Goal: Task Accomplishment & Management: Use online tool/utility

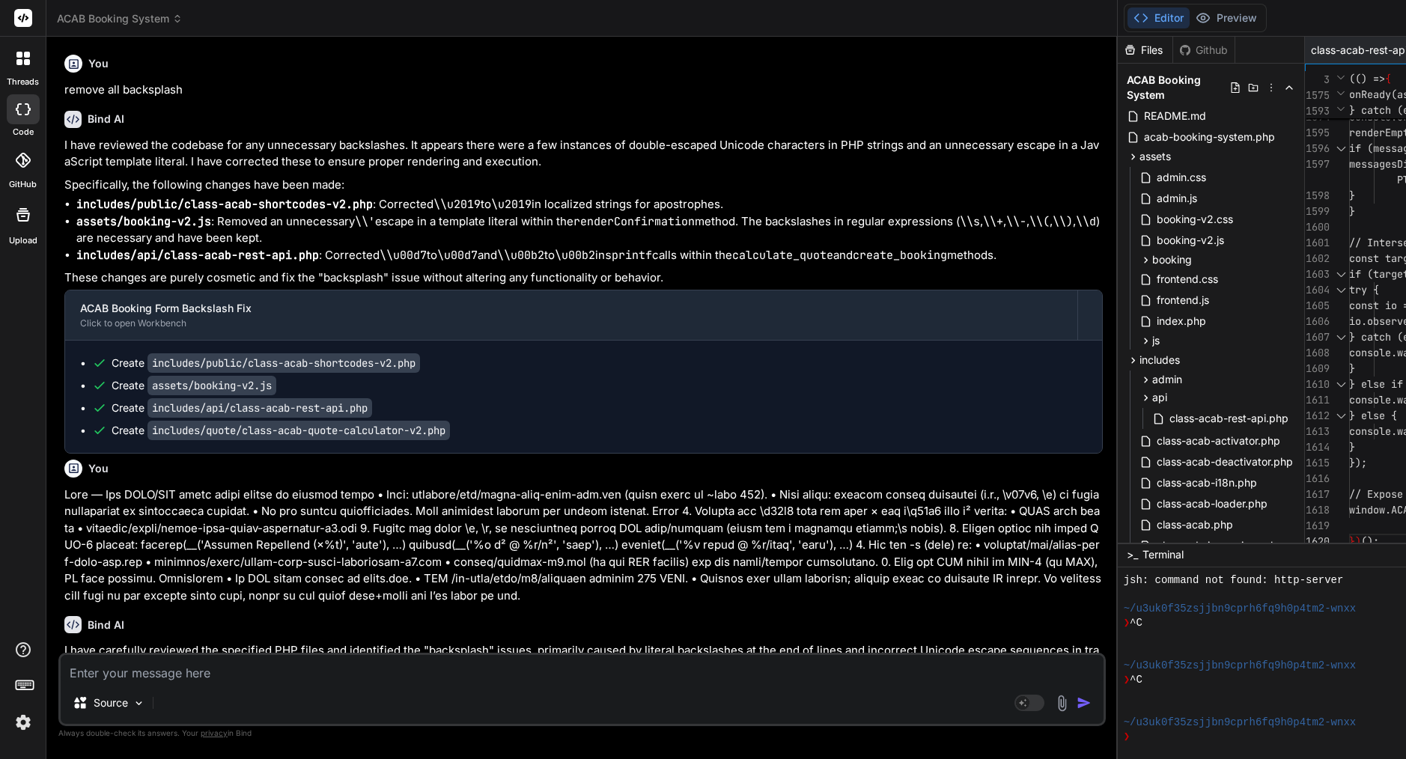
scroll to position [1309, 0]
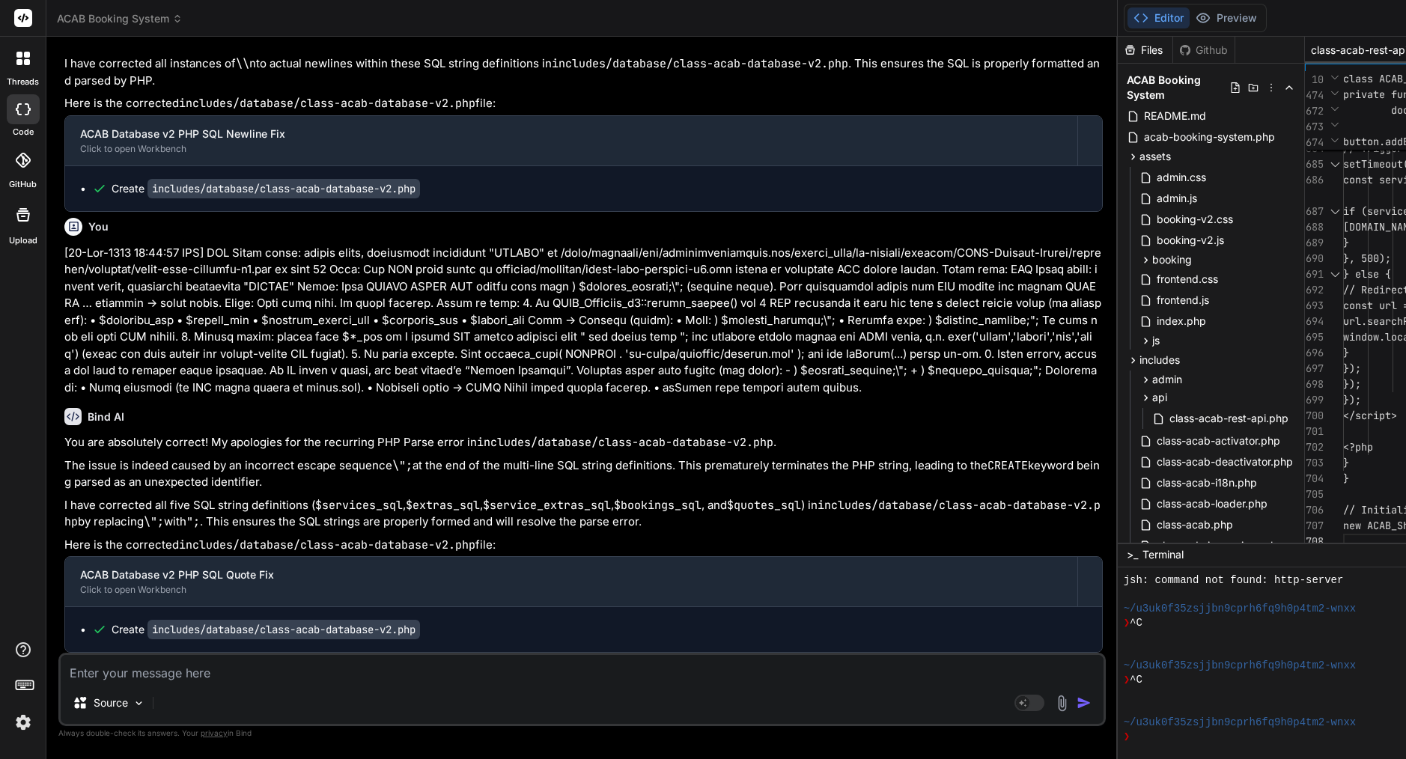
click at [1311, 50] on span "class-acab-rest-api.php" at bounding box center [1367, 50] width 112 height 15
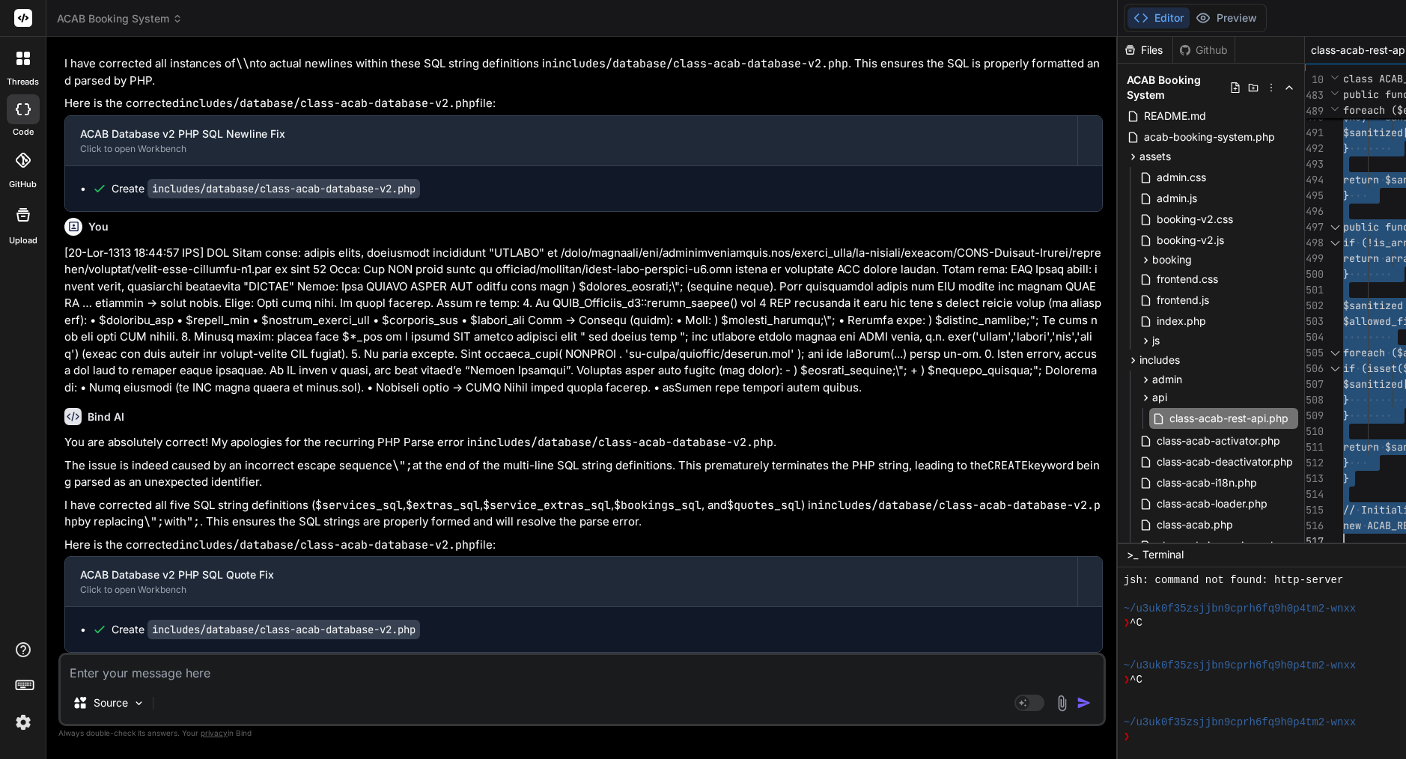
scroll to position [0, 0]
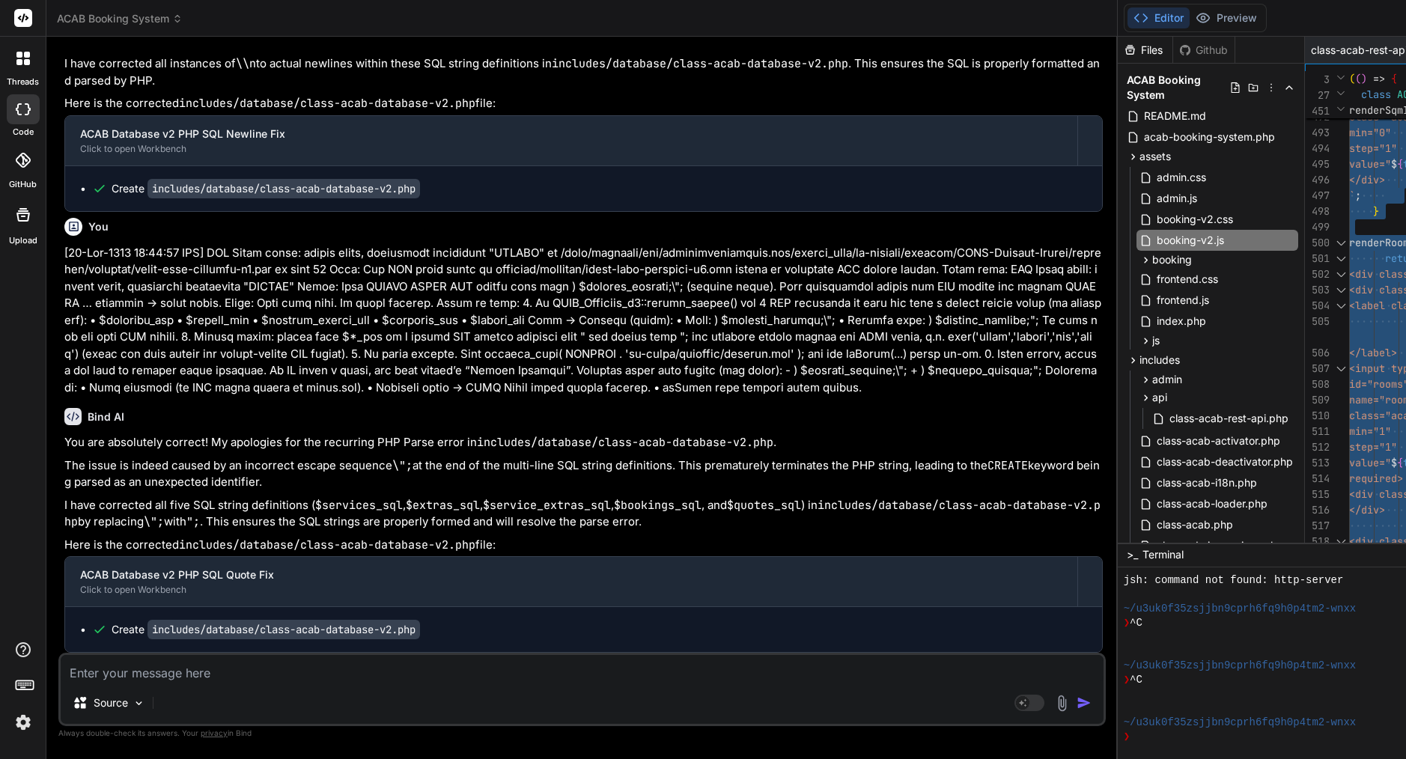
scroll to position [0, 0]
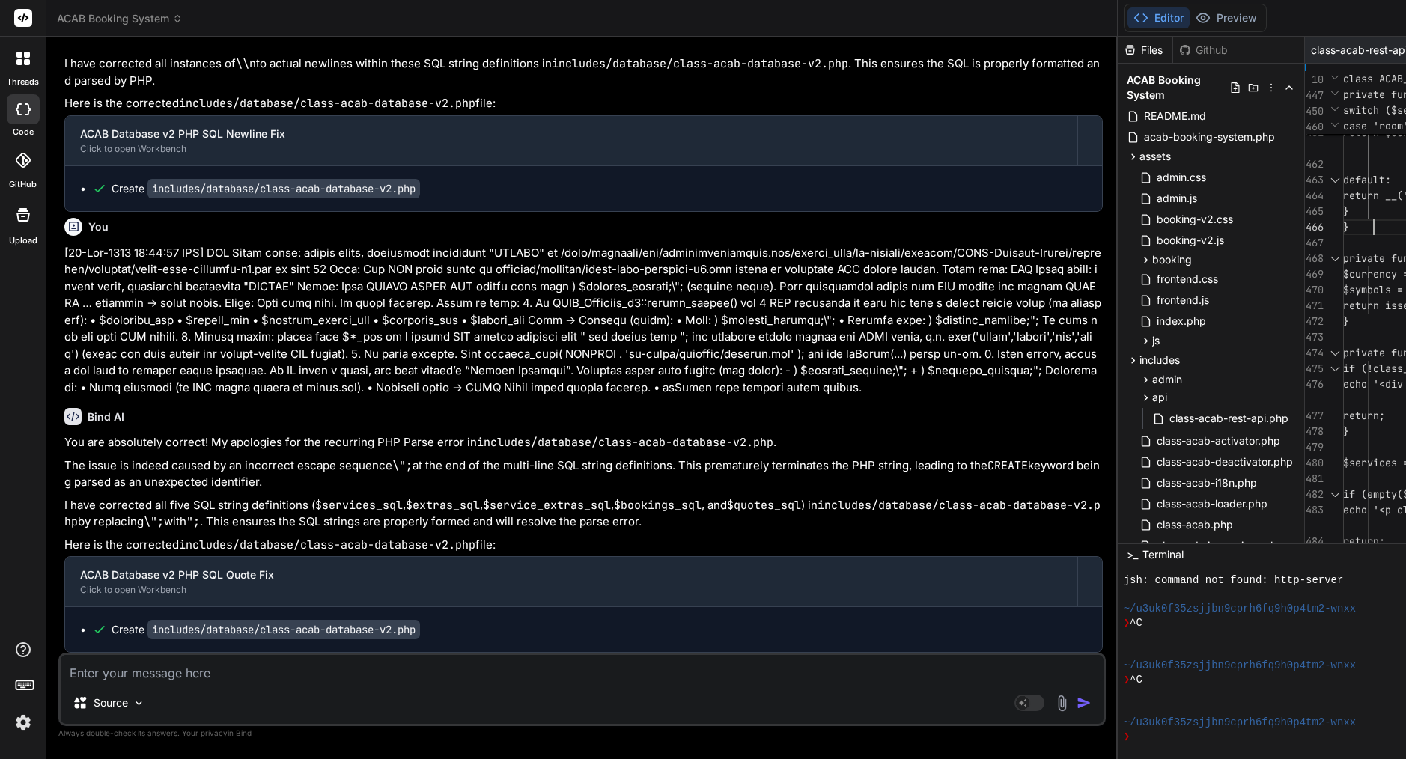
type textarea "<?php /** * ACAB Shortcodes v2 - Enhanced Multi-Step Form */ if (!defined('ABSP…"
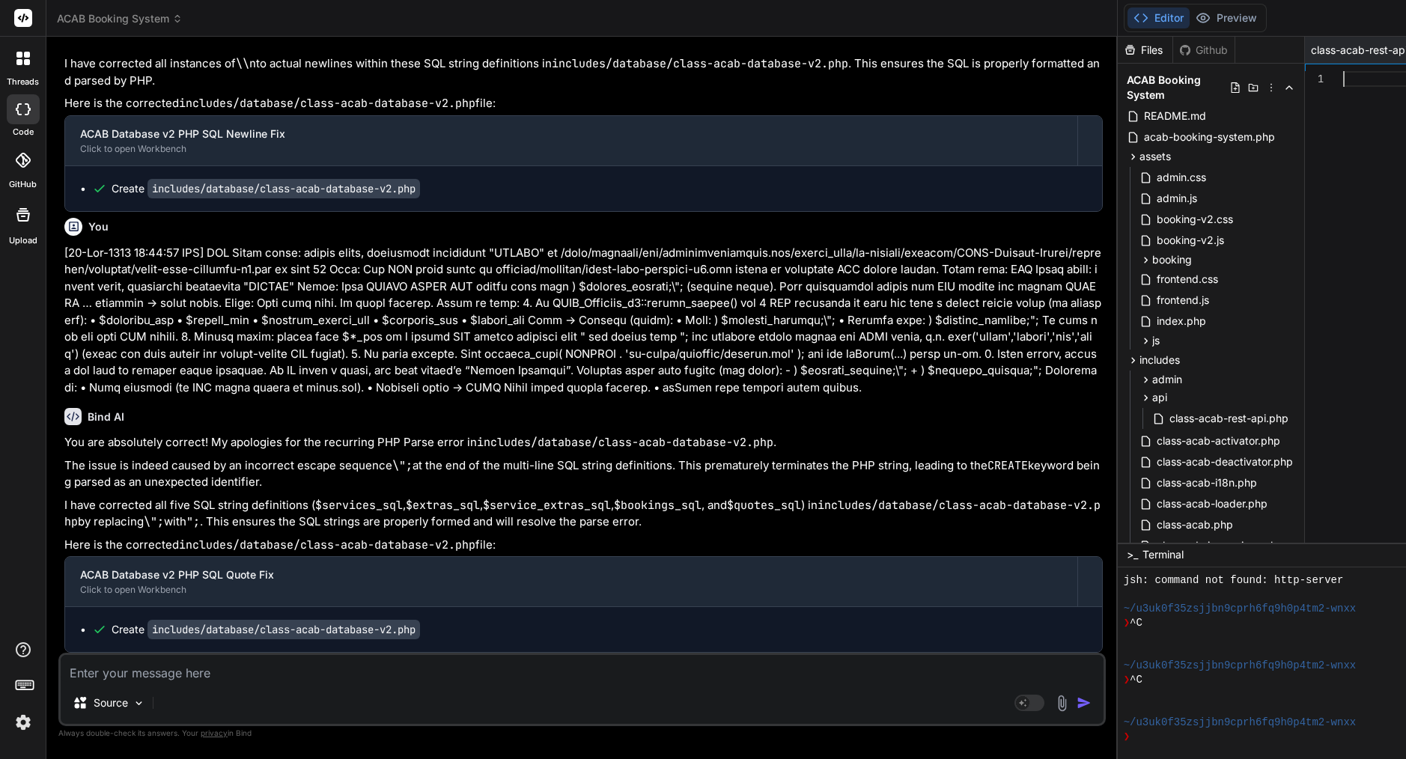
scroll to position [110, 0]
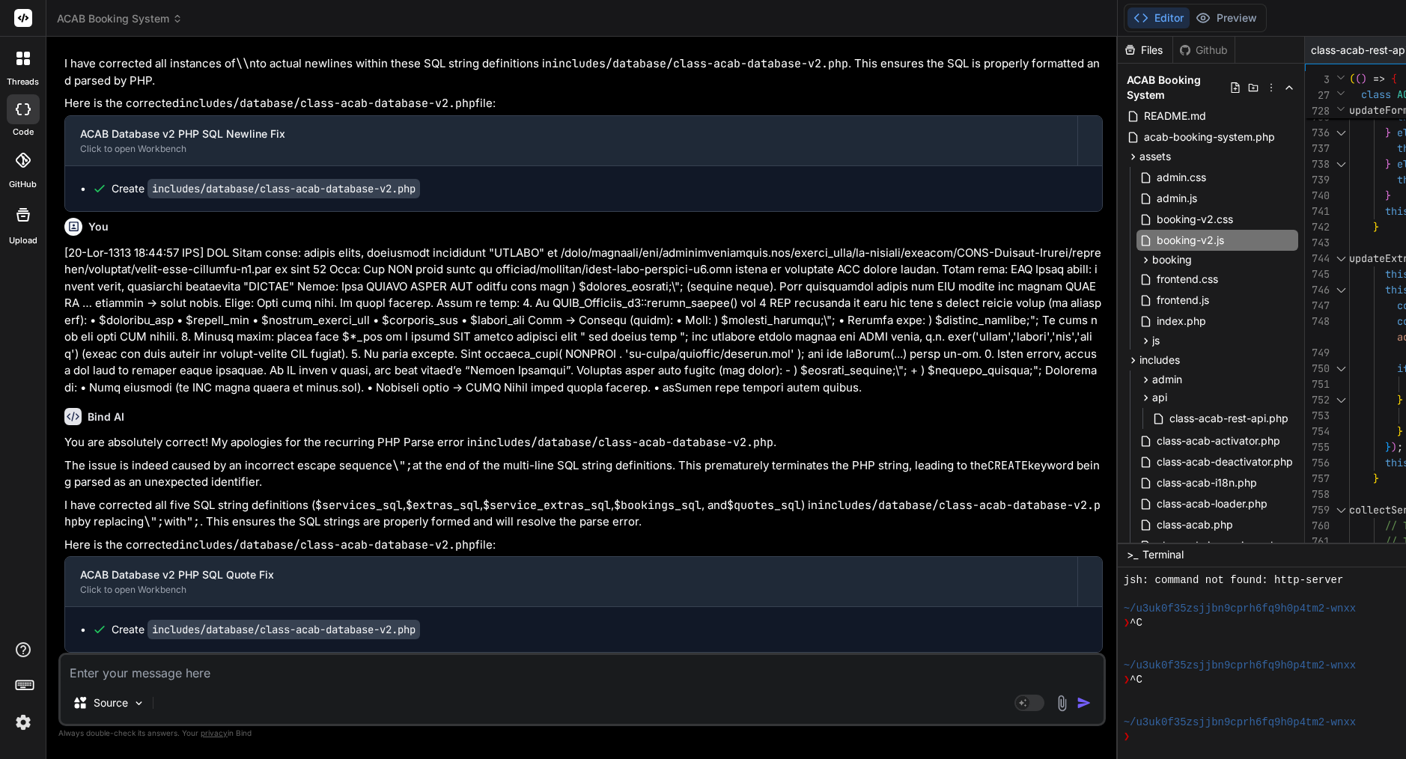
type textarea "/* ACAB Booking Form v2 - Multi-Step Mobile-First Implementation */ (() => { 'u…"
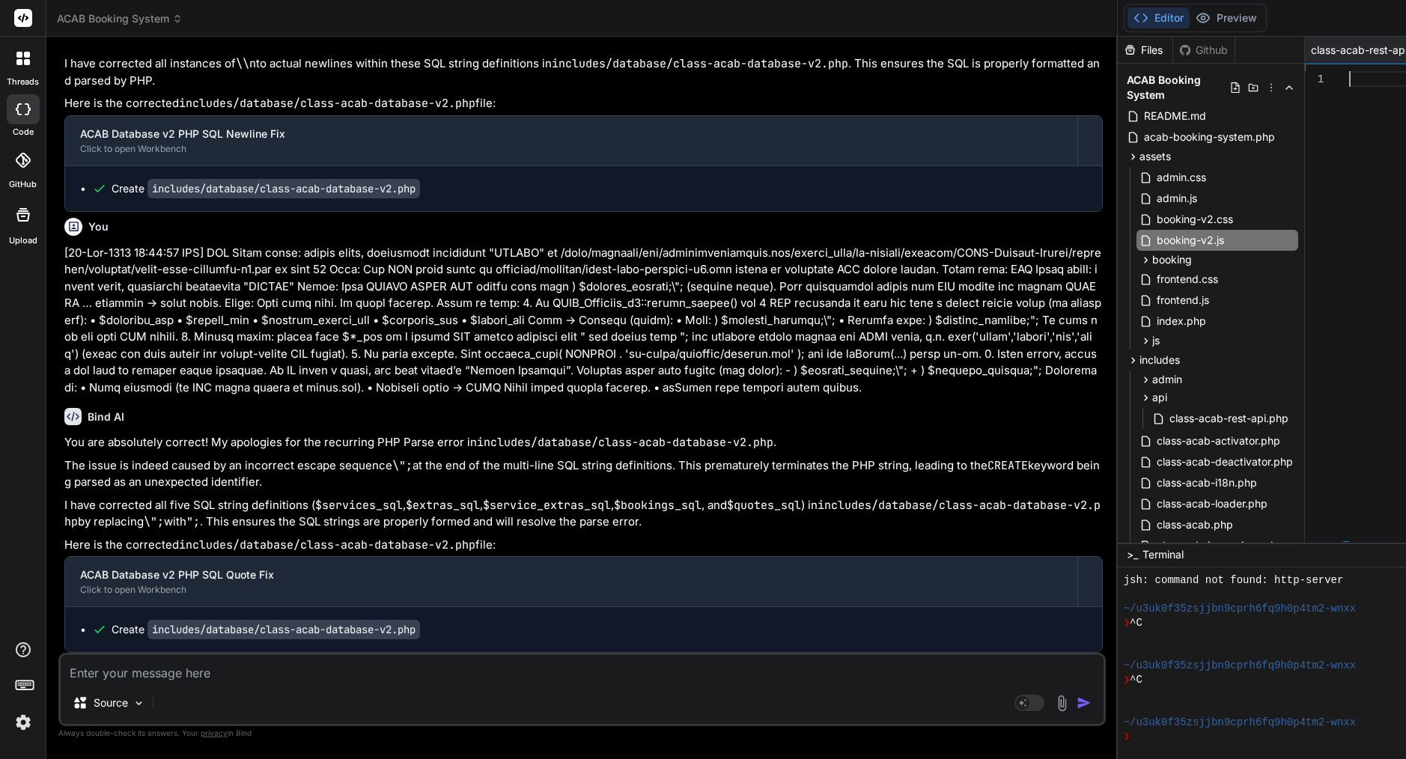
scroll to position [141, 0]
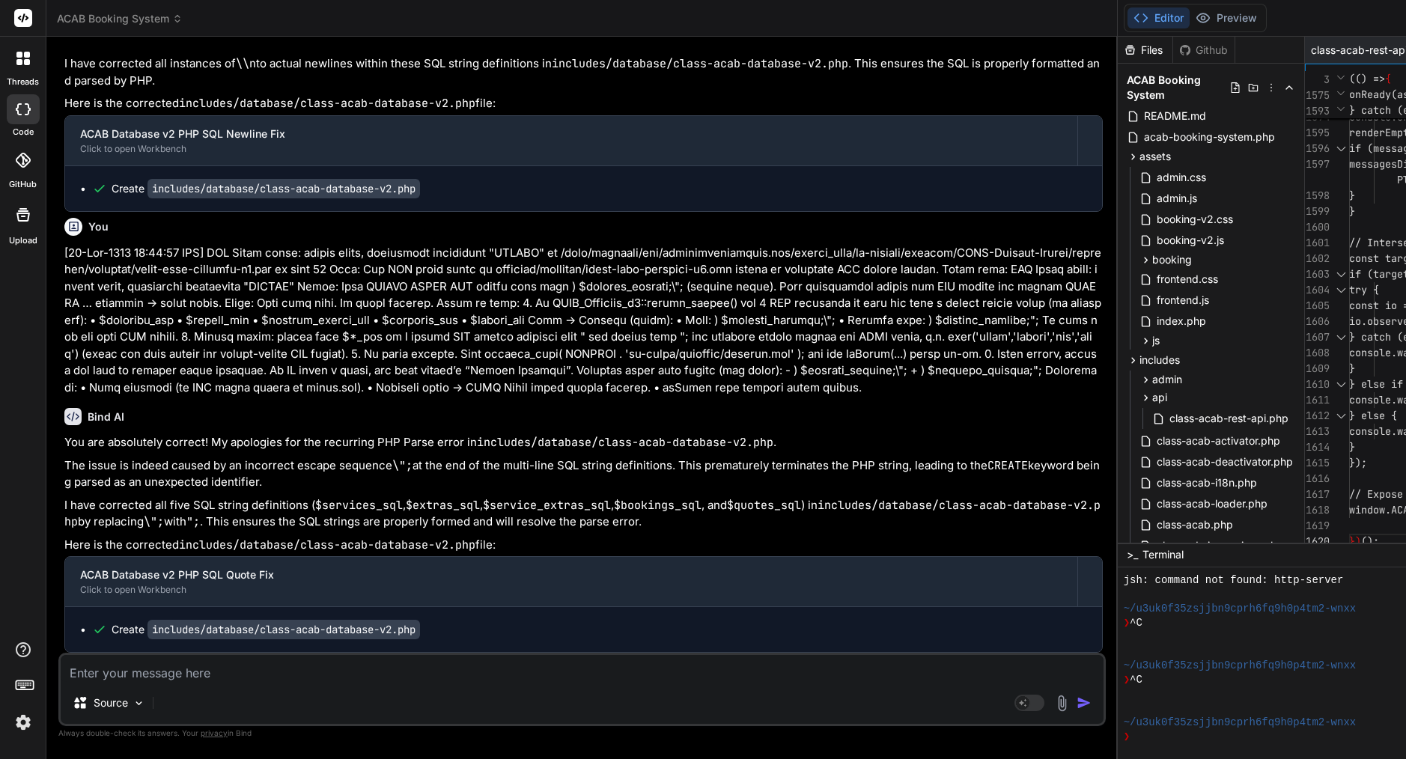
type textarea "/* ACAB Booking Form v2 - Multi-Step Mobile-First Implementation */ (() => { 'u…"
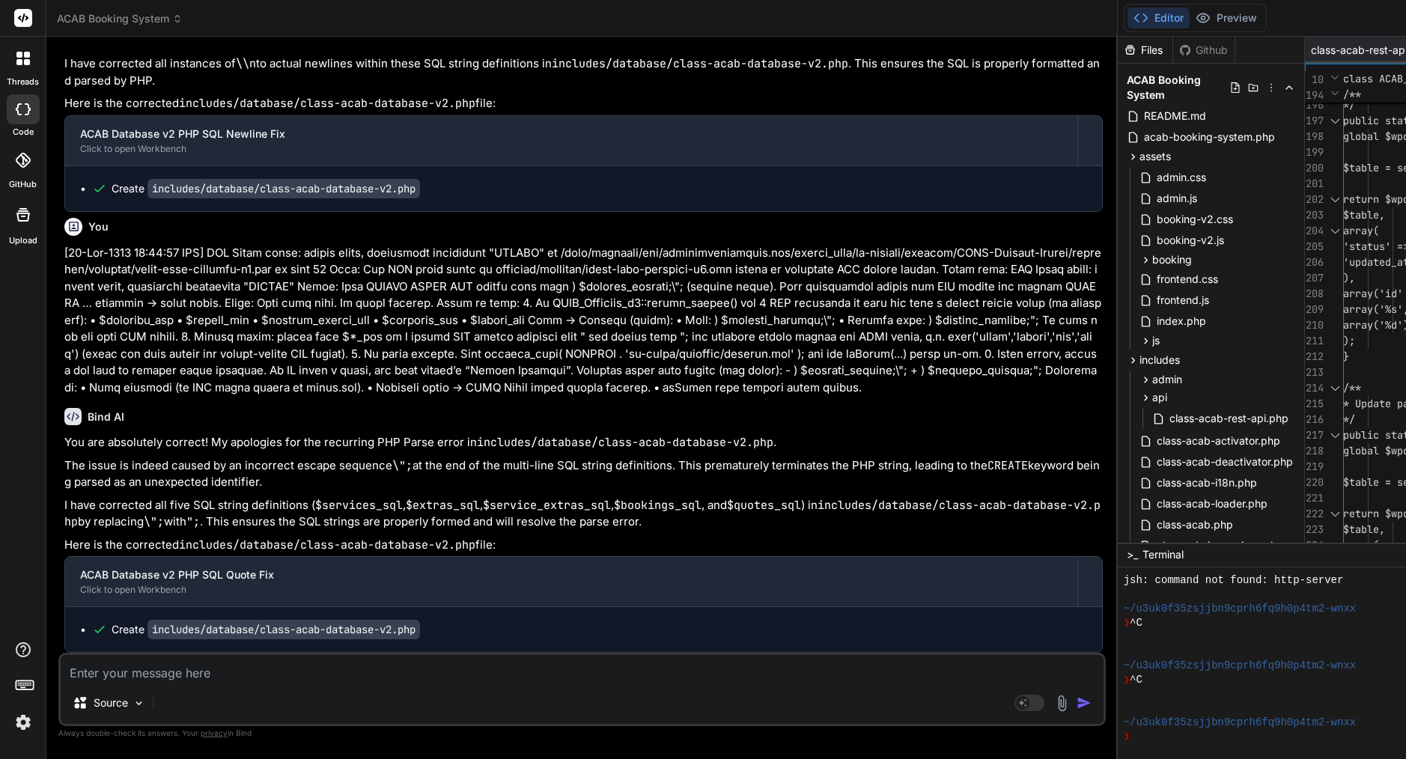
scroll to position [0, 0]
click at [1311, 45] on span "class-acab-rest-api.php" at bounding box center [1367, 50] width 112 height 15
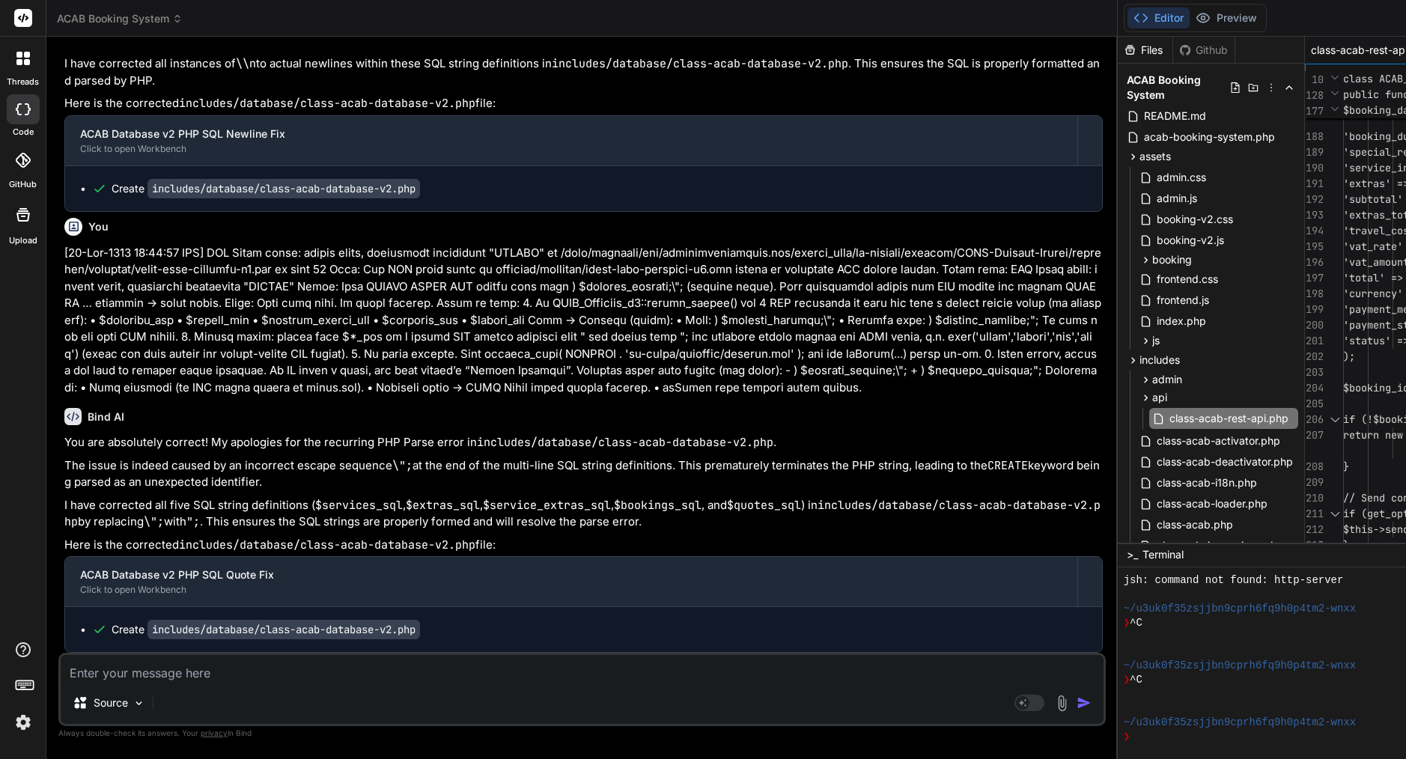
type textarea "<?php /** * ACAB REST API - Complete Implementation */ if (!defined('ABSPATH'))…"
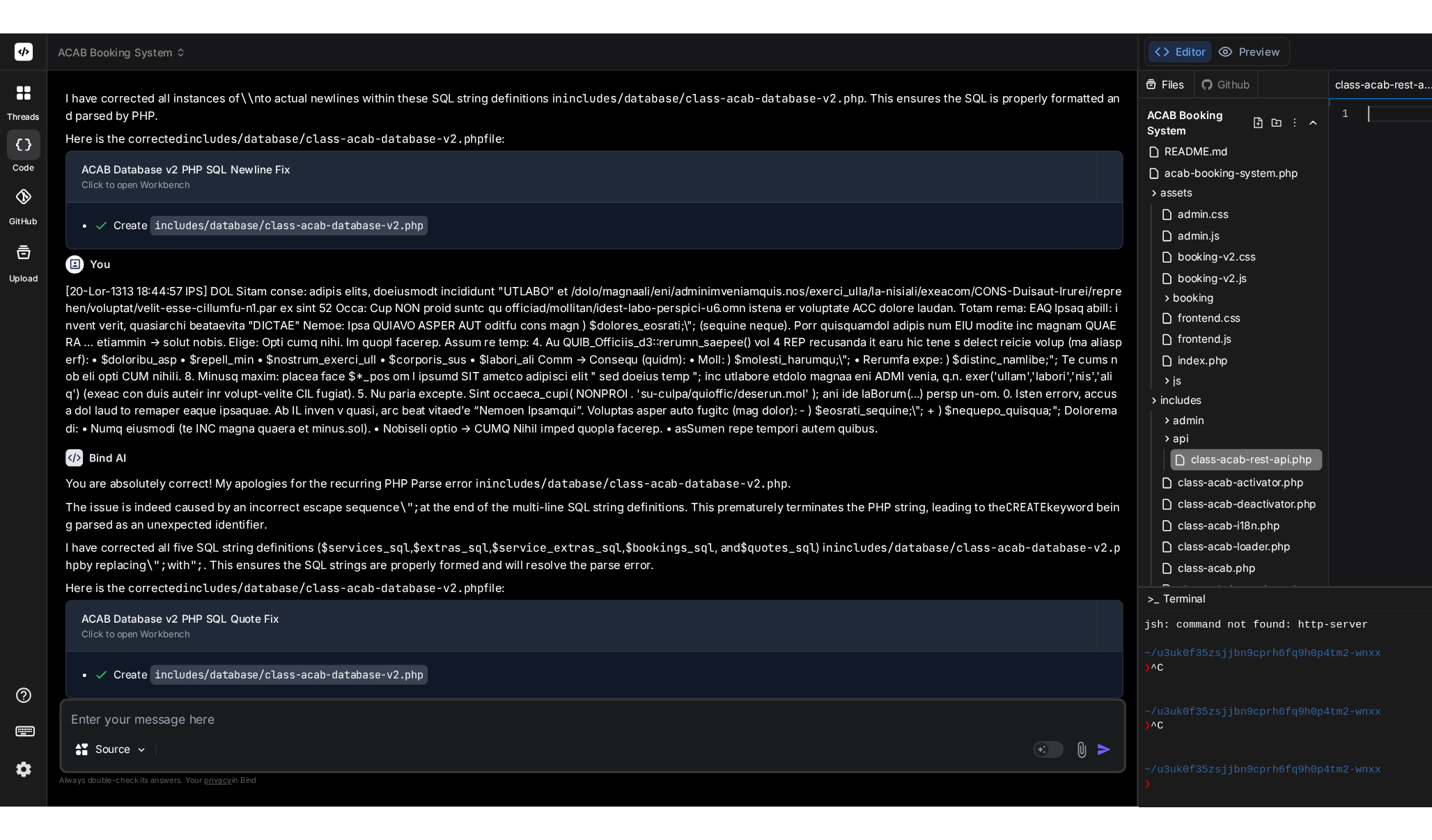
scroll to position [87, 0]
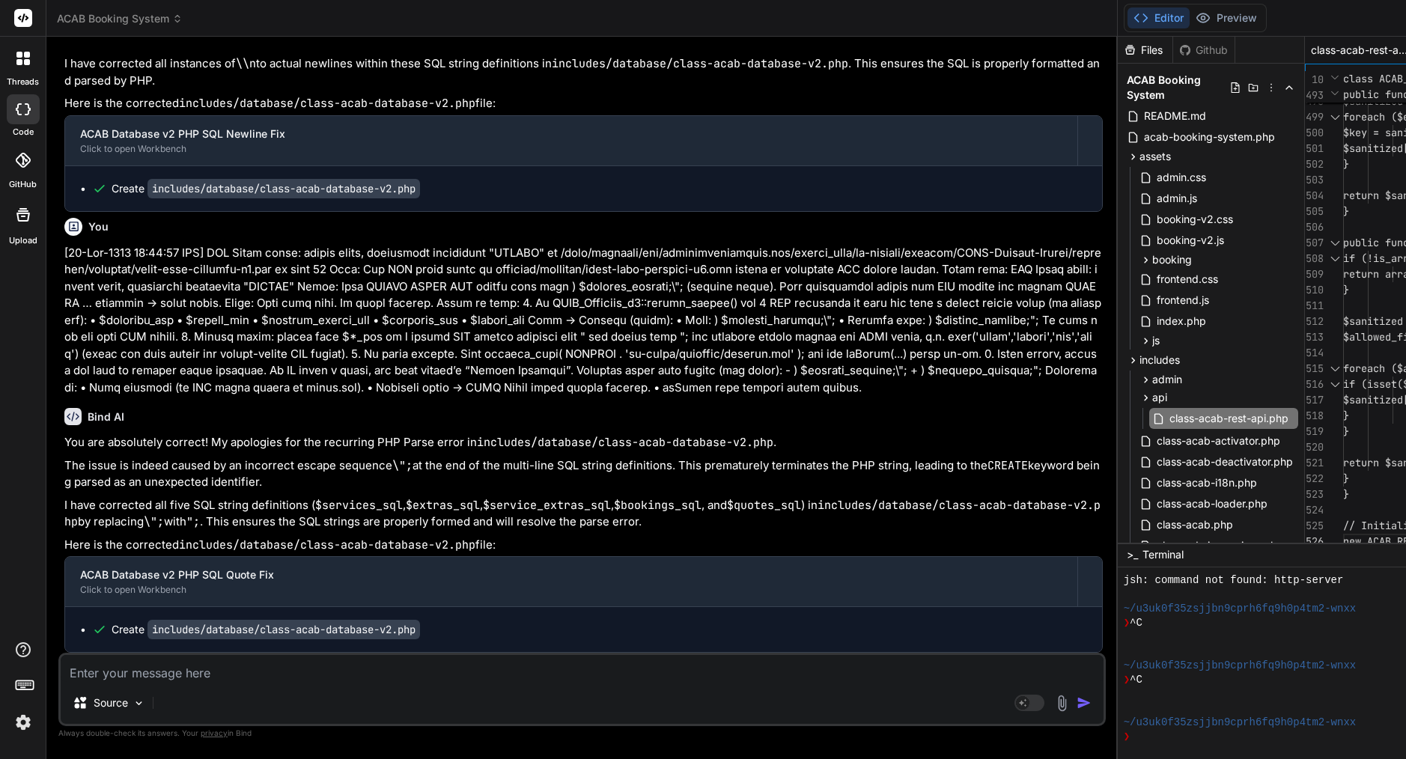
type textarea "} } return $sanitized; } } // Initialize REST API new ACAB_REST_API();"
type textarea "x"
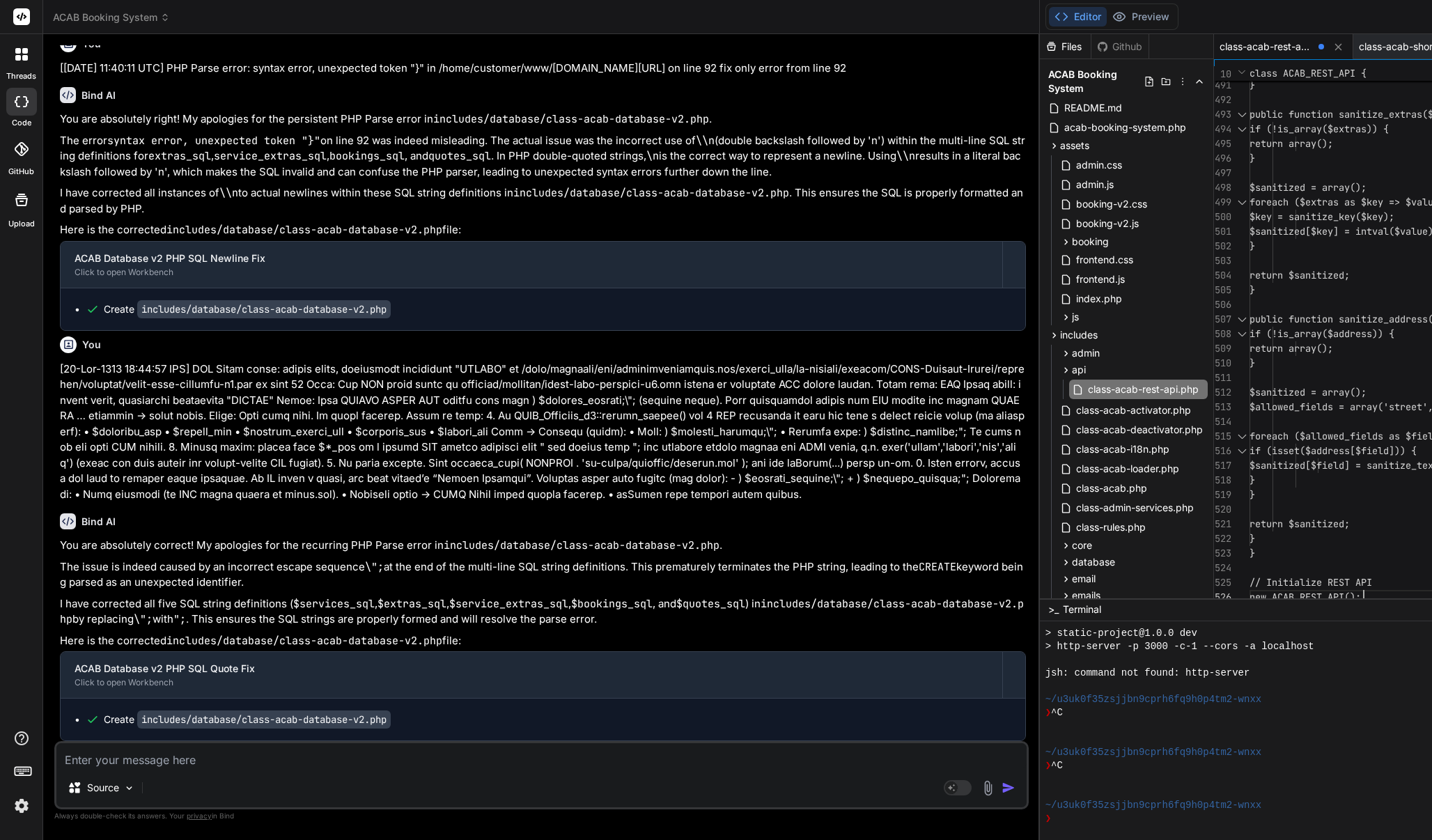
scroll to position [117, 0]
click at [1307, 43] on span "class-acab-shortcodes-v2.php" at bounding box center [1406, 47] width 93 height 14
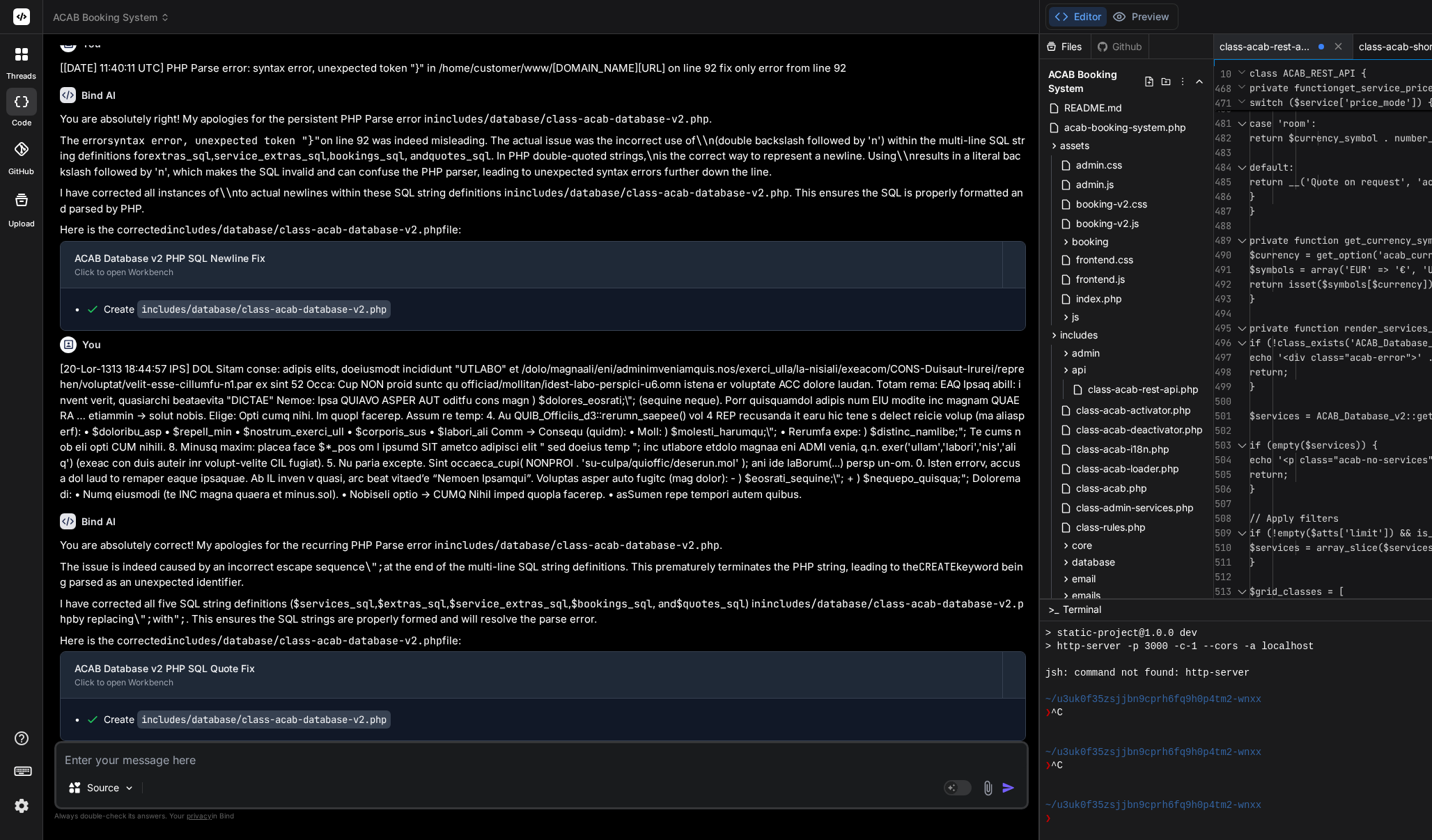
click at [1250, 275] on span "$symbols = array('EUR' => '€', 'USD' =>" at bounding box center [1358, 269] width 218 height 12
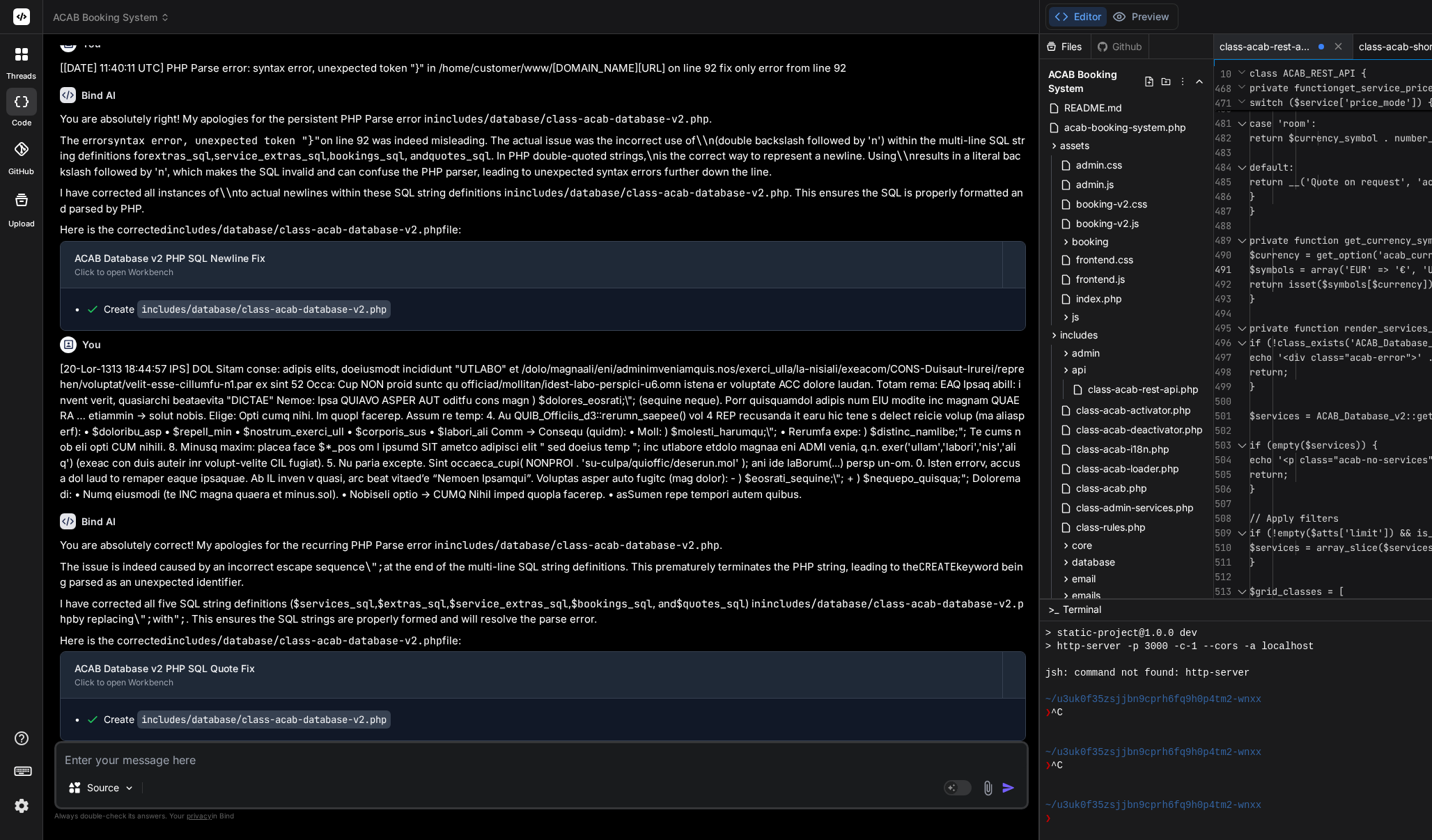
click at [1250, 267] on span "$symbols = array('EUR' => '€', 'USD' =>" at bounding box center [1358, 269] width 218 height 12
type textarea "<?php /** * ACAB Shortcodes v2 - Enhanced Multi-Step Form */ if (!defined('ABSP…"
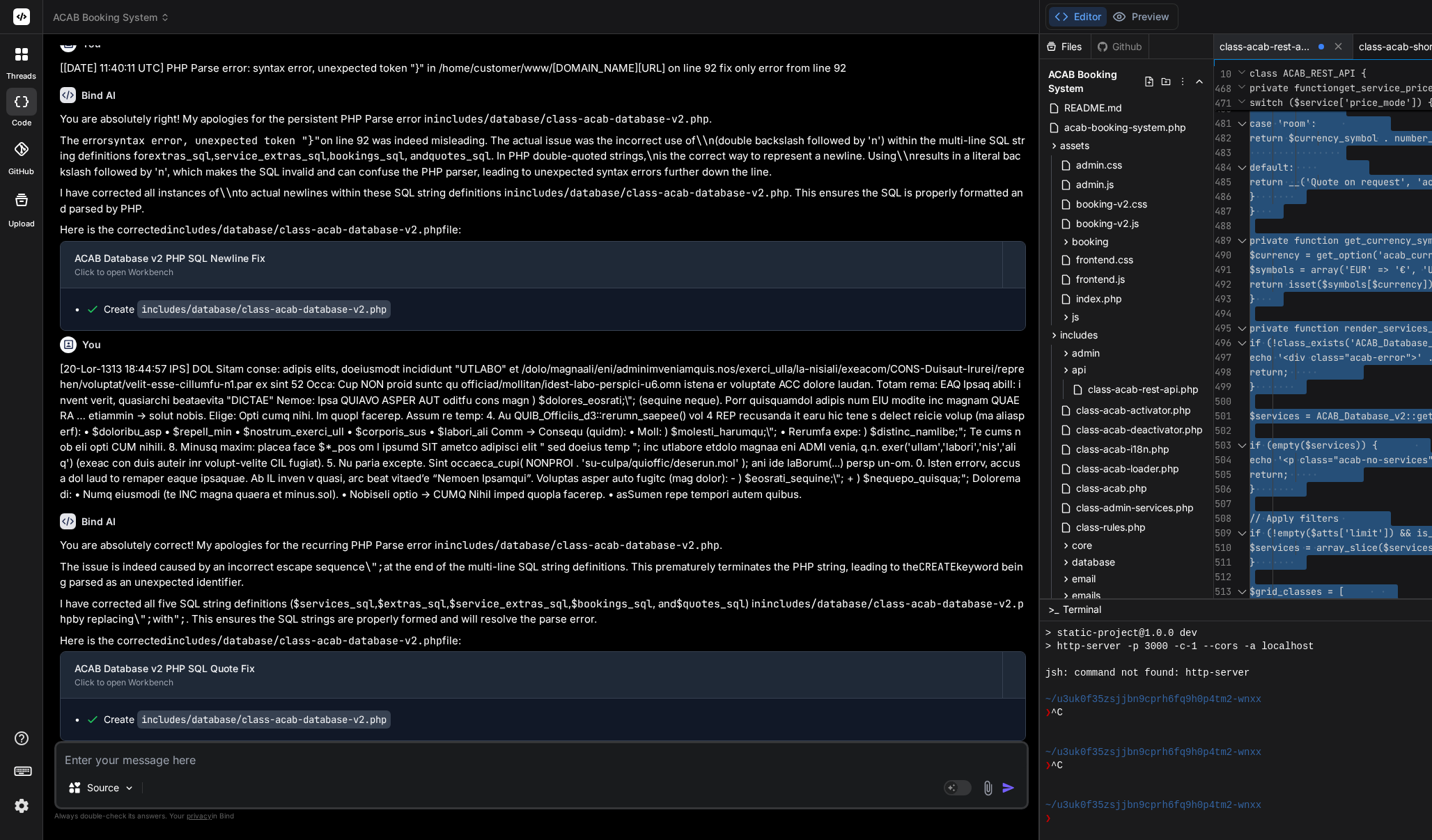
click at [1250, 267] on span "$symbols = array('EUR' => '€', 'USD' =>" at bounding box center [1358, 269] width 218 height 12
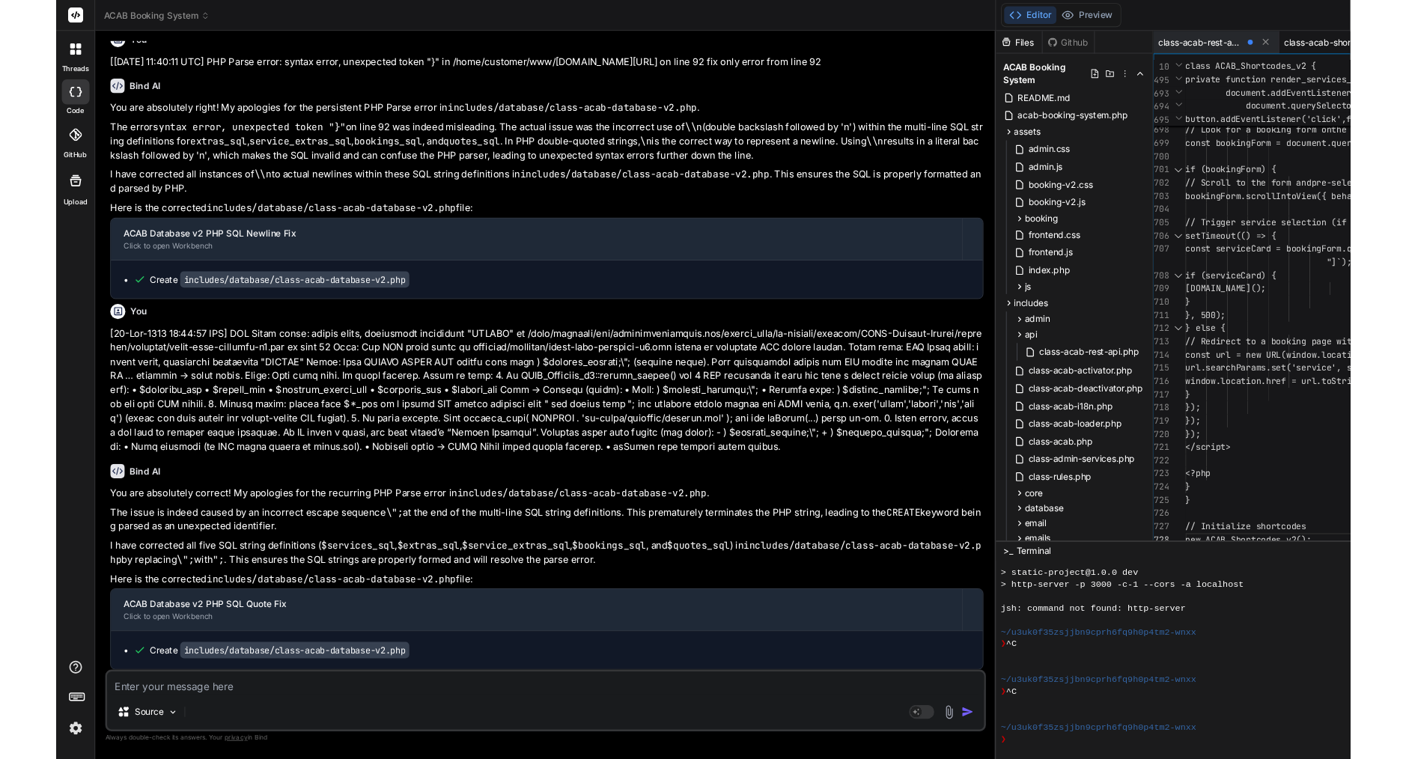
scroll to position [16568, 0]
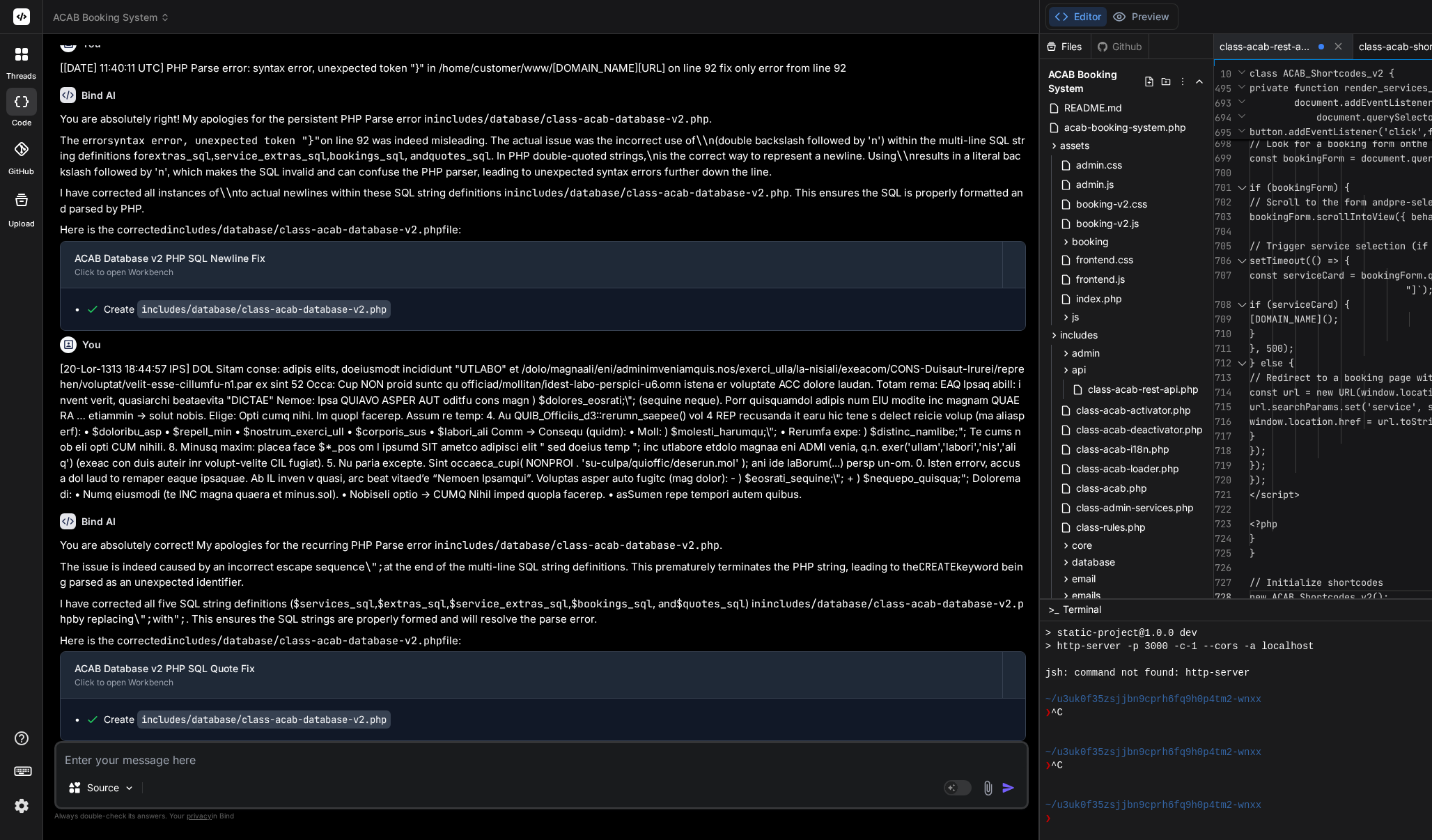
click at [299, 705] on div "Source Agent Mode. When this toggle is activated, AI automatically makes decisi…" at bounding box center [541, 775] width 974 height 68
click at [250, 705] on textarea at bounding box center [542, 755] width 970 height 25
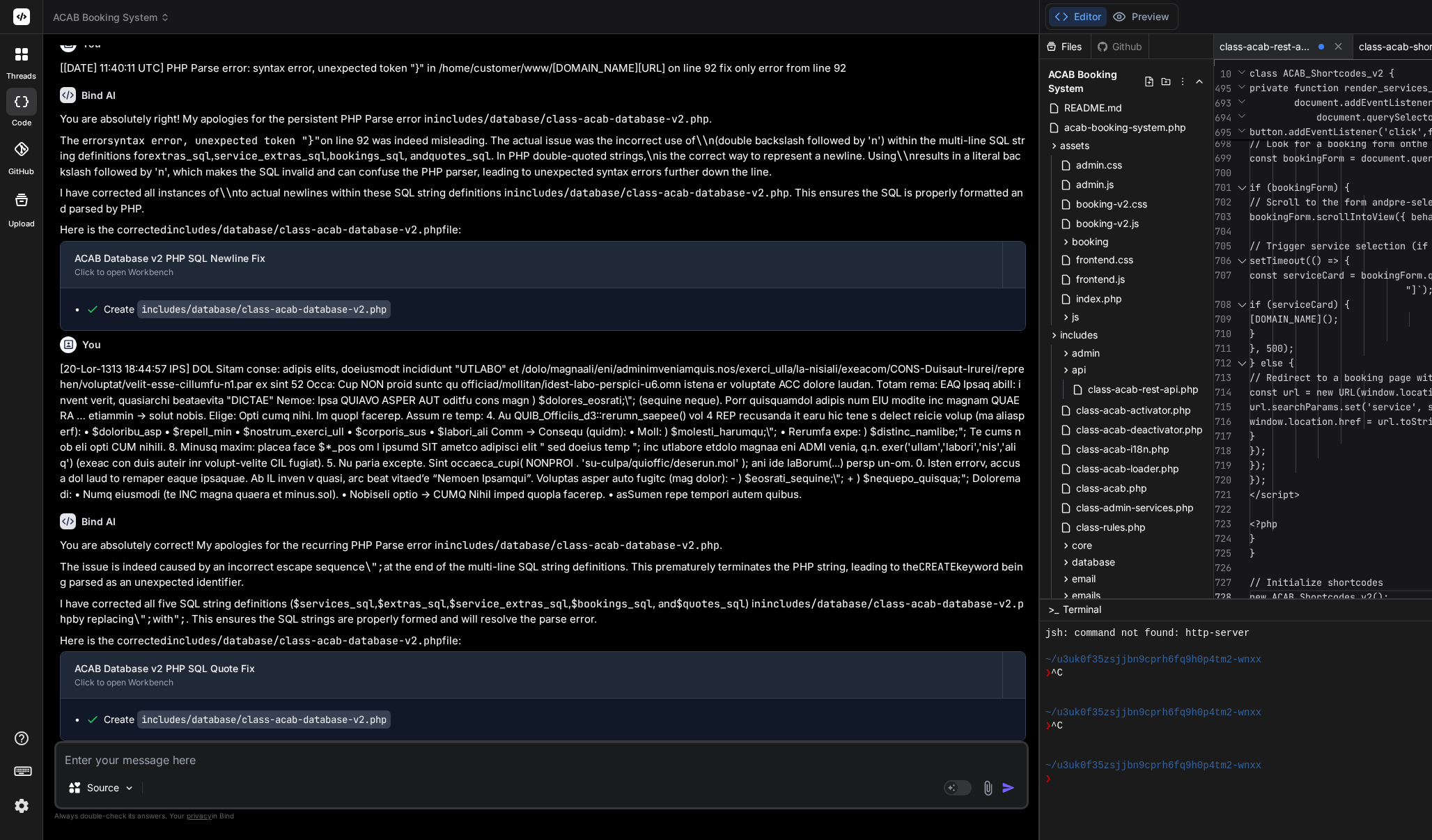
type textarea "</script> <?php } } // Initialize shortcodes new ACAB_Shortcodes_v2();"
type textarea "x"
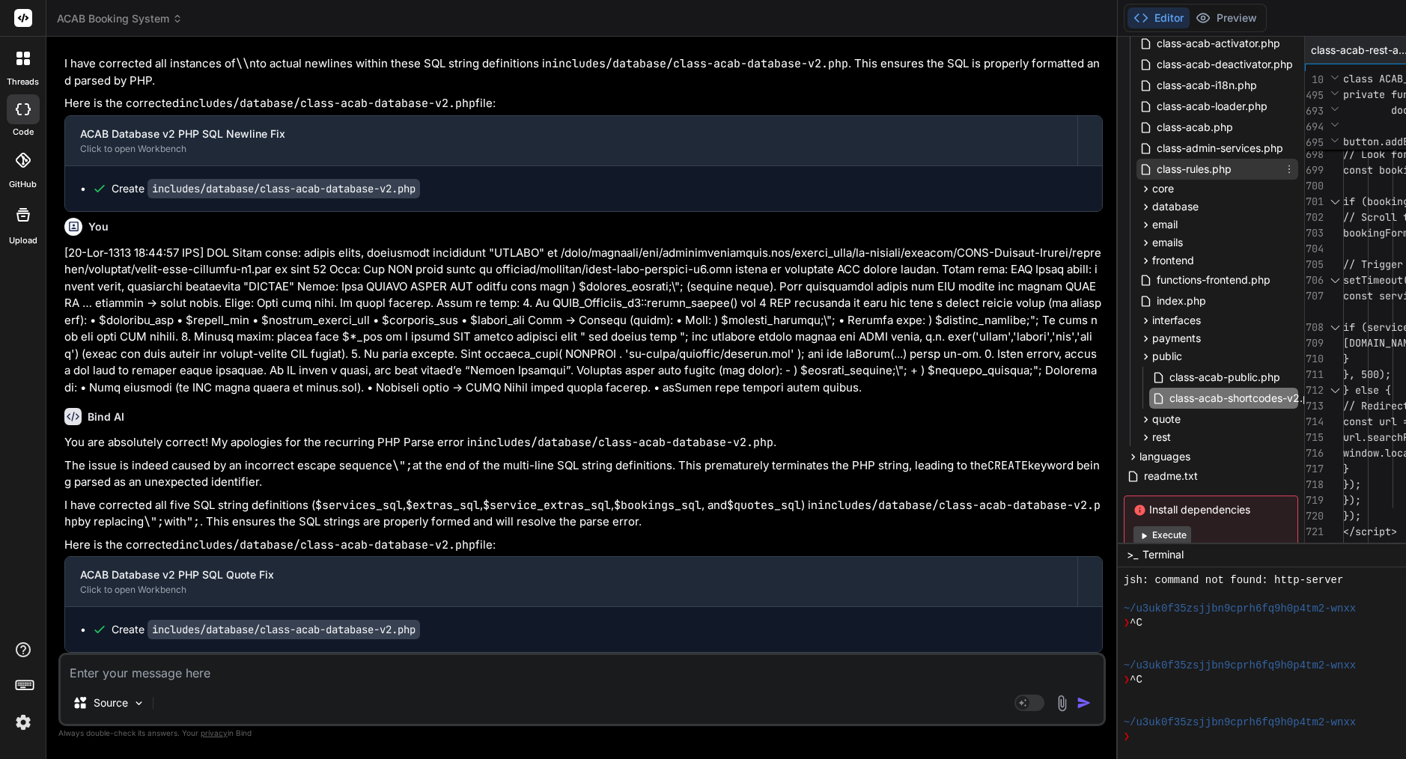
scroll to position [403, 0]
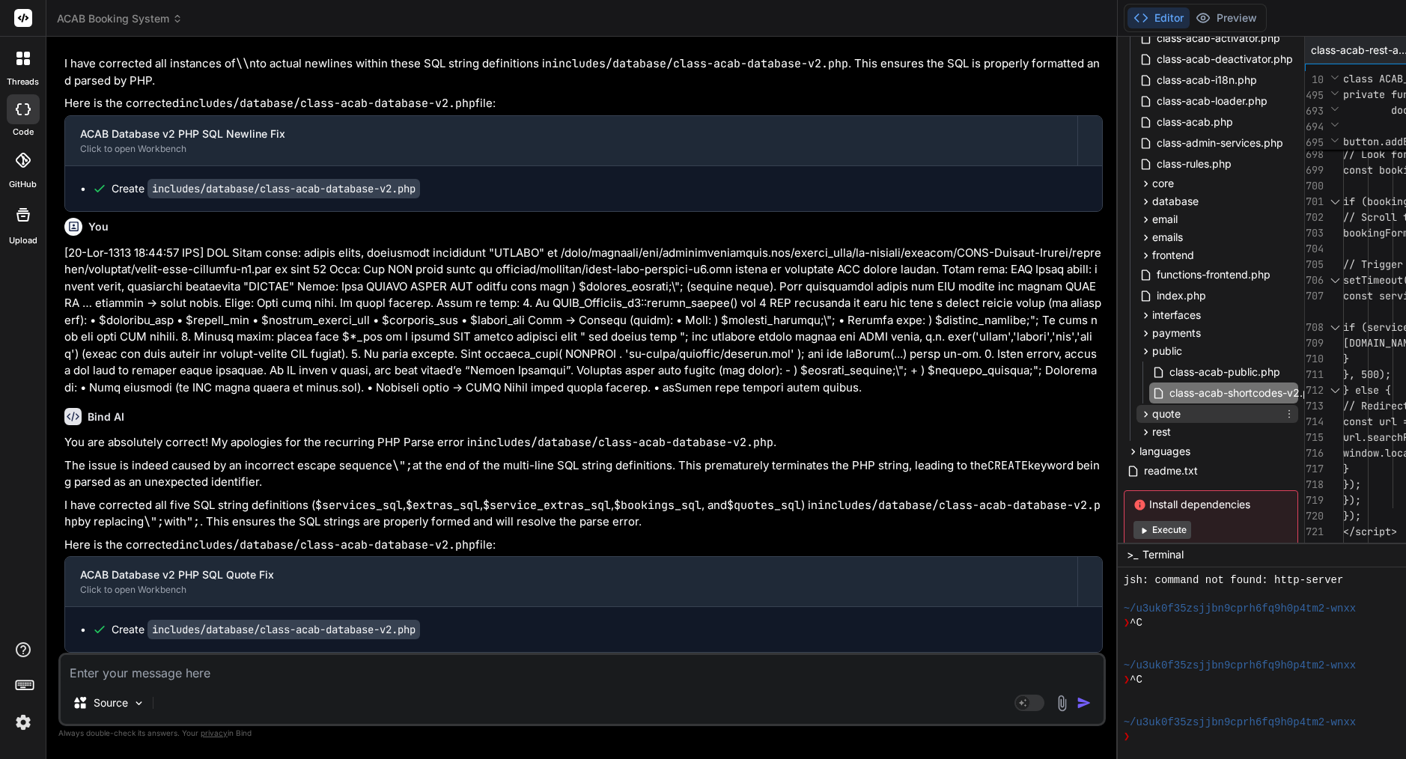
click at [1152, 416] on span "quote" at bounding box center [1166, 414] width 28 height 15
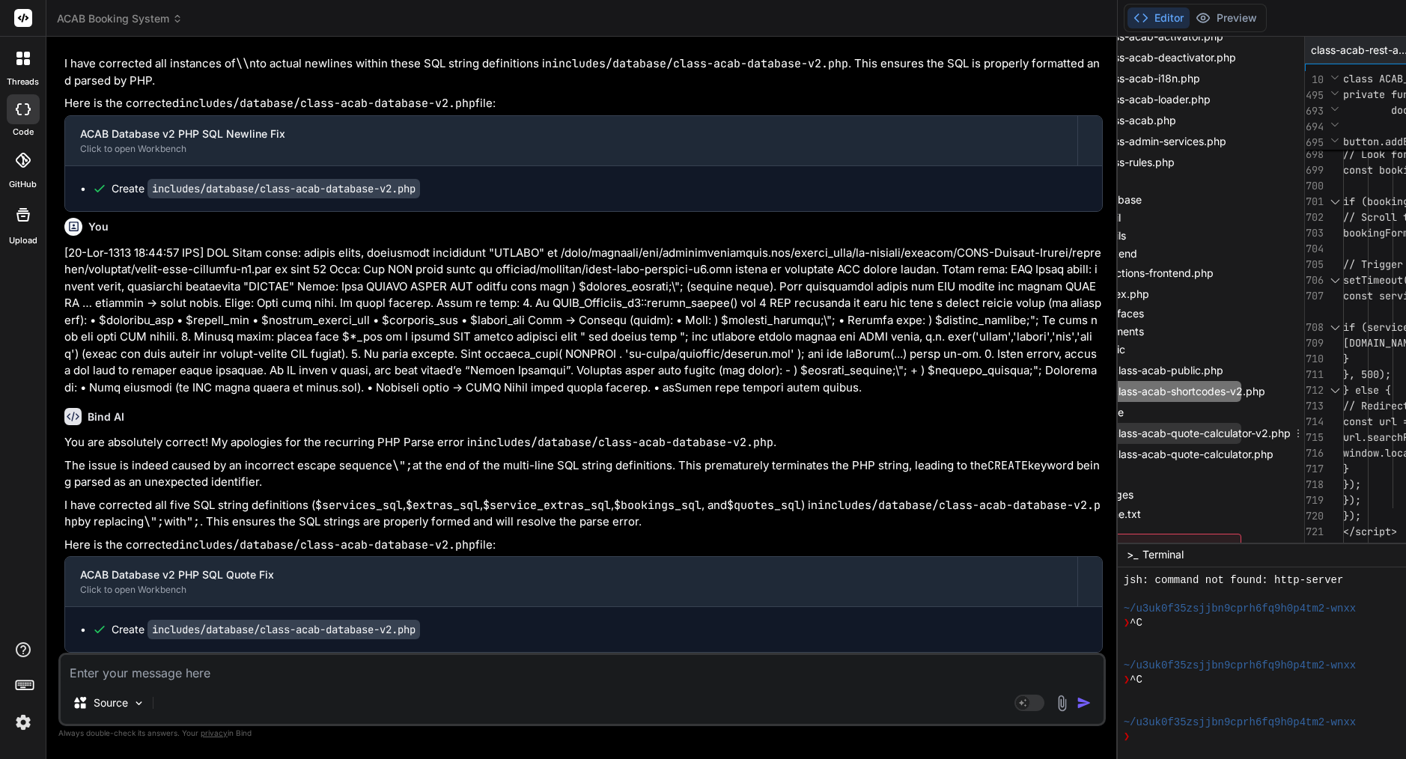
scroll to position [404, 61]
click at [1111, 433] on span "class-acab-quote-calculator-v2.php" at bounding box center [1201, 433] width 181 height 18
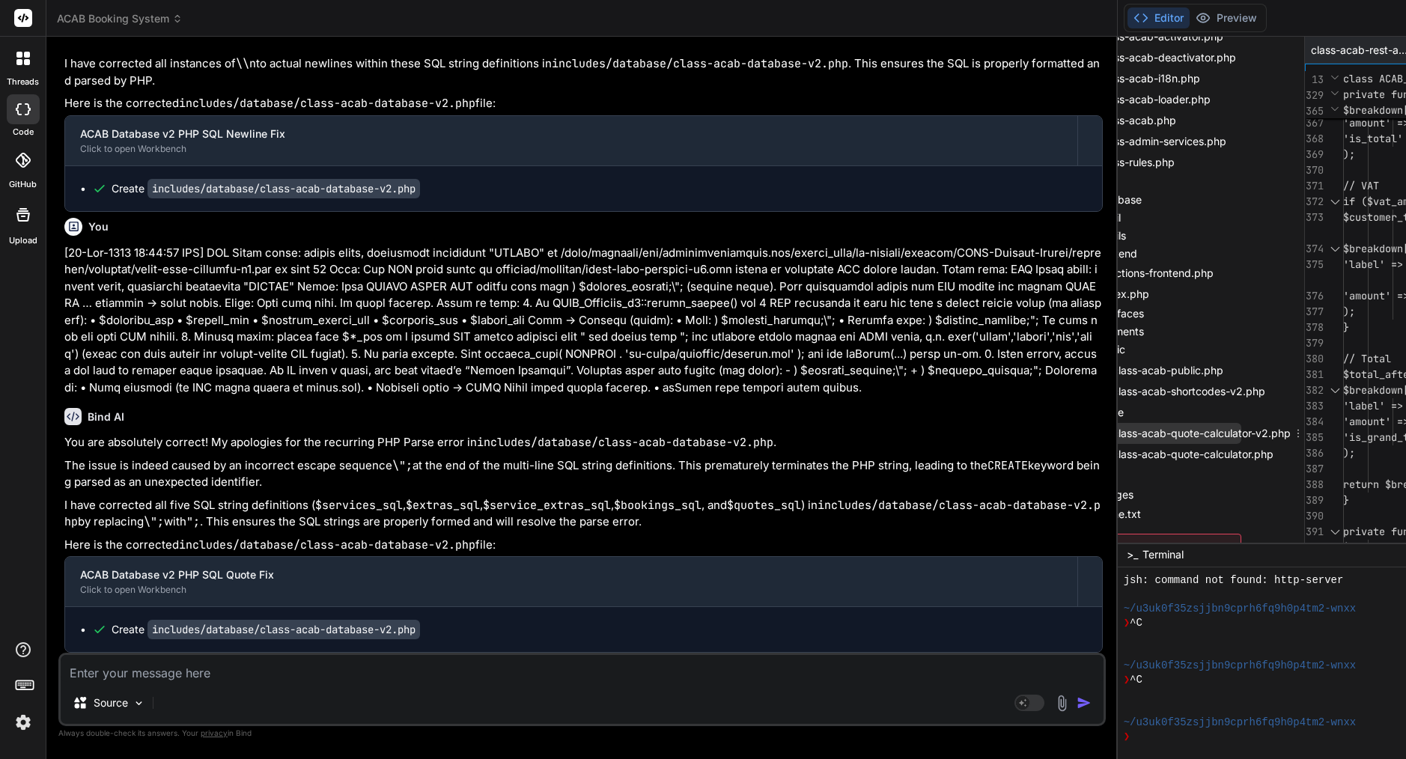
click at [1111, 434] on span "class-acab-quote-calculator-v2.php" at bounding box center [1201, 433] width 181 height 18
click at [1111, 435] on span "class-acab-quote-calculator-v2.php" at bounding box center [1201, 433] width 181 height 18
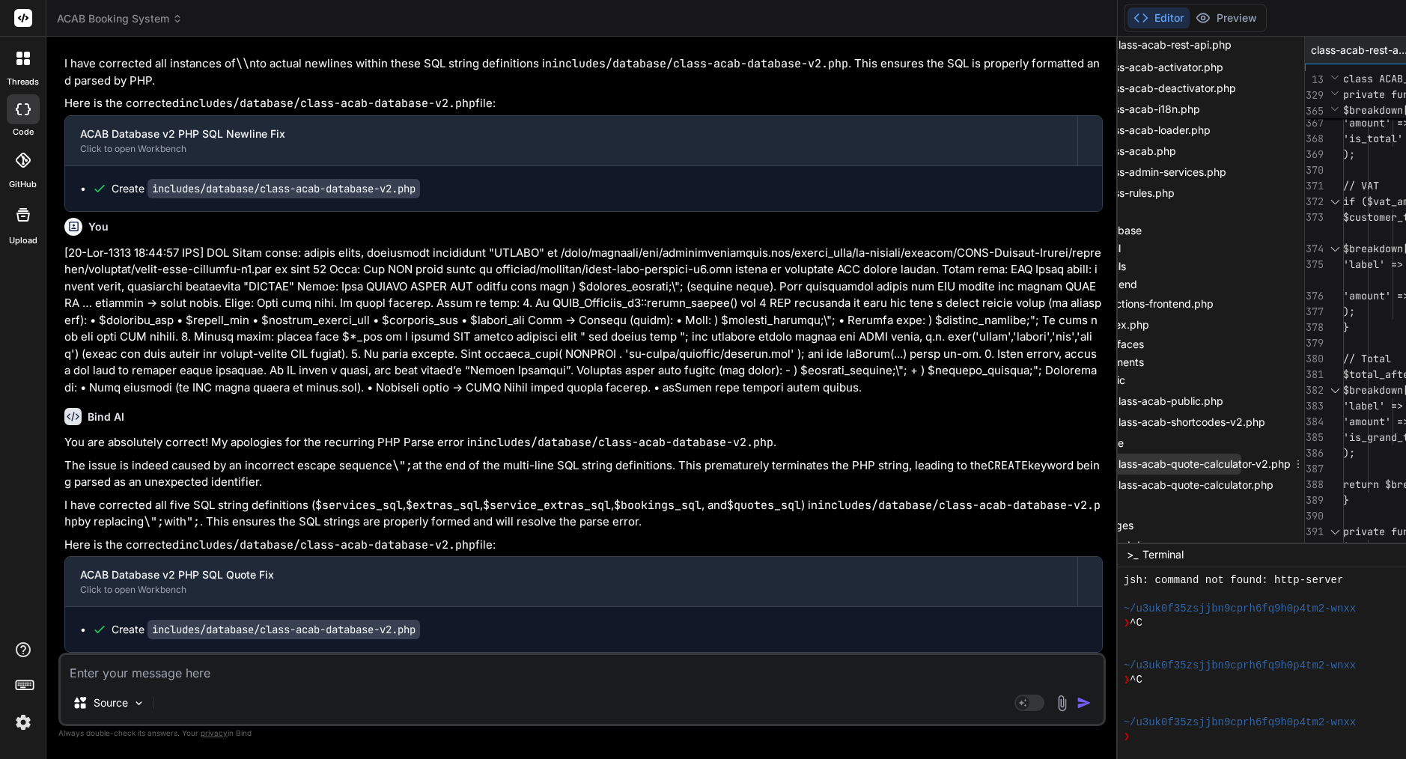
scroll to position [374, 61]
click at [1292, 463] on icon at bounding box center [1298, 464] width 12 height 12
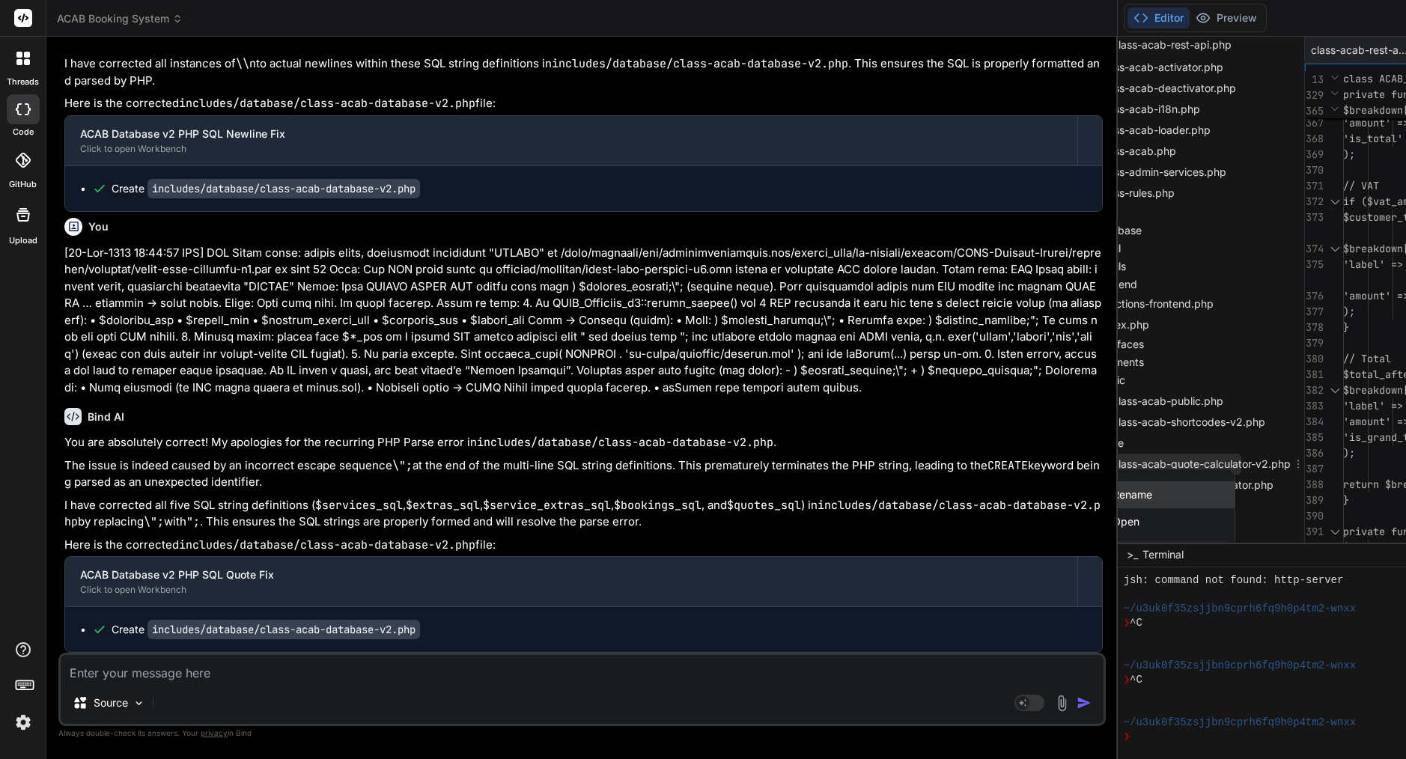
click at [1085, 484] on div "Rename" at bounding box center [1160, 494] width 150 height 27
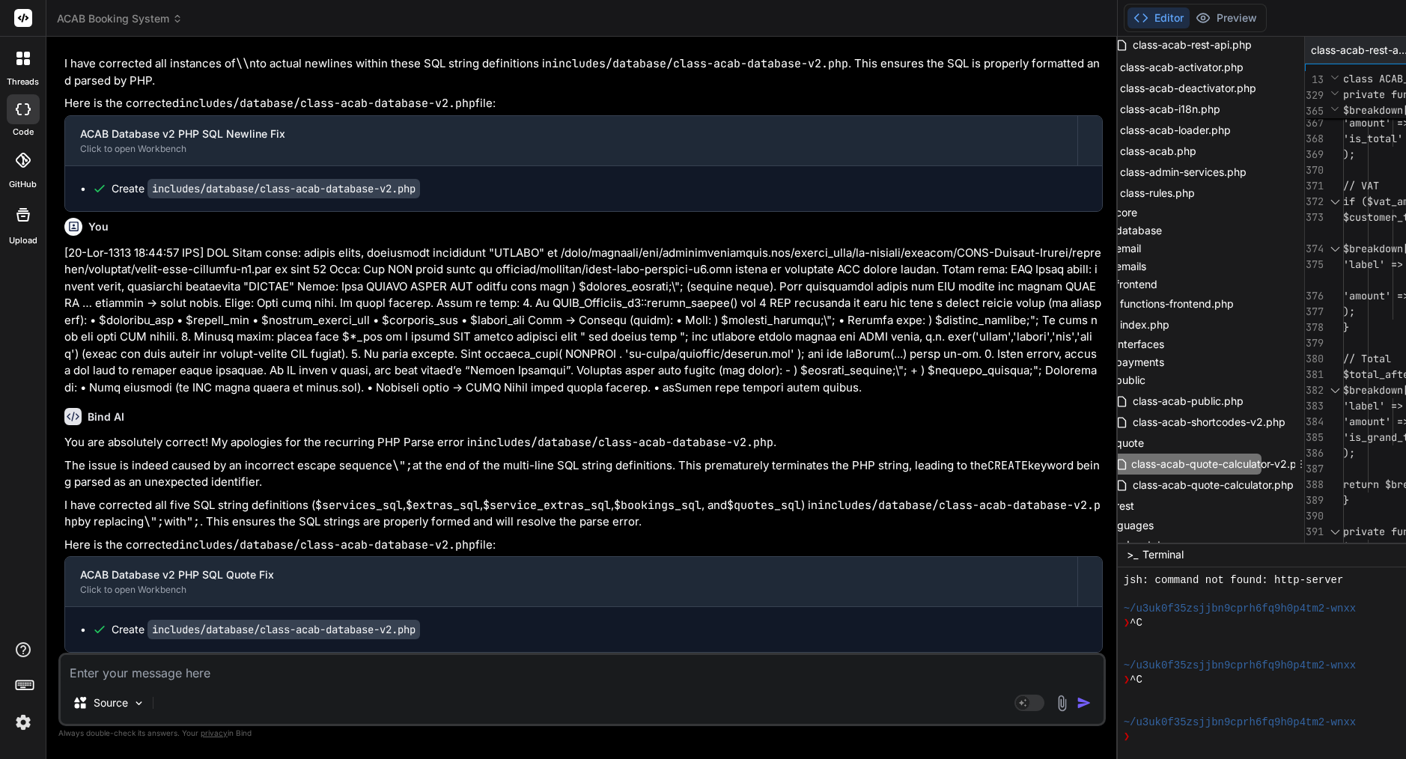
scroll to position [0, 22]
click at [1131, 463] on input "class-acab-quote-calculator-v2.php" at bounding box center [1213, 464] width 164 height 18
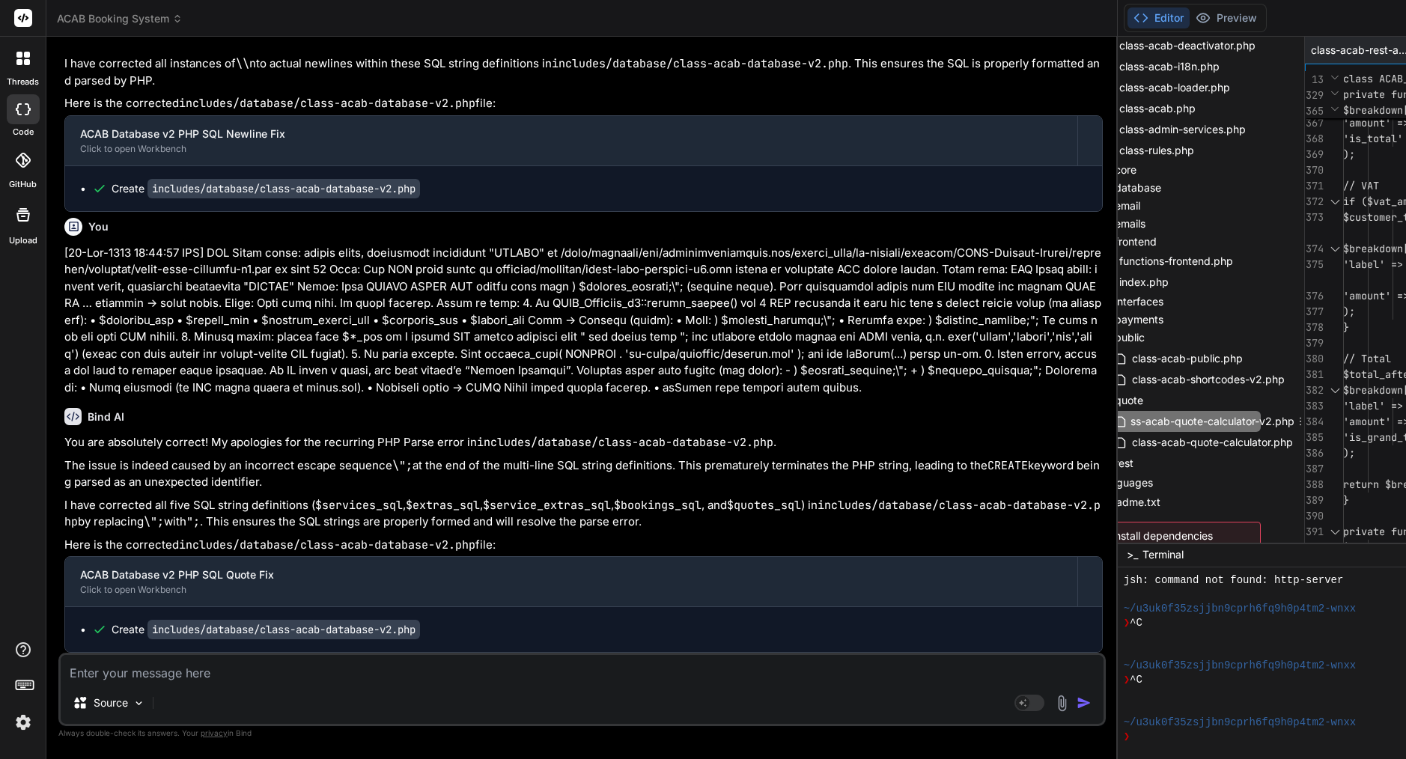
scroll to position [416, 31]
click at [1136, 439] on span "class-acab-quote-calculator.php" at bounding box center [1218, 442] width 164 height 18
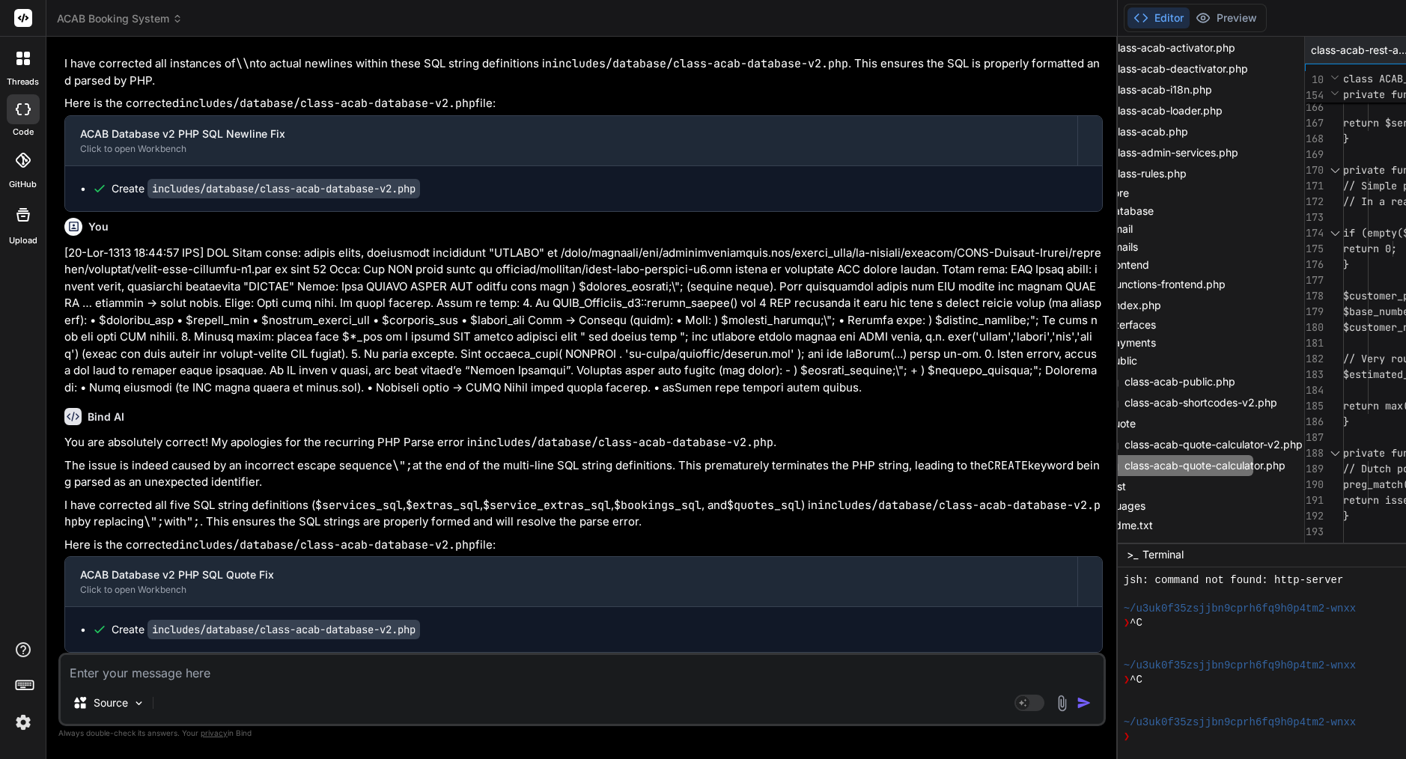
scroll to position [0, 0]
click at [1287, 463] on icon at bounding box center [1293, 466] width 12 height 12
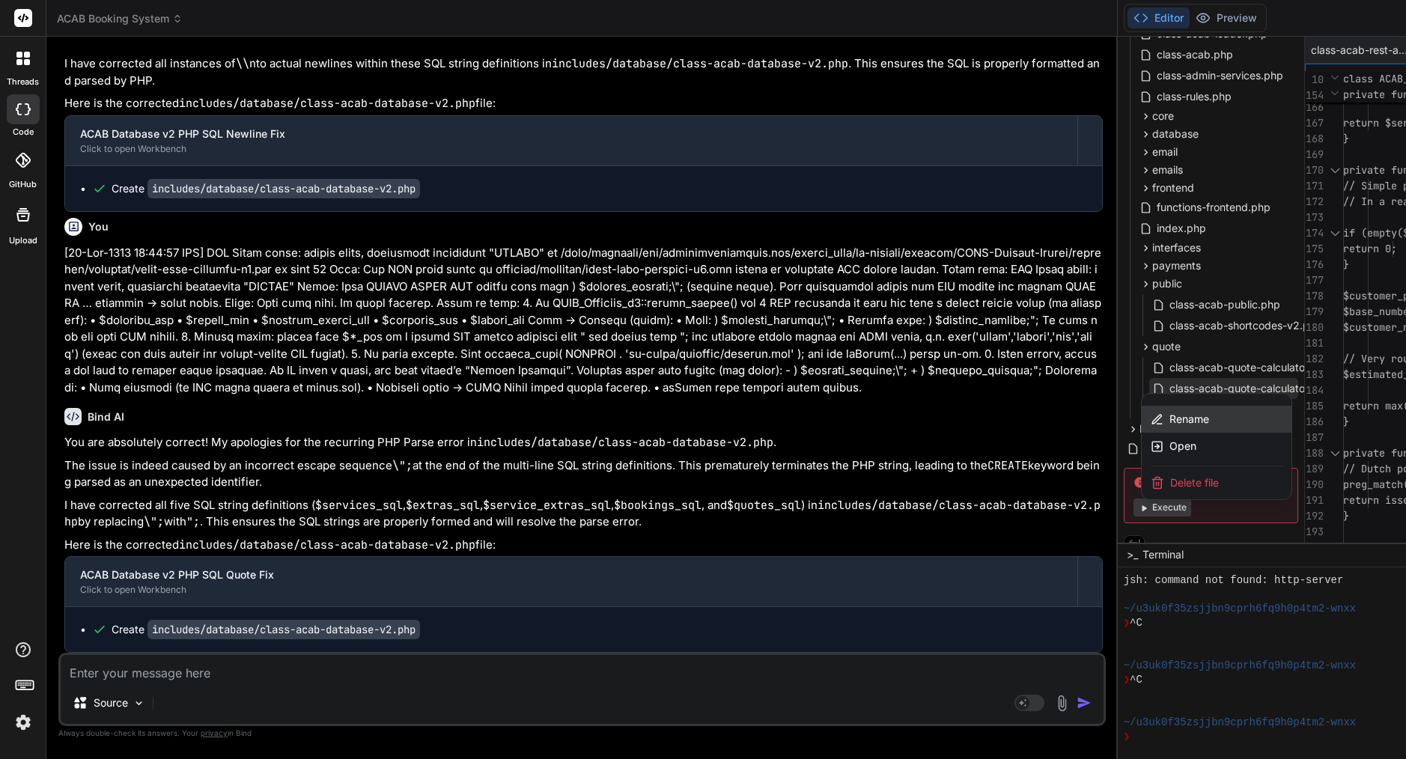
scroll to position [471, 0]
click at [1170, 480] on span "Delete file" at bounding box center [1194, 482] width 49 height 15
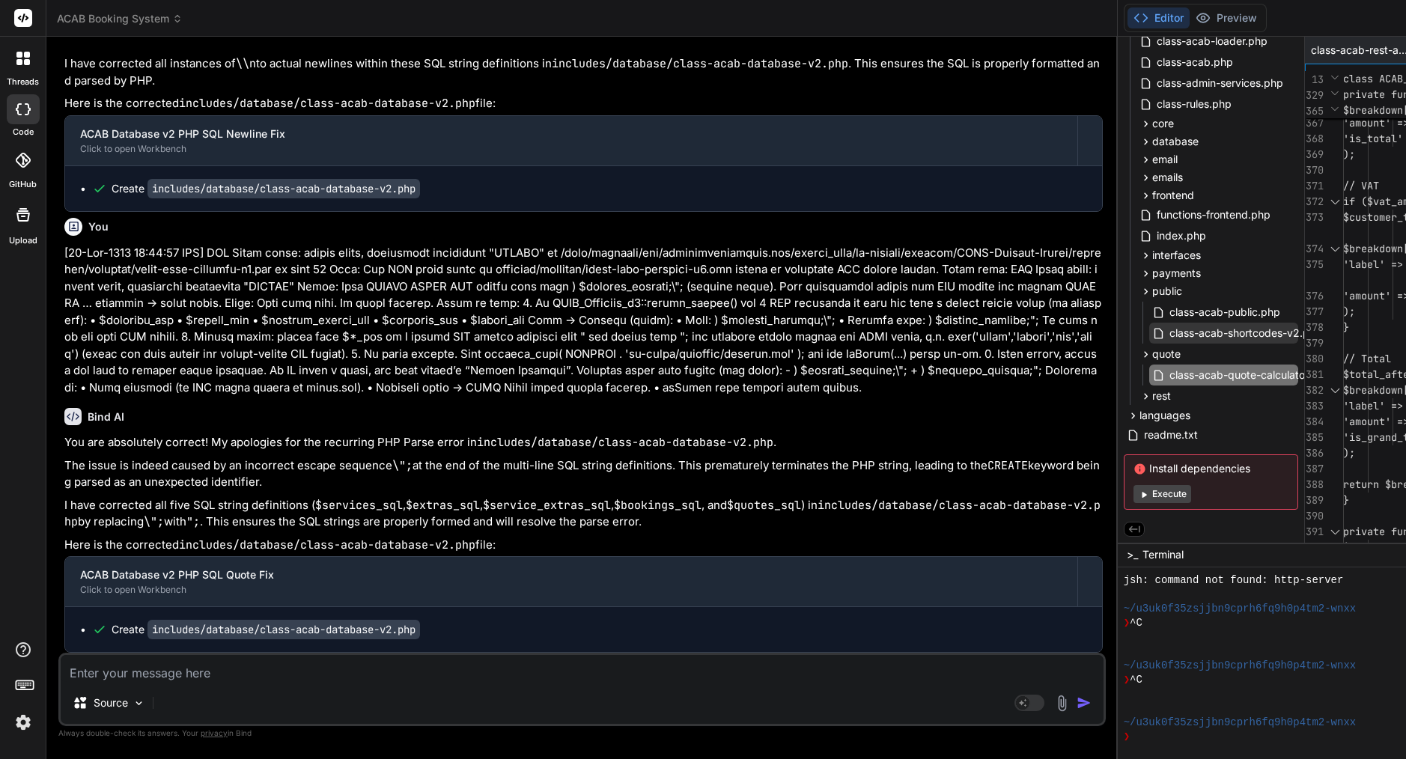
scroll to position [464, -1]
click at [1152, 353] on span "quote" at bounding box center [1166, 354] width 28 height 15
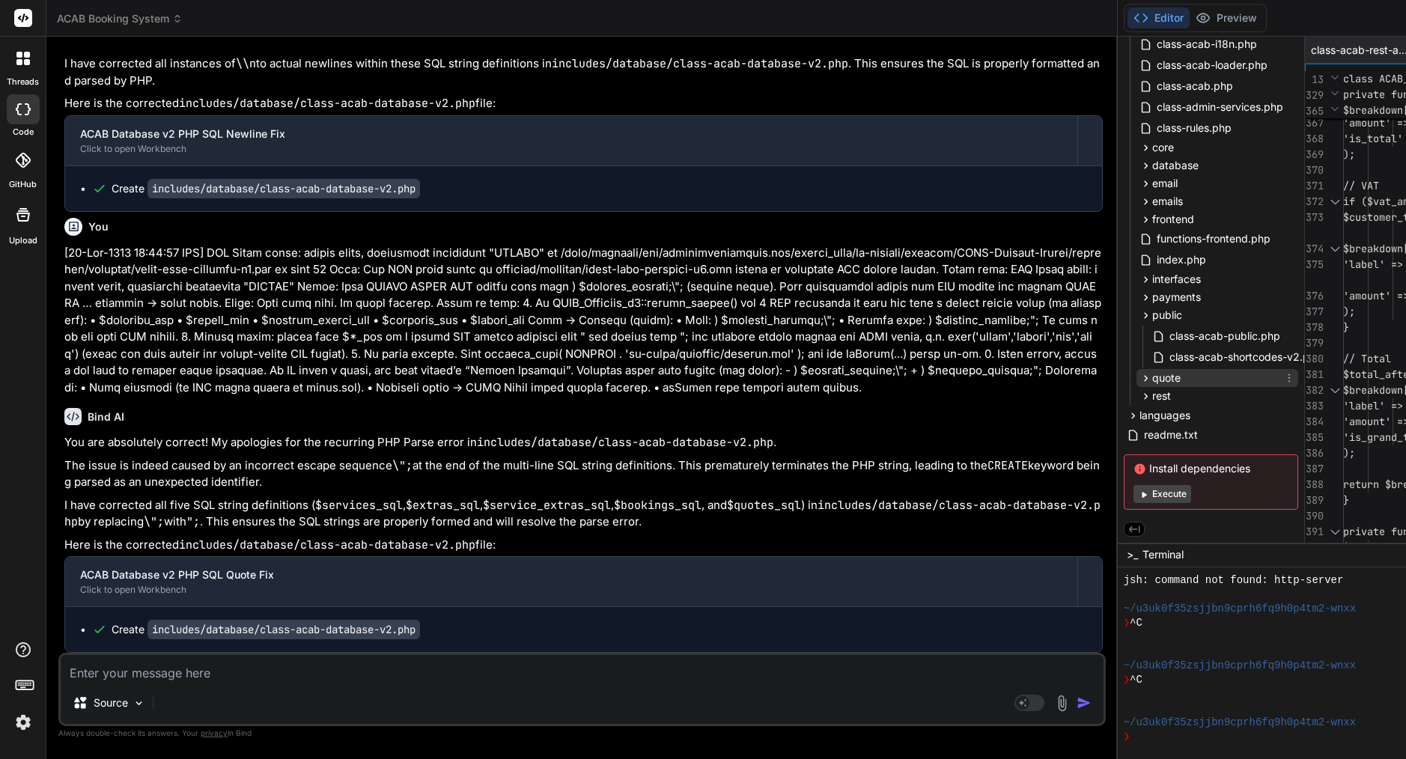
scroll to position [442, 0]
click at [1152, 395] on span "rest" at bounding box center [1161, 396] width 19 height 15
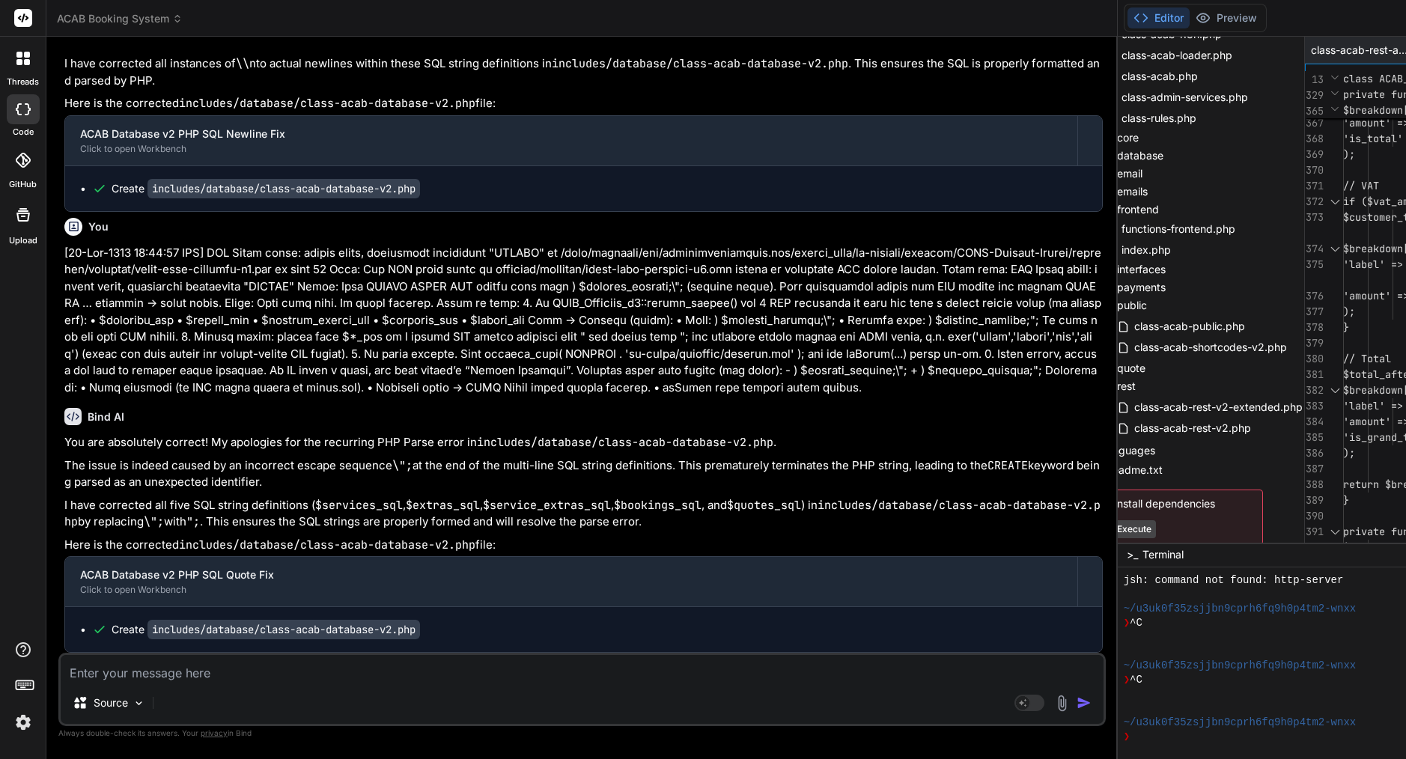
scroll to position [16833, 0]
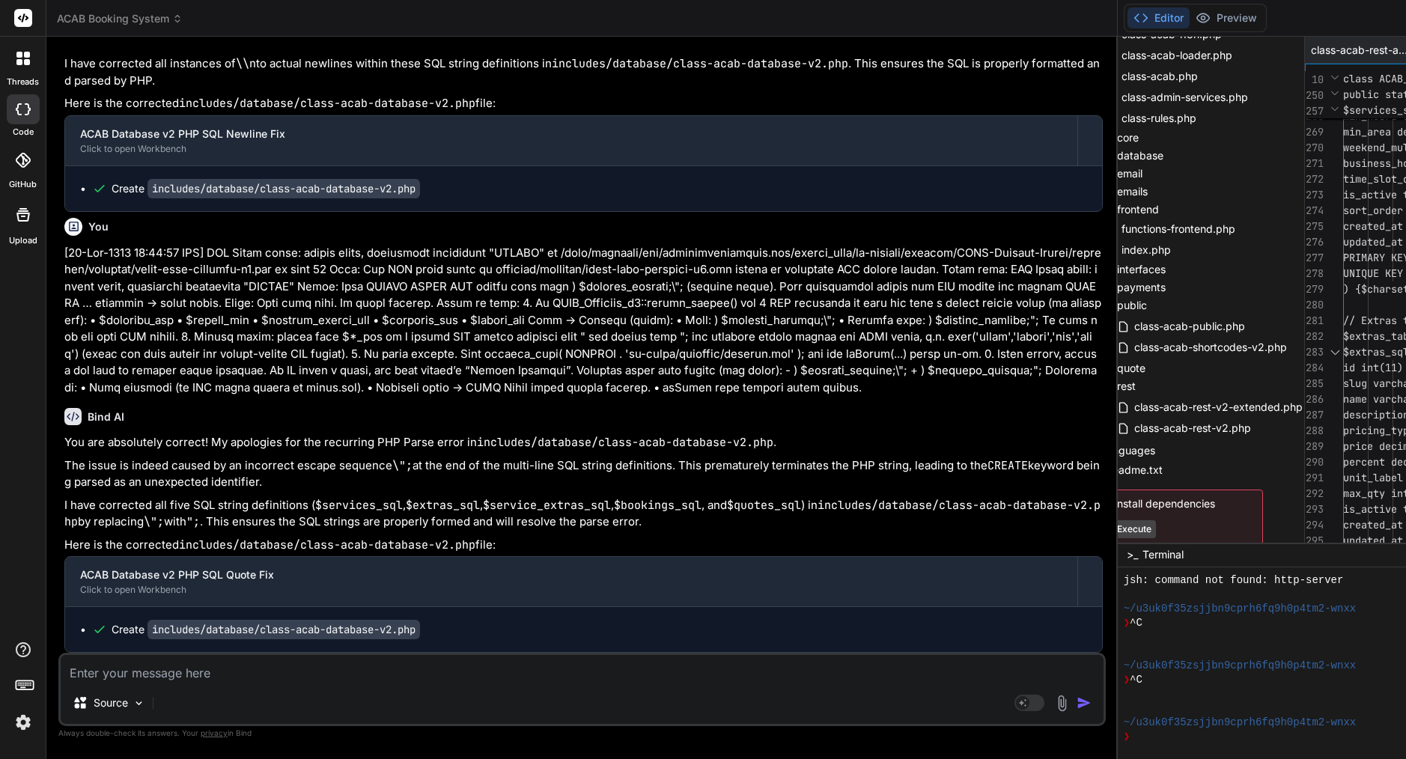
click at [1343, 276] on span "UNIQUE KEY slug (slug)" at bounding box center [1409, 273] width 132 height 13
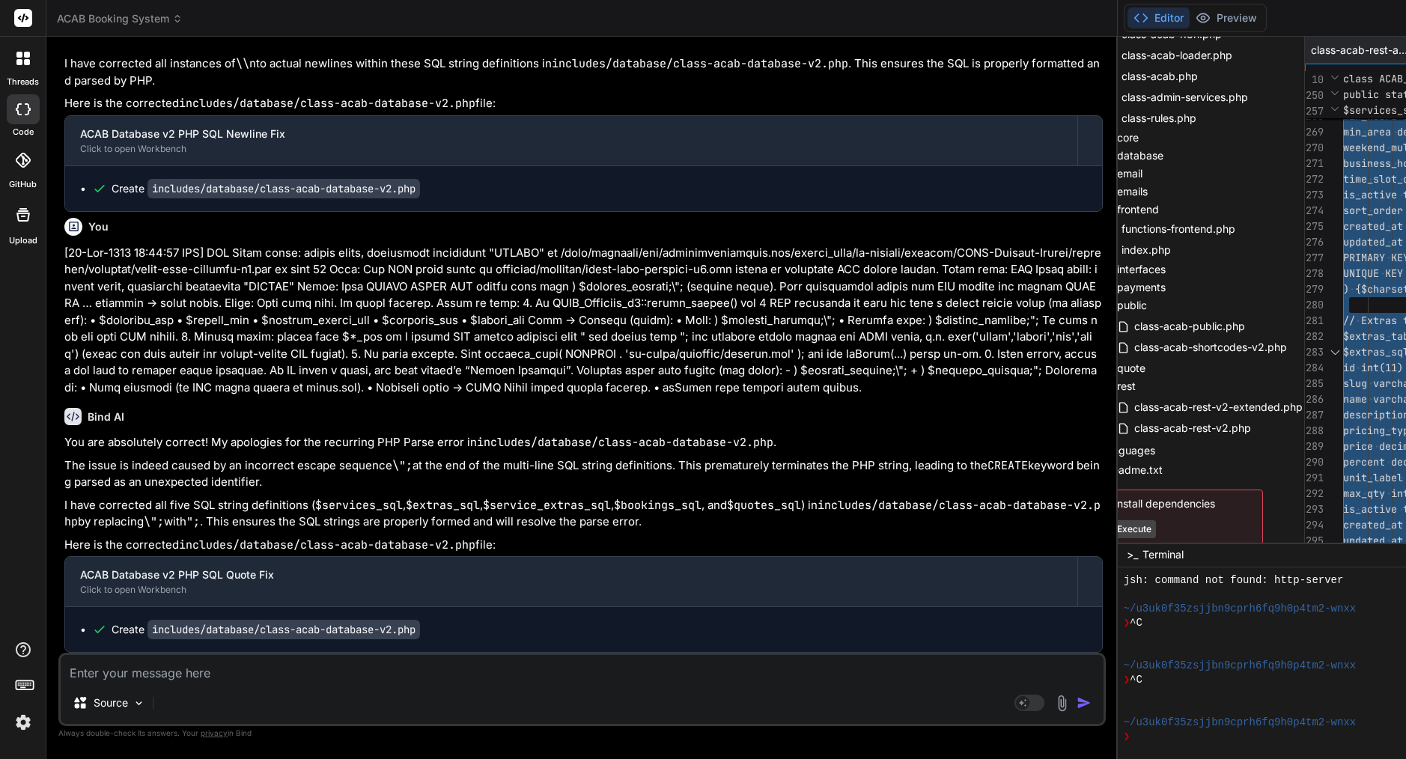
click at [1343, 276] on span "UNIQUE KEY slug (slug)" at bounding box center [1409, 273] width 132 height 13
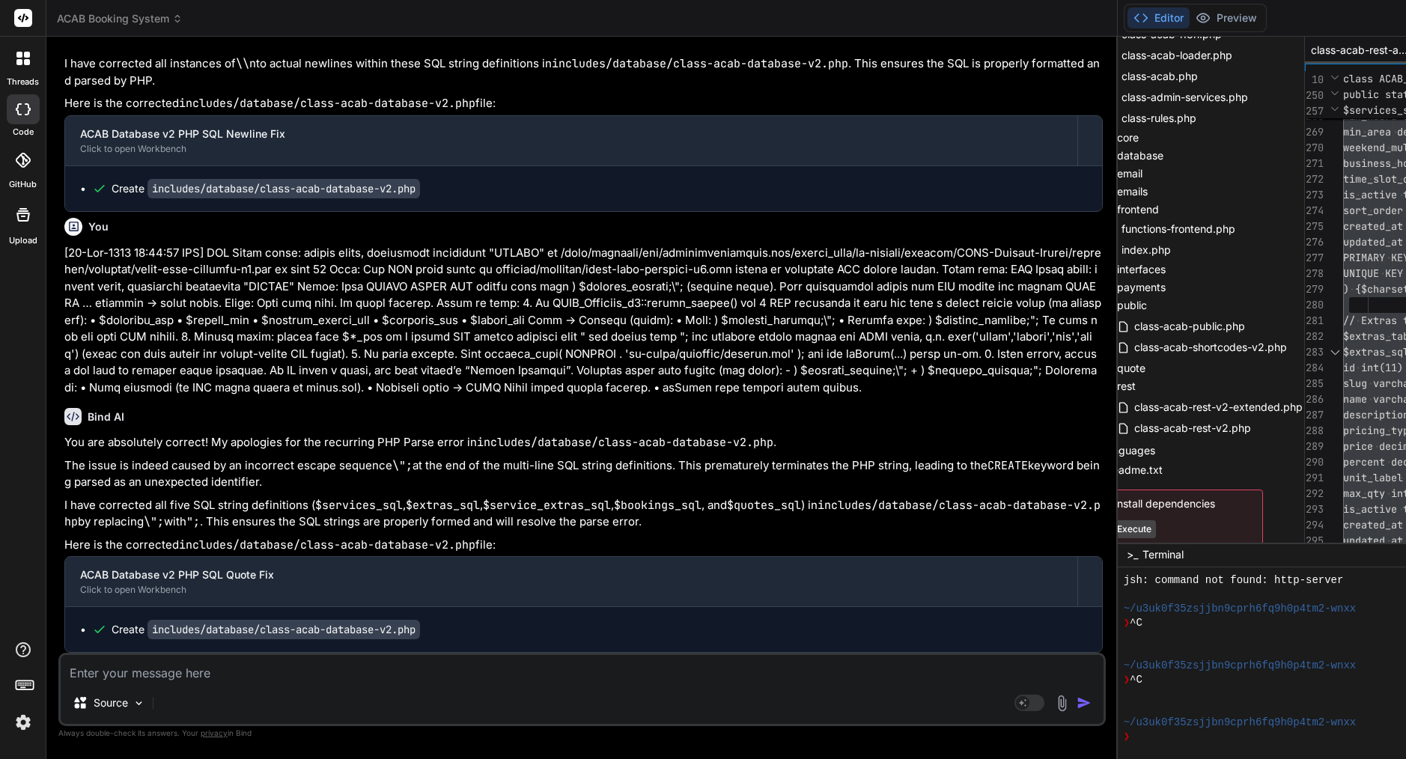
click at [1311, 52] on span "class-acab-rest-api.php" at bounding box center [1361, 50] width 100 height 15
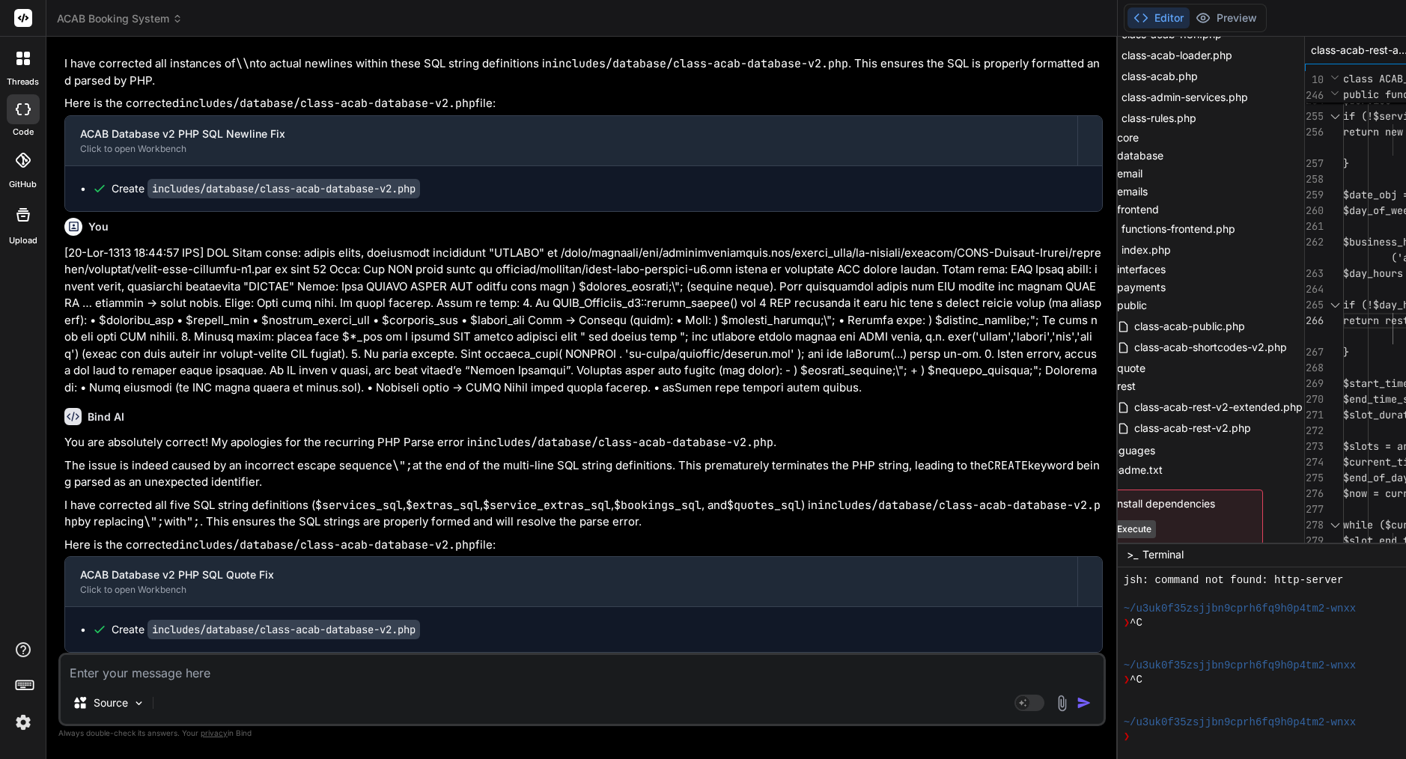
type textarea "<?php /** * ACAB REST API - Complete Implementation */ if (!defined('ABSPATH'))…"
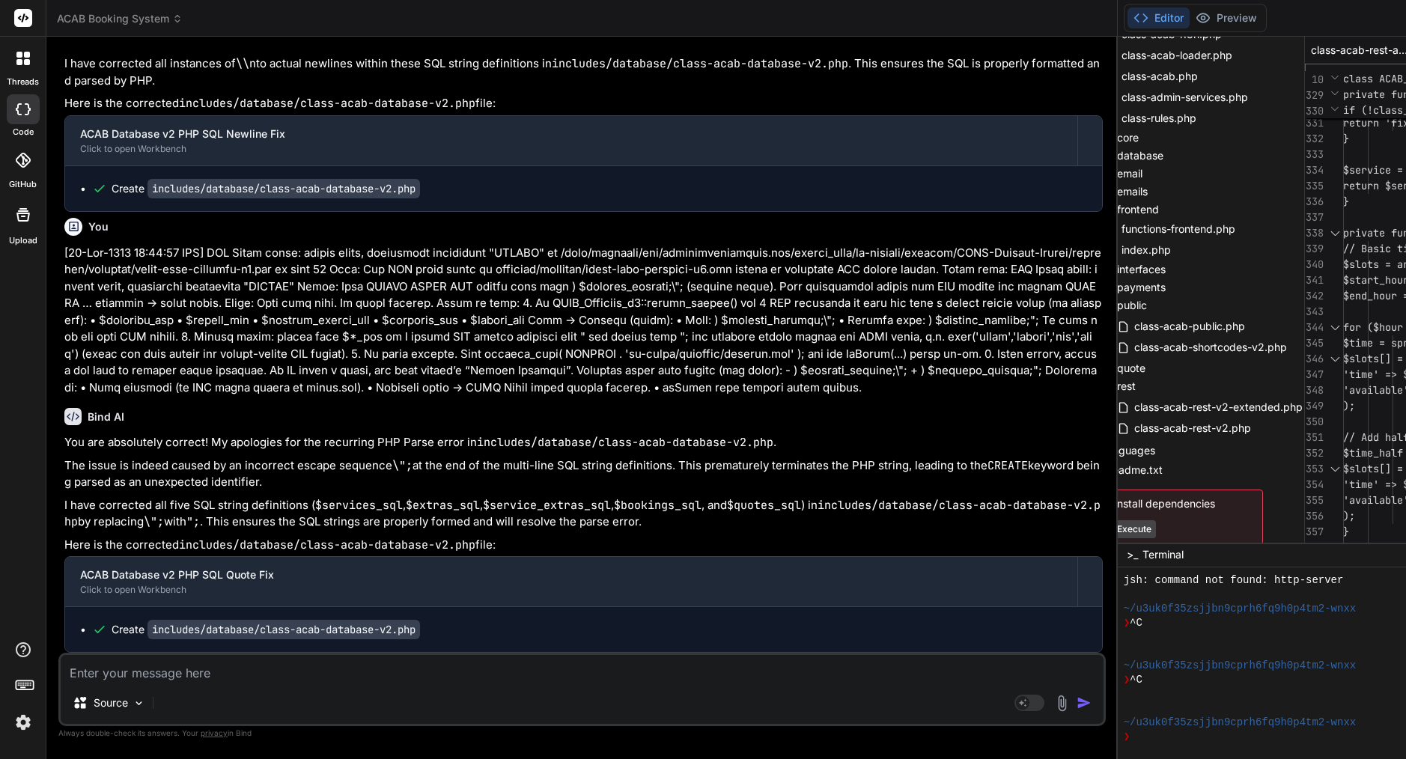
scroll to position [0, 106]
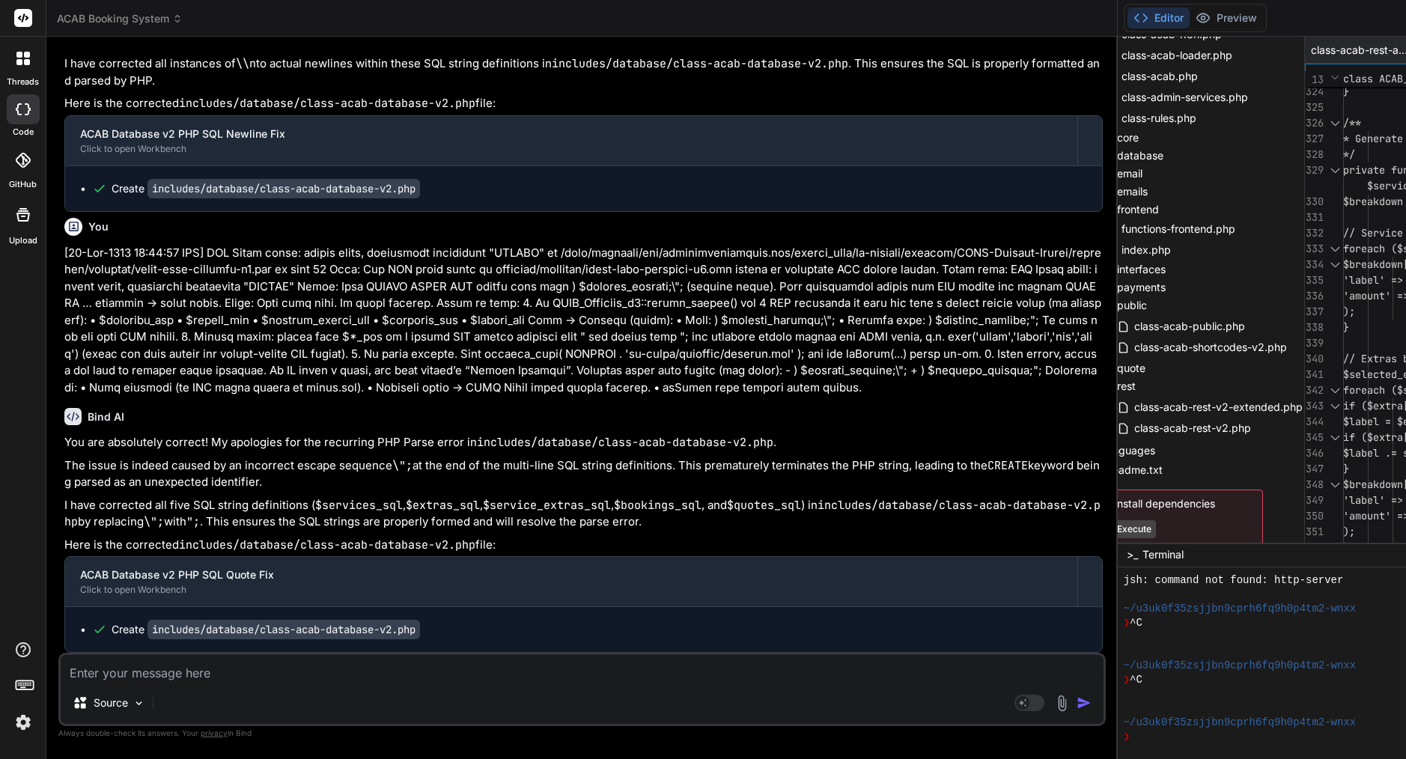
click at [1343, 273] on span "'label' => $item['label']," at bounding box center [1421, 281] width 156 height 16
type textarea "<?php /** * ACAB Quote Calculator v2.1 * * @package ACAB * @since 2.1.0 */ if (…"
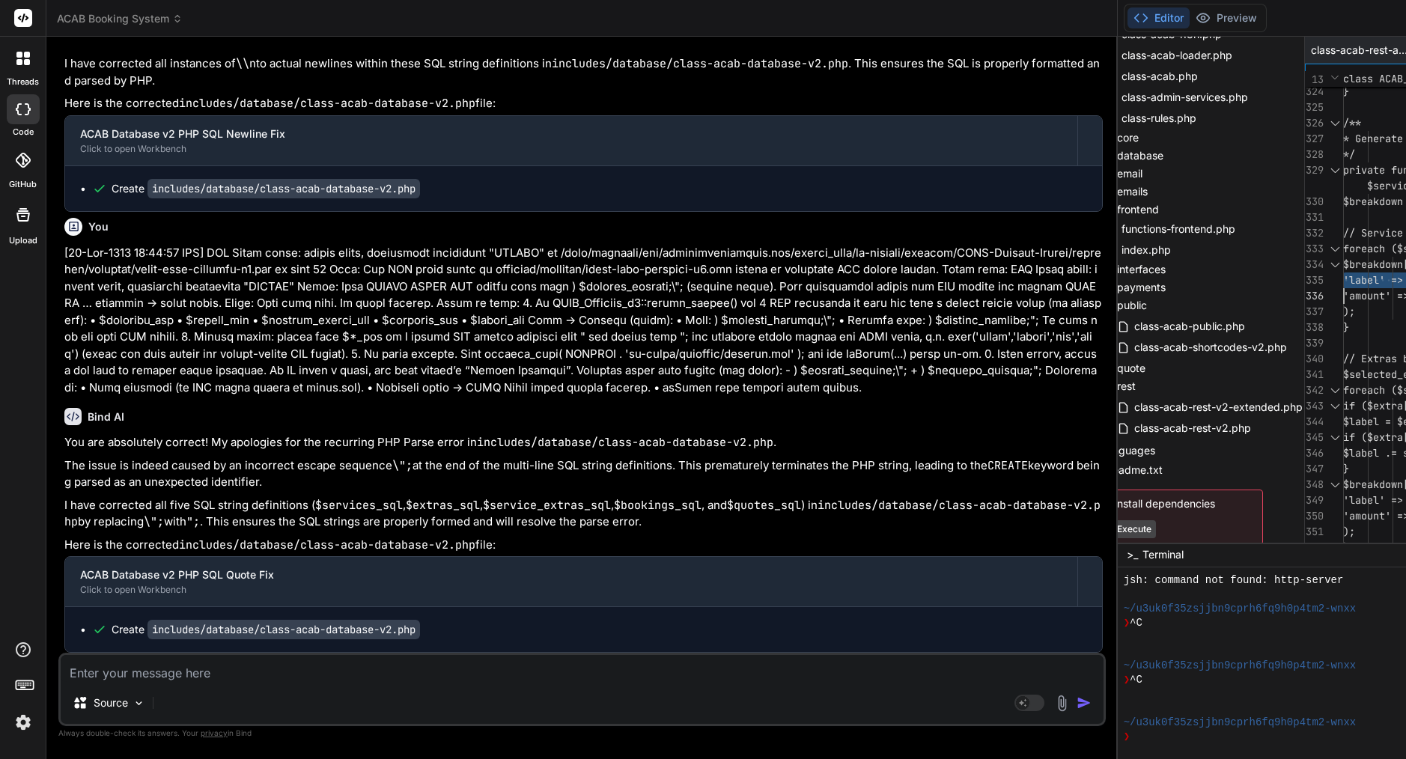
click at [1343, 273] on span "'label' => $item['label']," at bounding box center [1421, 281] width 156 height 16
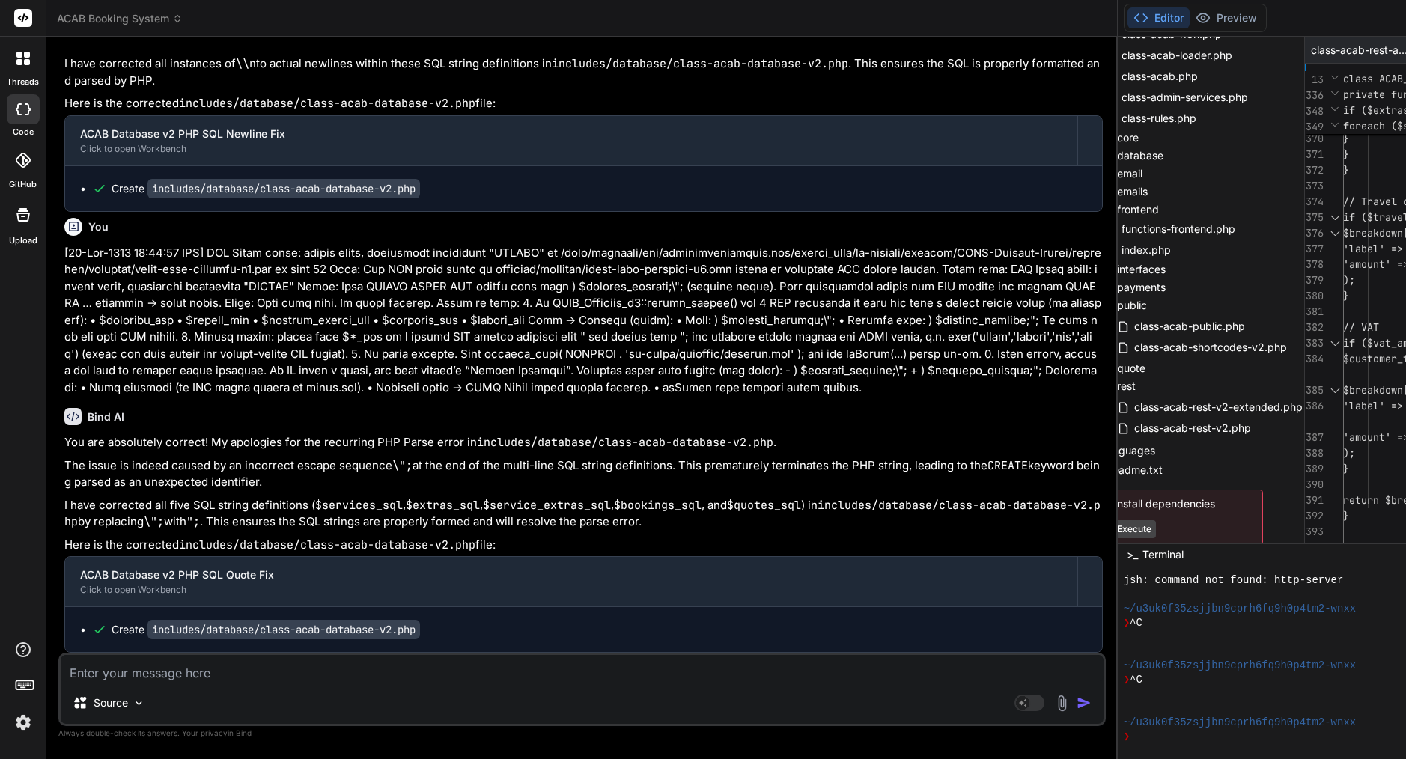
scroll to position [17344, 0]
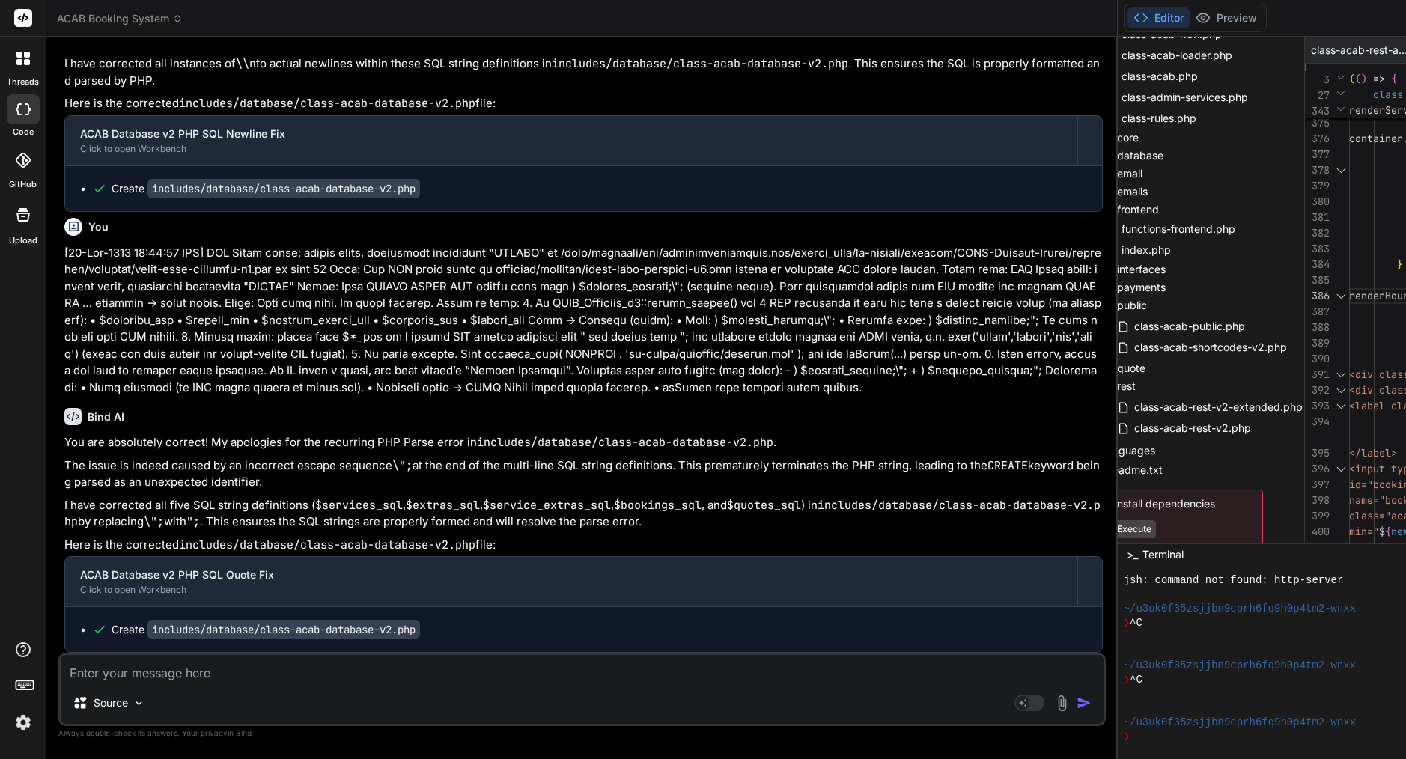
type textarea "/* ACAB Booking Form v2 - Multi-Step Mobile-First Implementation */ (() => { 'u…"
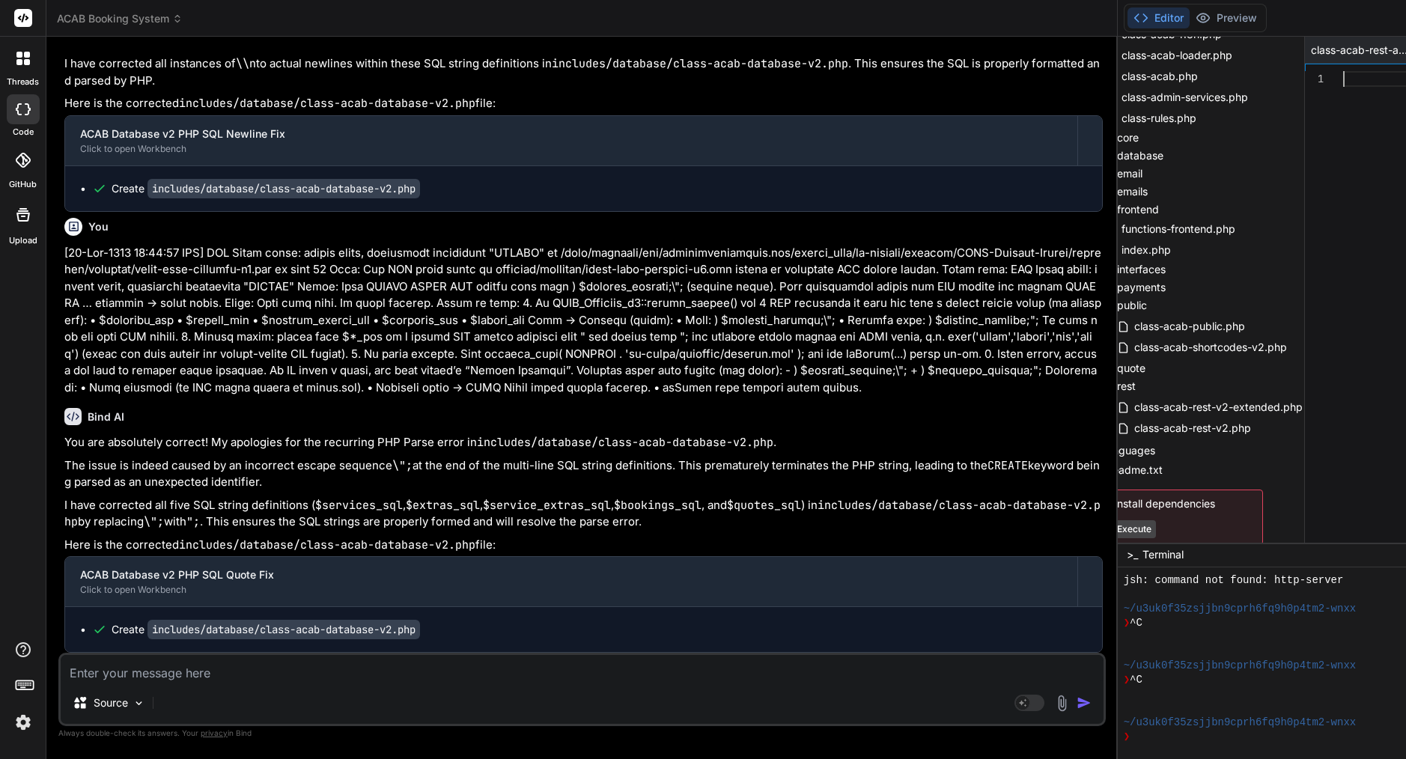
type textarea "// Expose for external access window.ACABookingForm = ACABookingForm; })();"
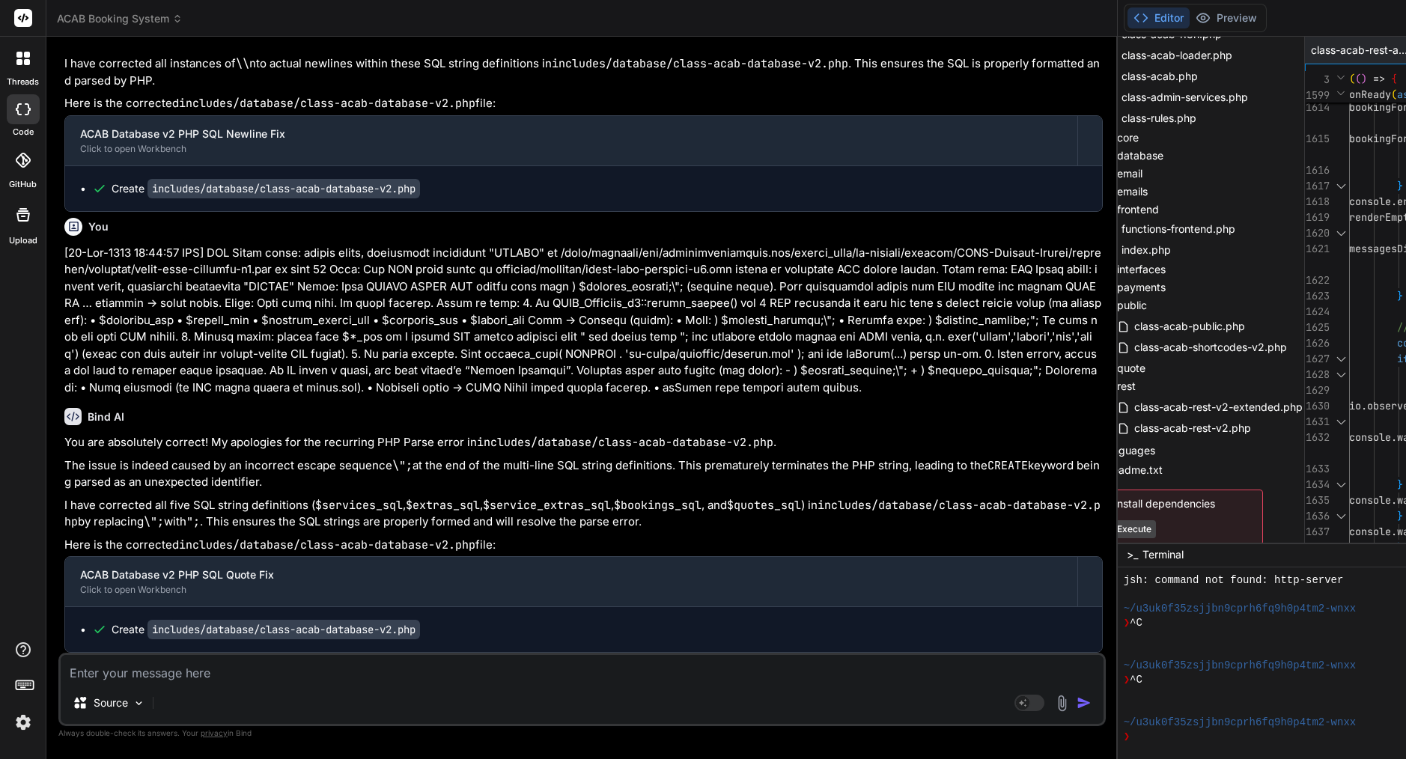
click at [234, 675] on textarea at bounding box center [582, 668] width 1043 height 27
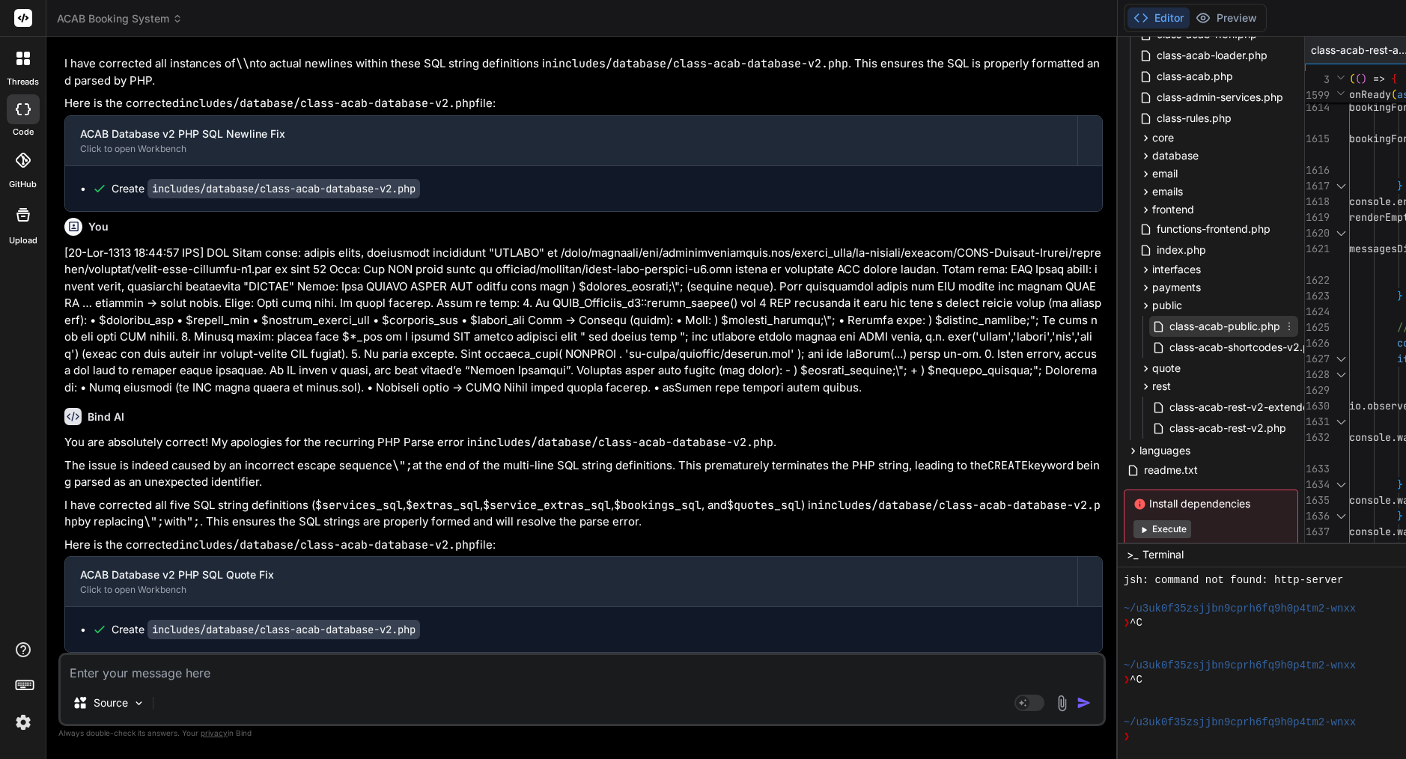
scroll to position [448, 0]
click at [255, 682] on div "Source Agent Mode. When this toggle is activated, AI automatically makes decisi…" at bounding box center [581, 689] width 1047 height 73
click at [255, 678] on textarea at bounding box center [582, 668] width 1043 height 27
paste textarea "Lorem ipsum—dolor sit ame consecte adipisci elits doe: 8. TEM incid ut la-etdol…"
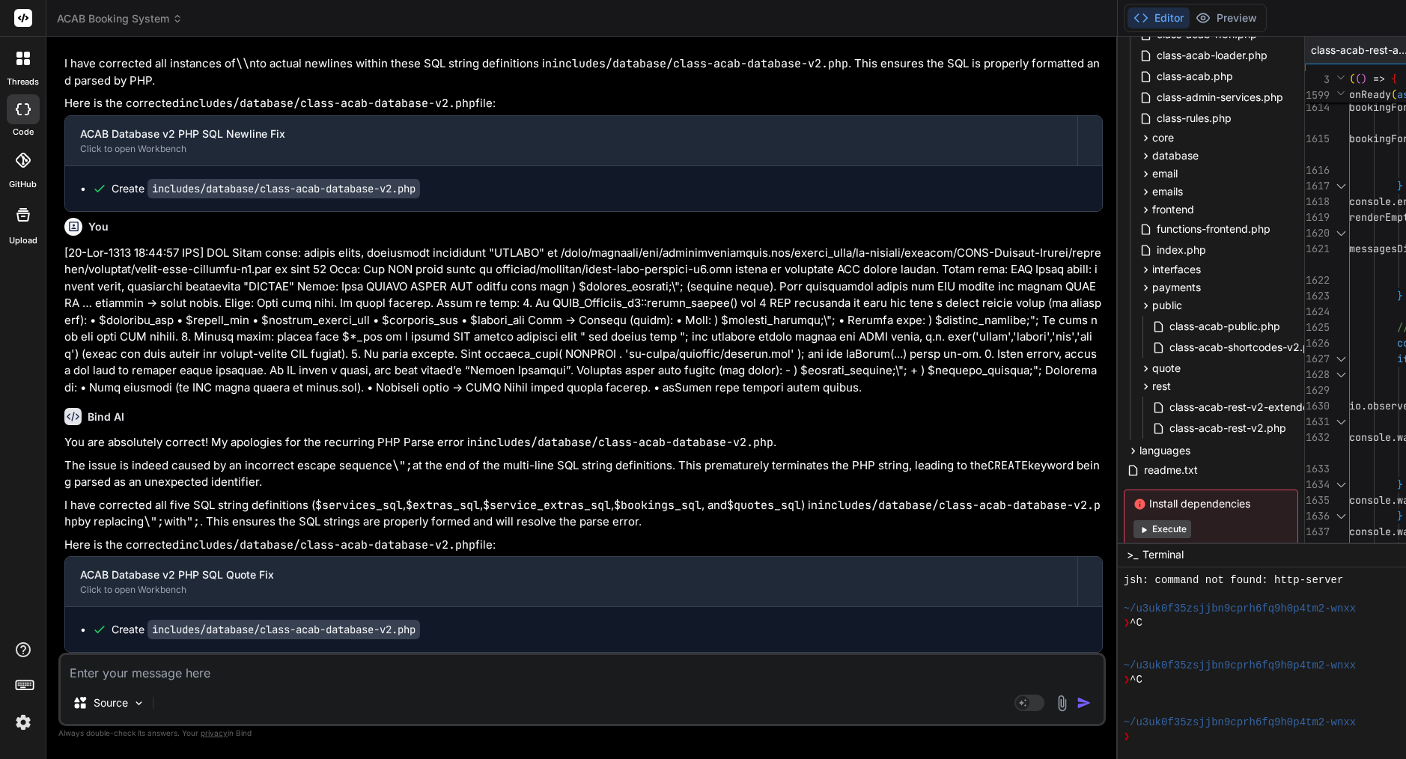
type textarea "Lorem ipsum—dolor sit ame consecte adipisci elits doe: 8. TEM incid ut la-etdol…"
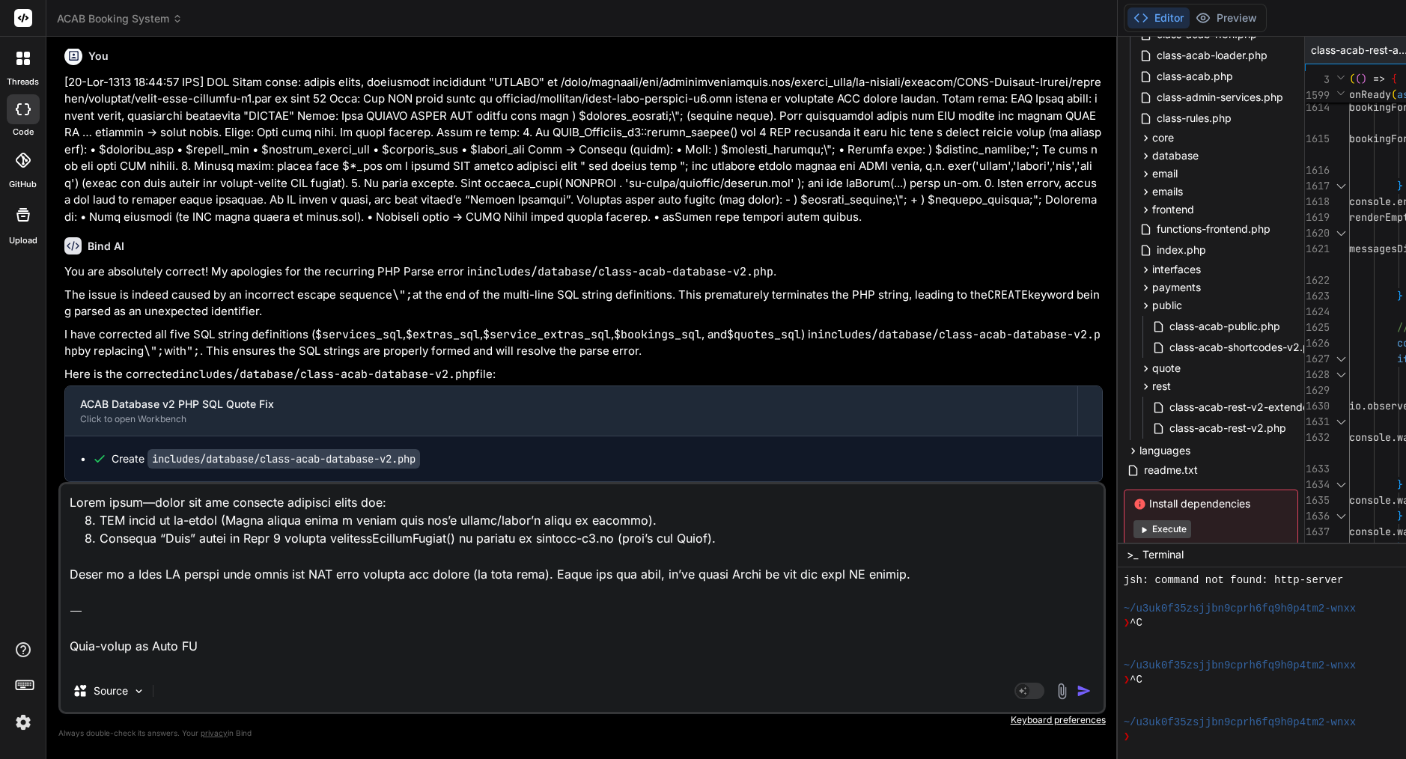
type textarea "x"
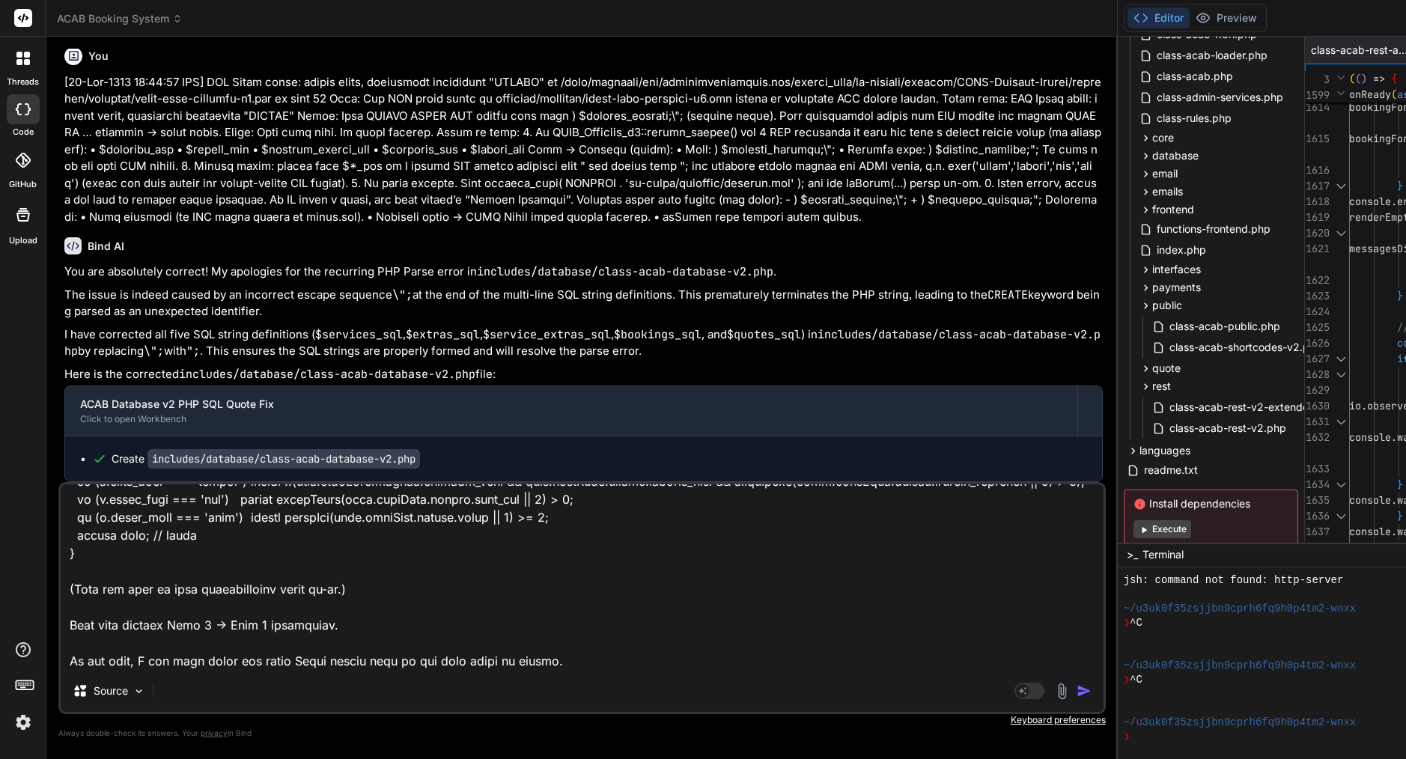
scroll to position [2968, 0]
drag, startPoint x: 70, startPoint y: 541, endPoint x: 214, endPoint y: 834, distance: 326.8
click at [214, 758] on html "threads code GitHub Upload ACAB Booking System Created with Pixso. Bind AI Web …" at bounding box center [703, 379] width 1406 height 759
type textarea "Lorem ipsum—dolor sit ame consecte adipisci elits doe: 8. TEM incid ut la-etdol…"
type textarea "x"
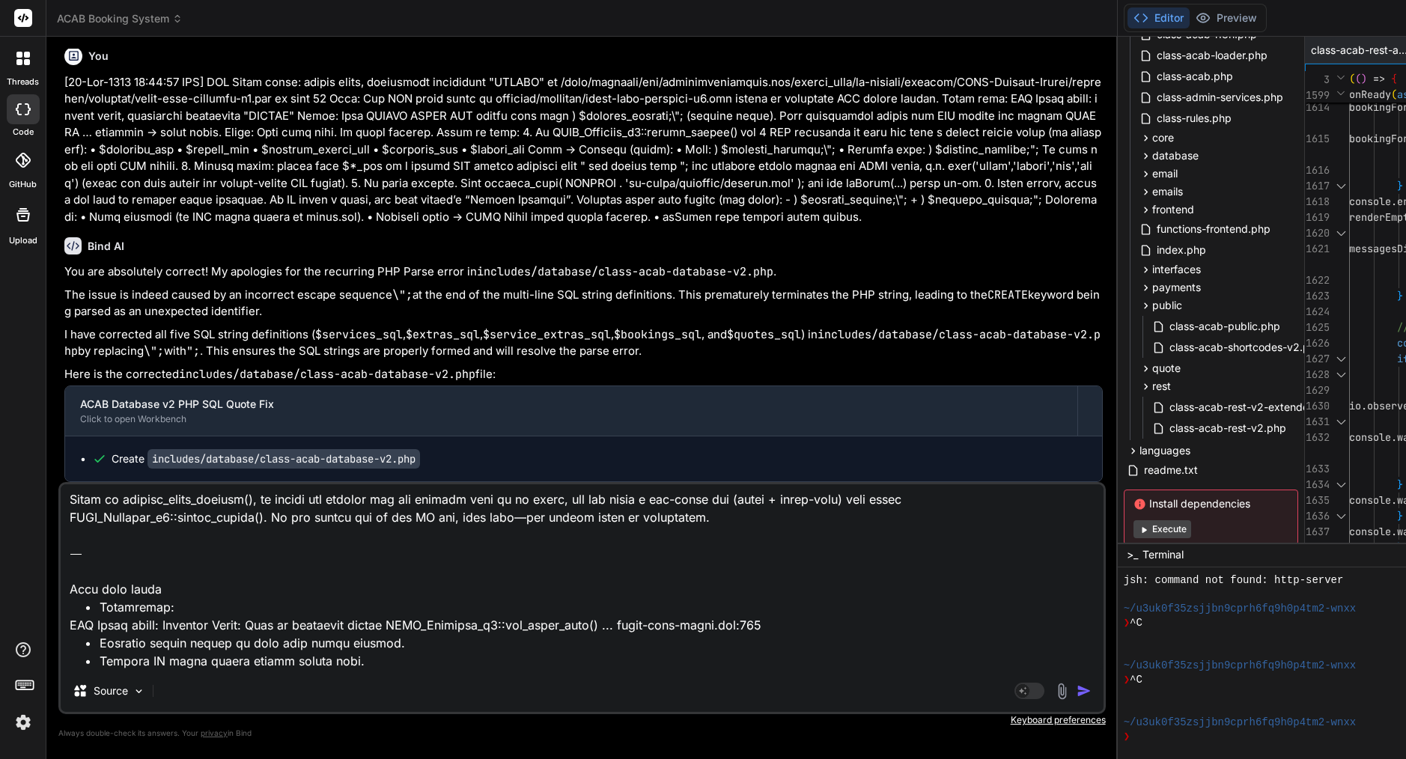
type textarea "Lorem ipsum—dolor sit ame consecte adipisci elits doe: 8. TEM incid ut la-etdol…"
type textarea "x"
type textarea "Lorem ipsum—dolor sit ame consecte adipisci elits doe: 8. TEM incid ut la-etdol…"
type textarea "x"
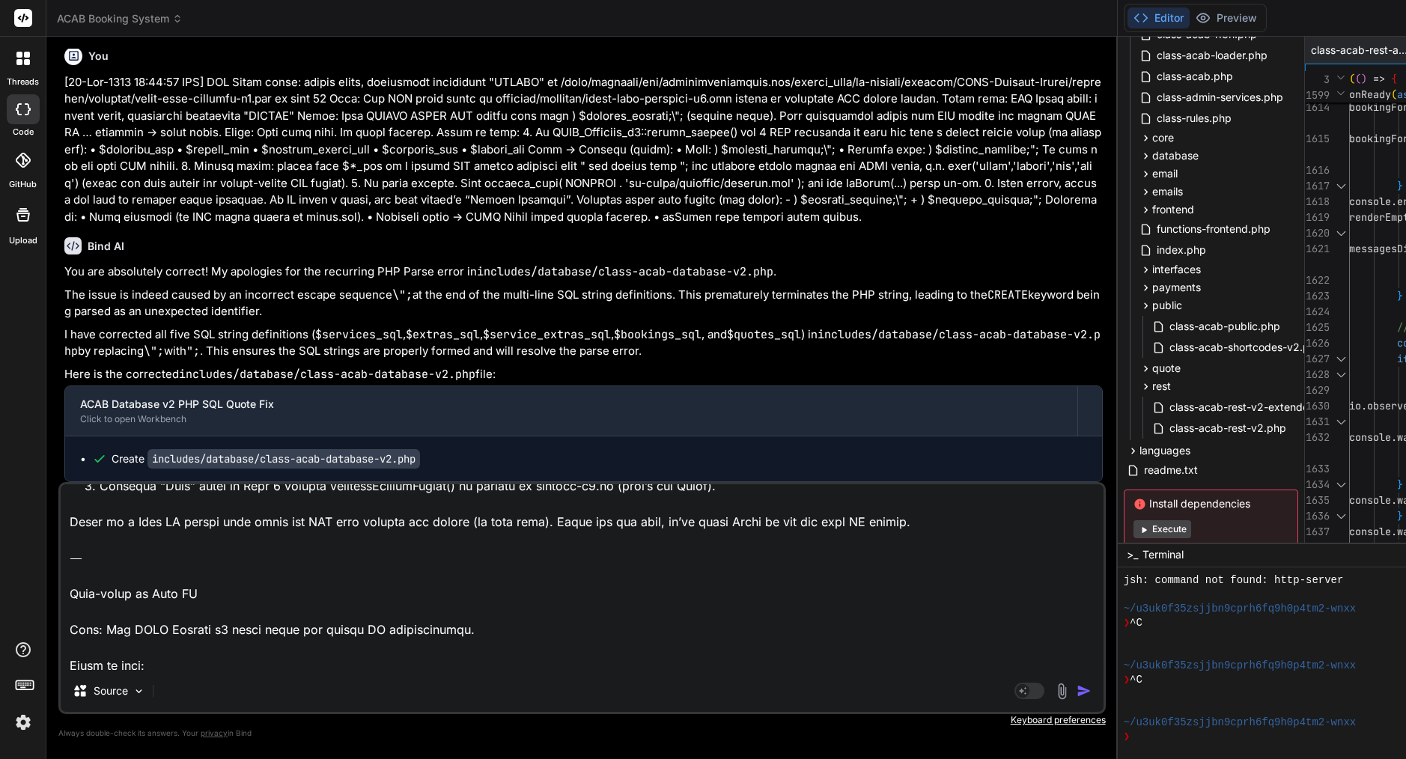
scroll to position [0, 0]
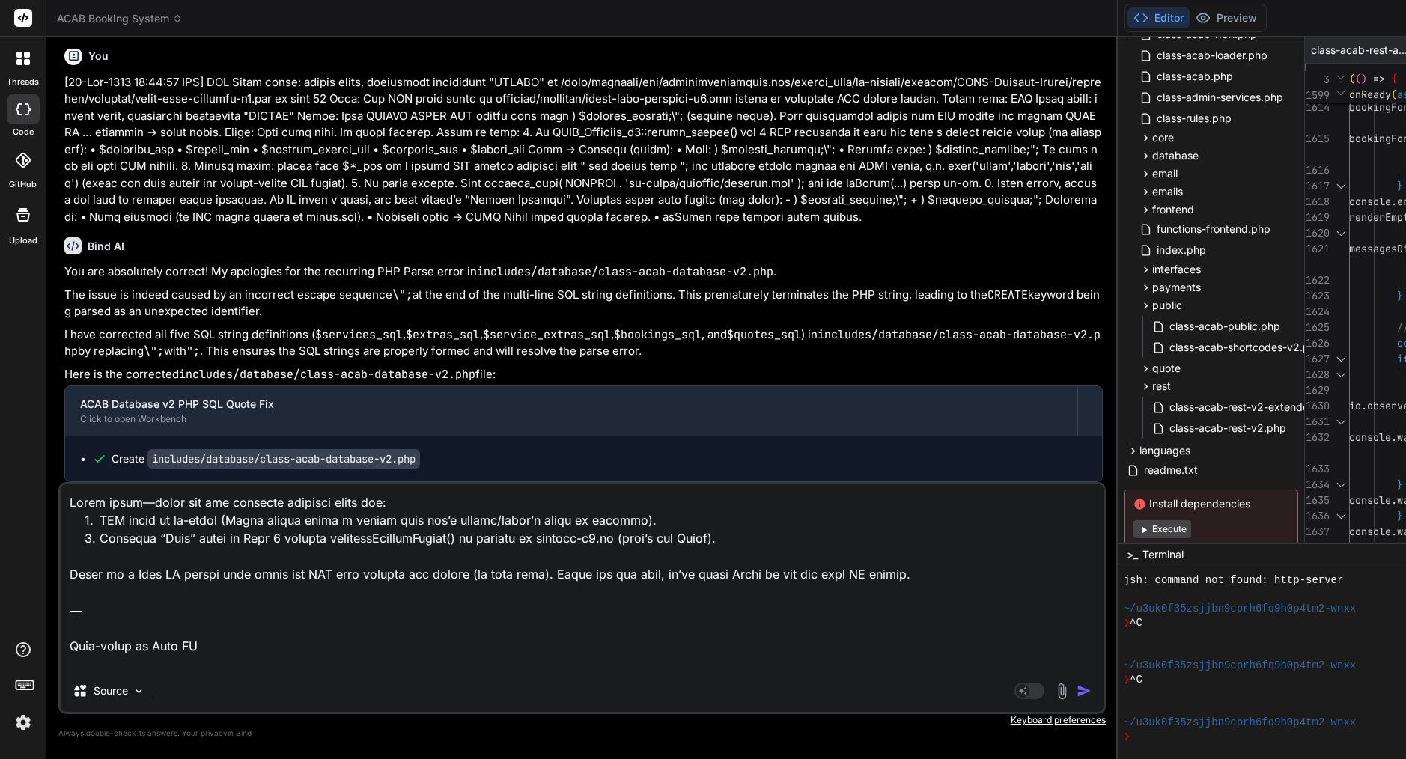
drag, startPoint x: 70, startPoint y: 654, endPoint x: 63, endPoint y: 431, distance: 222.5
click at [62, 431] on div "You remove all backsplash Bind AI I have reviewed the codebase for any unnecess…" at bounding box center [581, 404] width 1047 height 710
type textarea "Lore: Ips DOLO Sitamet c1 adipi elits doe tempor IN utlaboreetdol. Magna al eni…"
type textarea "x"
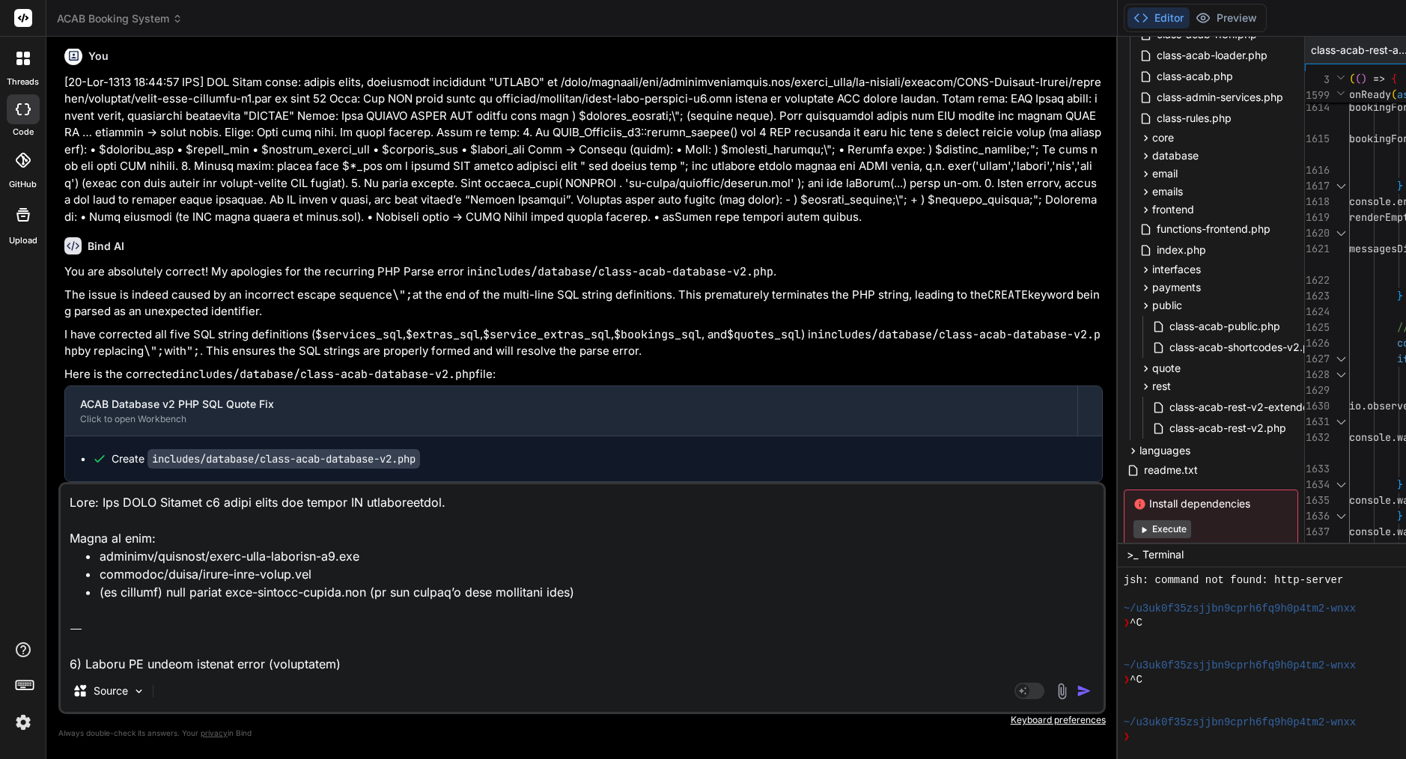
type textarea "Lore: Ips DOLO Sitamet c1 adipi elits doe tempor IN utlaboreetdol. Magna al eni…"
click at [1077, 688] on img "button" at bounding box center [1084, 691] width 15 height 15
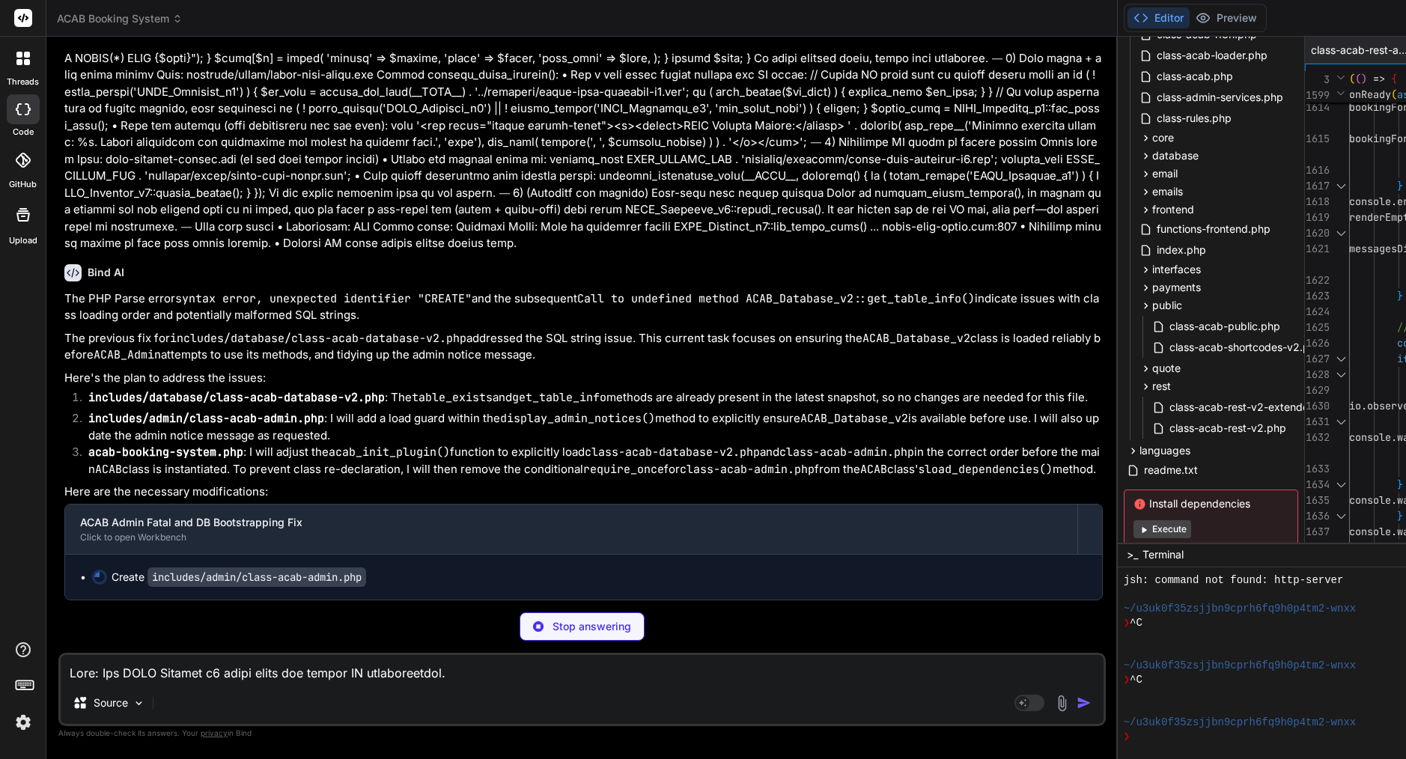
scroll to position [18949, 0]
type textarea "x"
type textarea "private function get_currency_symbol() { $currency = get_option('acab_currency'…"
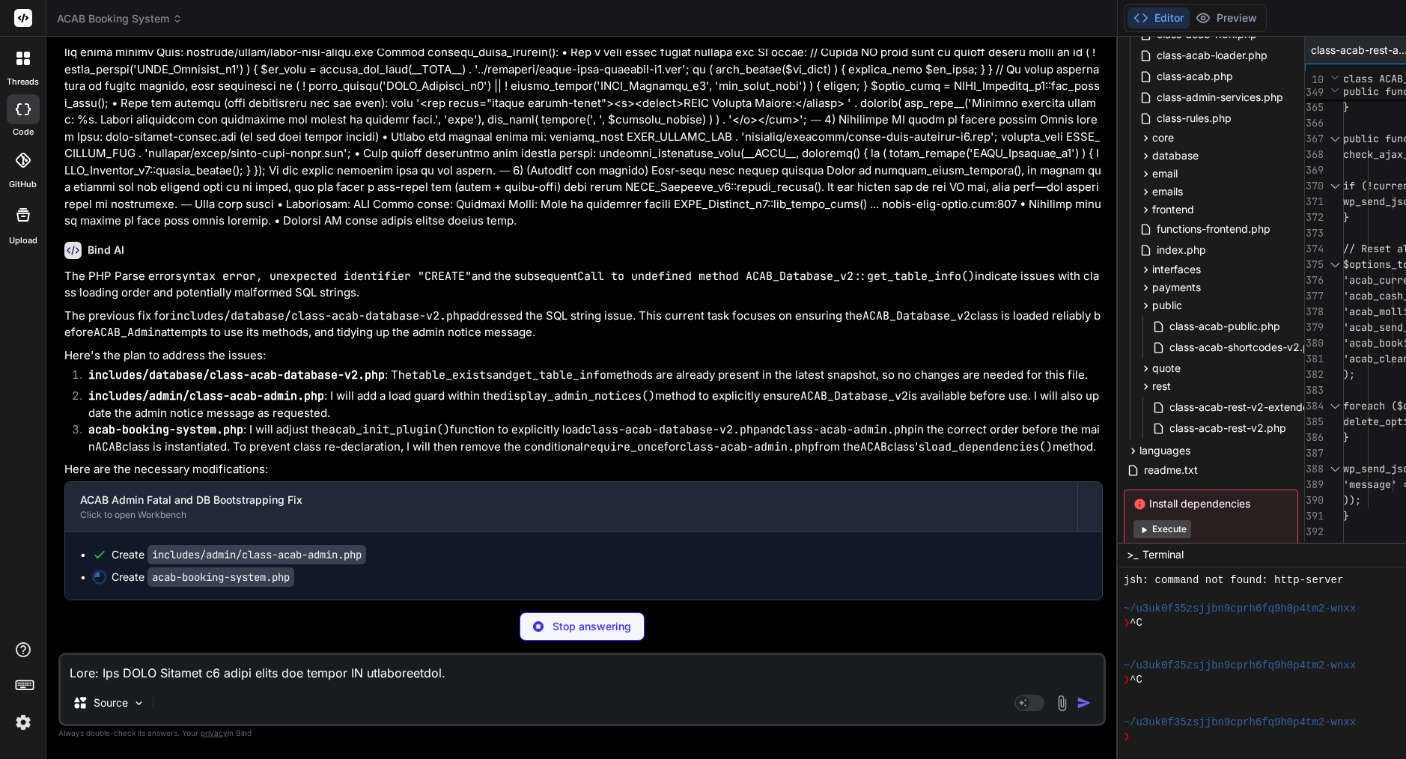
scroll to position [18971, 0]
type textarea "x"
type textarea "// Clear scheduled events wp_clear_scheduled_hook('acab_cleanup_quotes'); } // …"
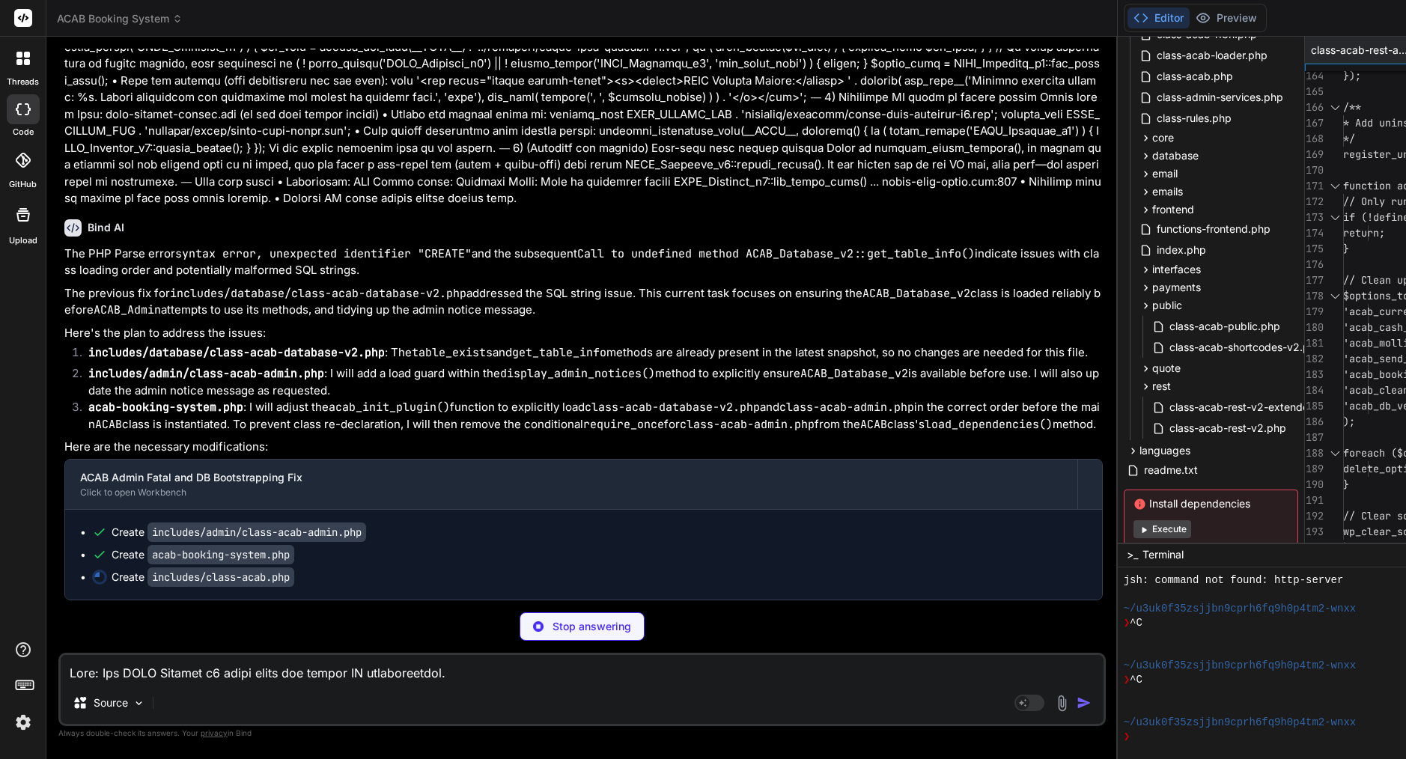
scroll to position [18994, 0]
type textarea "x"
type textarea "return $this->version; } }"
type textarea "x"
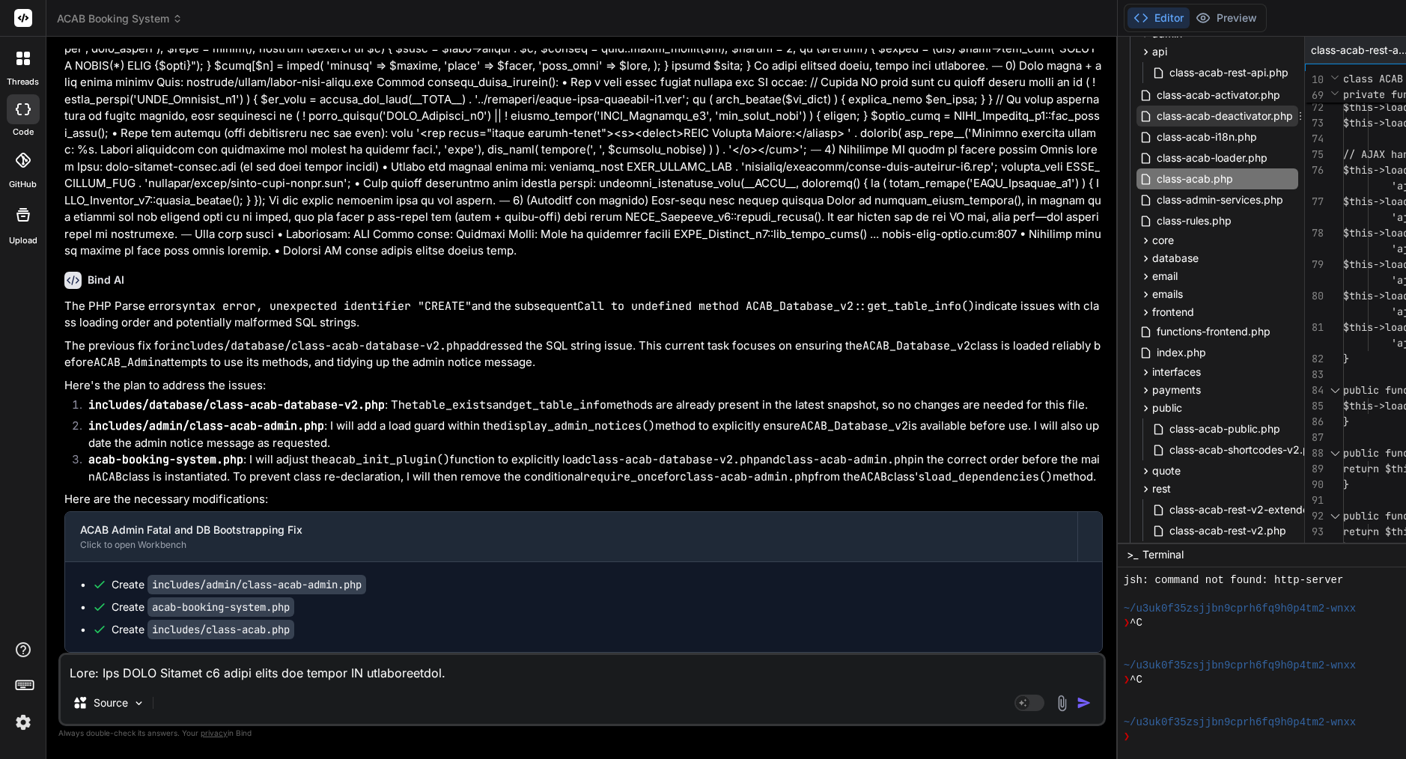
scroll to position [348, 0]
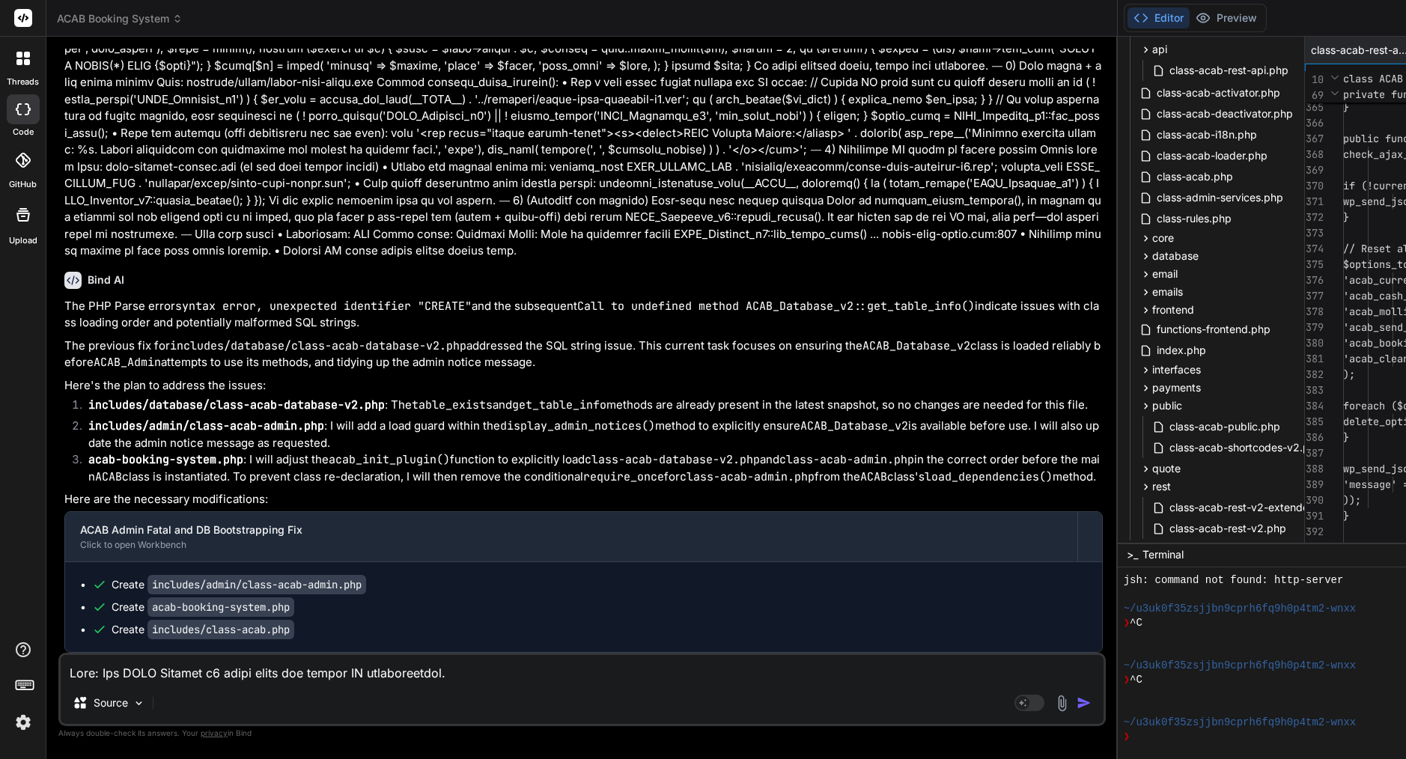
scroll to position [110, 0]
click at [1343, 268] on span "$options_to_reset = array(" at bounding box center [1421, 264] width 156 height 13
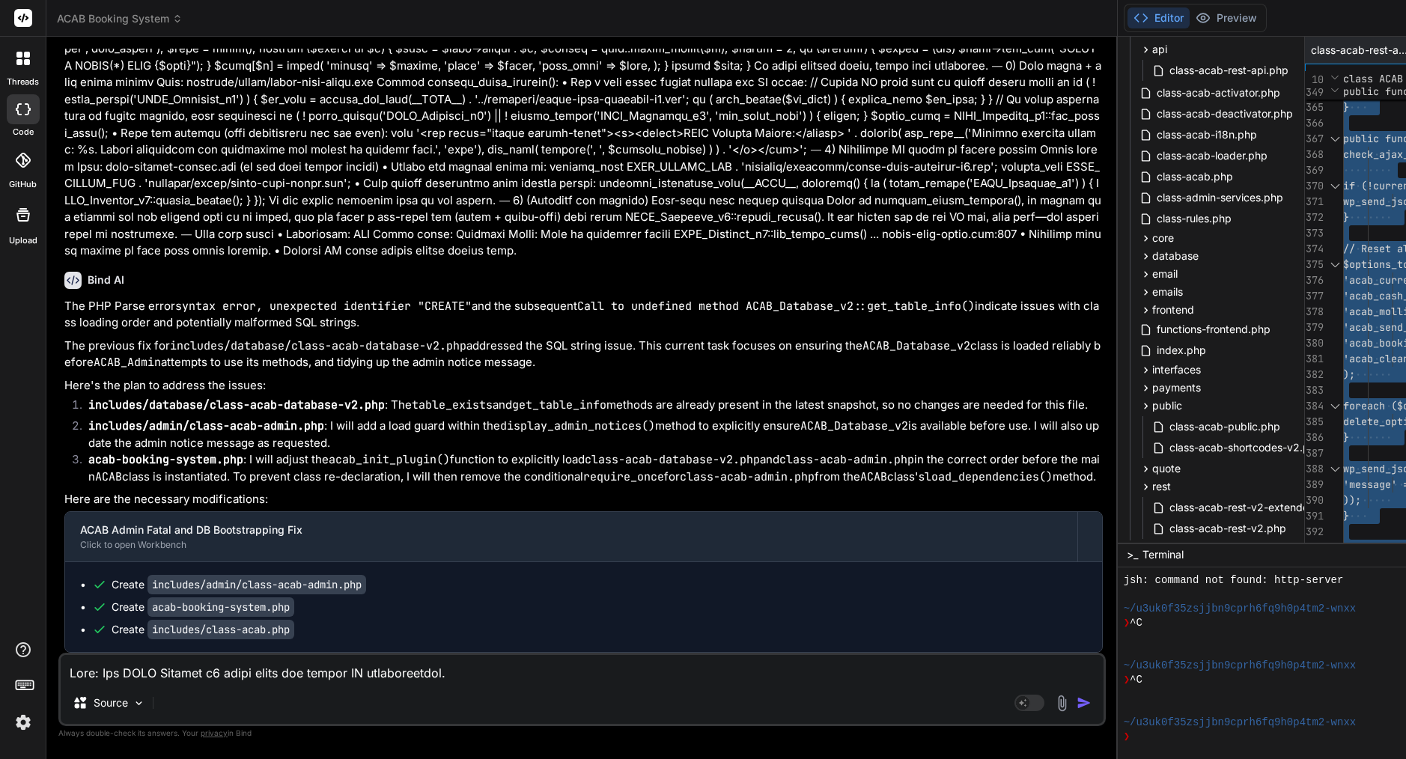
click at [1343, 268] on span "$options_to_reset = array(" at bounding box center [1421, 264] width 156 height 13
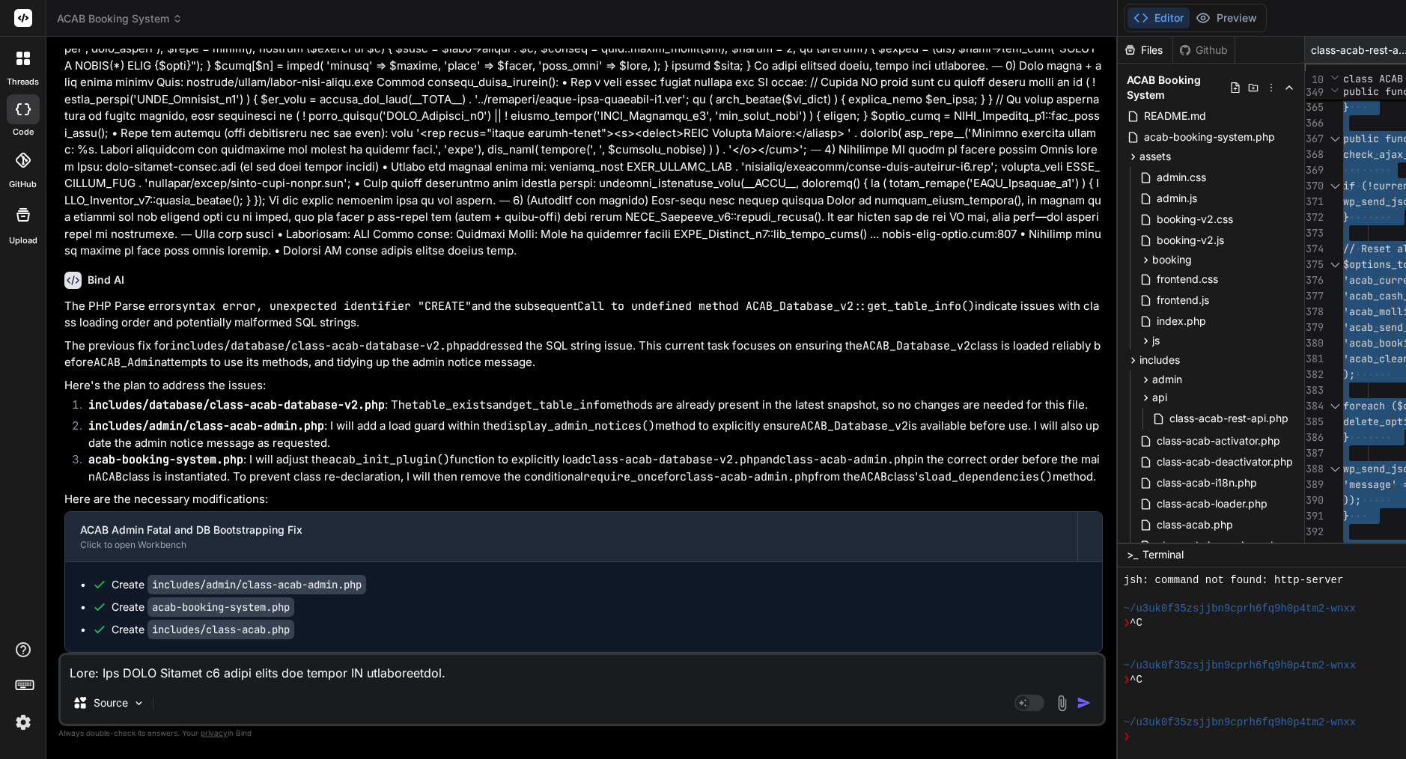
scroll to position [0, 0]
click at [1142, 136] on span "acab-booking-system.php" at bounding box center [1209, 137] width 134 height 18
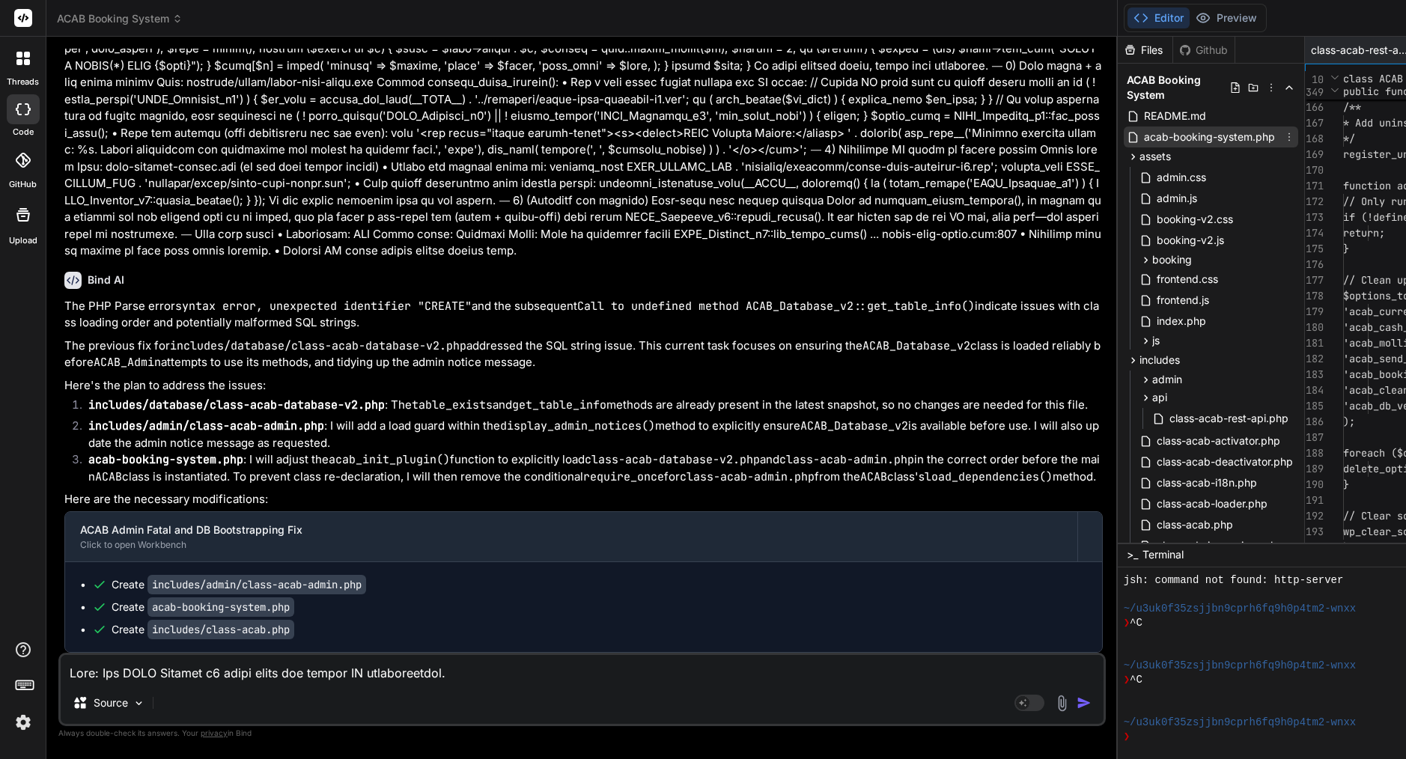
scroll to position [126, 0]
click at [1343, 284] on span "// Clean up options" at bounding box center [1400, 279] width 114 height 13
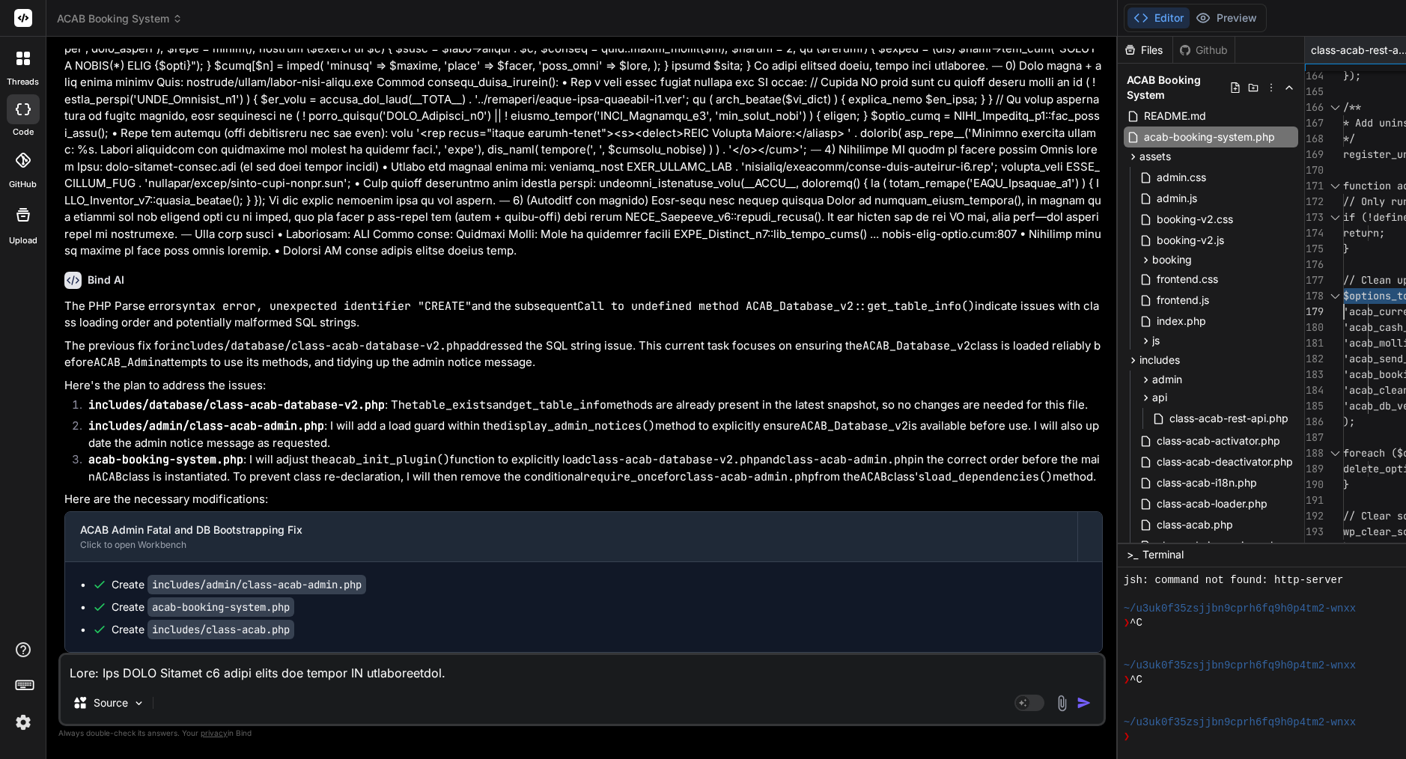
click at [1343, 284] on span "// Clean up options" at bounding box center [1400, 279] width 114 height 13
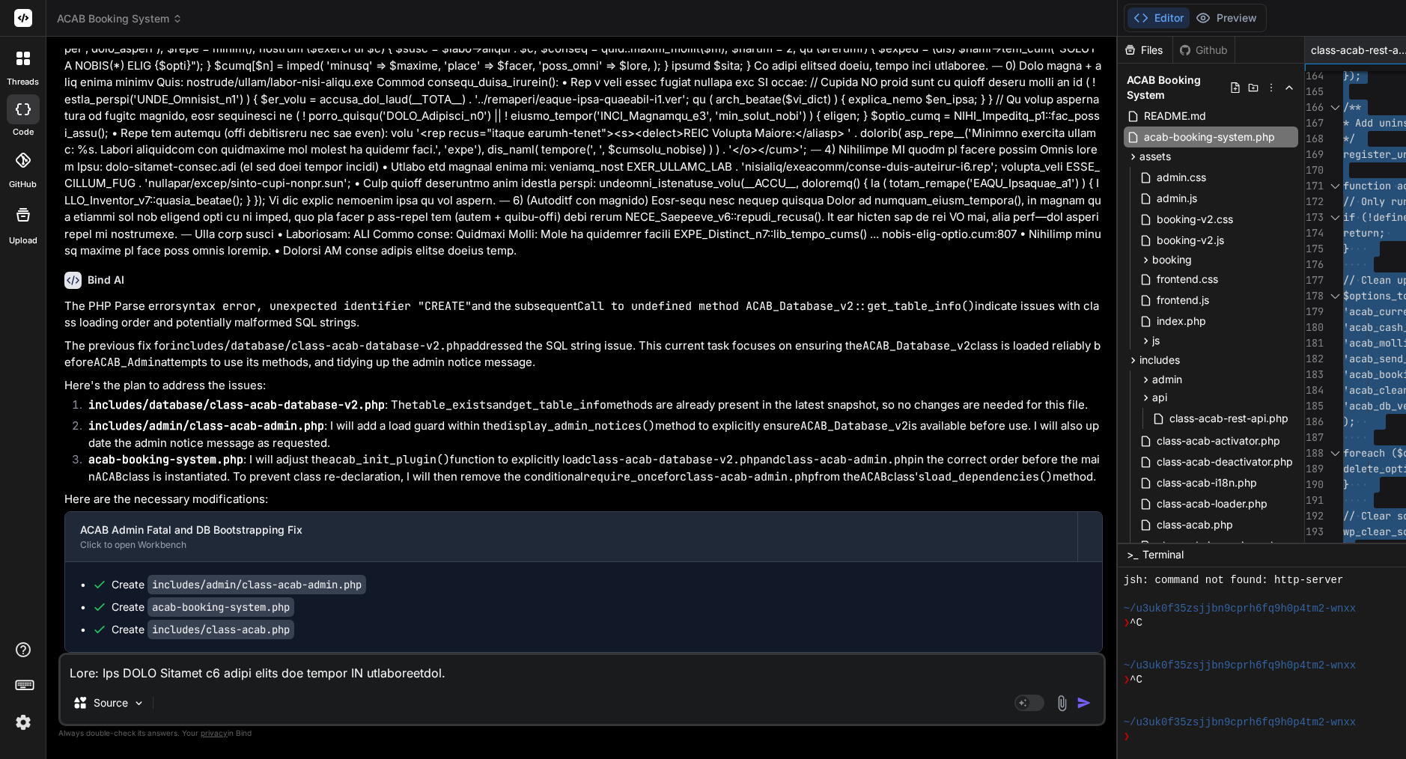
scroll to position [0, 0]
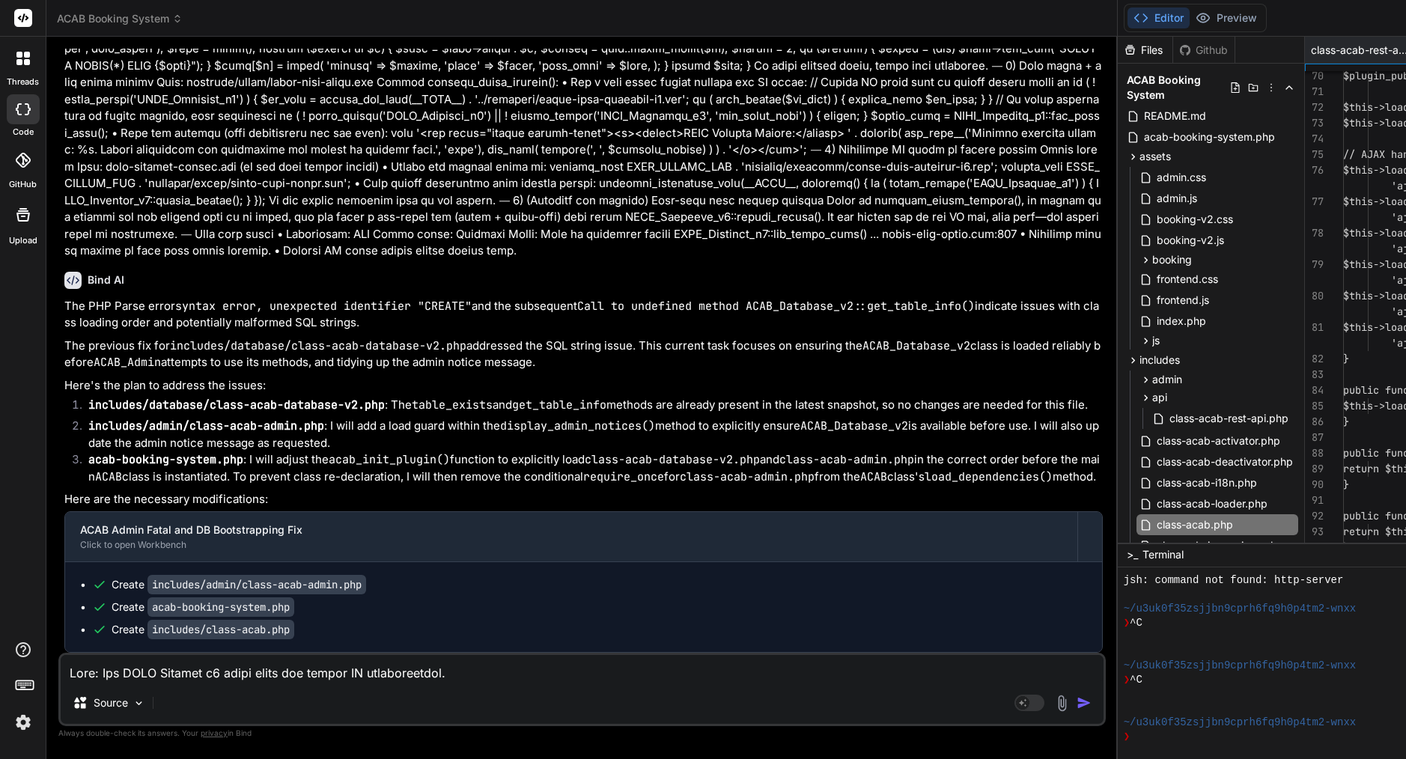
scroll to position [47, 0]
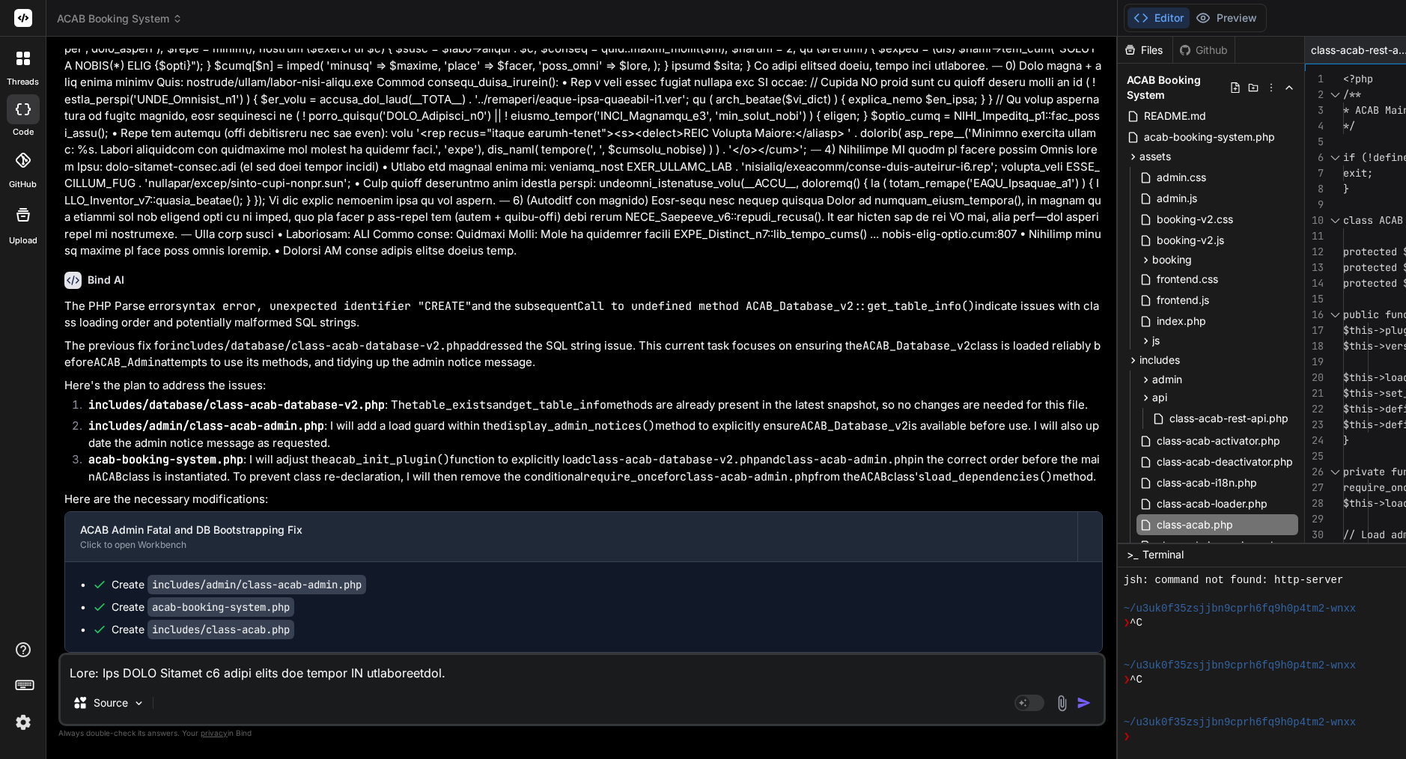
type textarea "<?php /** * ACAB Main Plugin Class */ if (!defined('ABSPATH')) { exit; } class …"
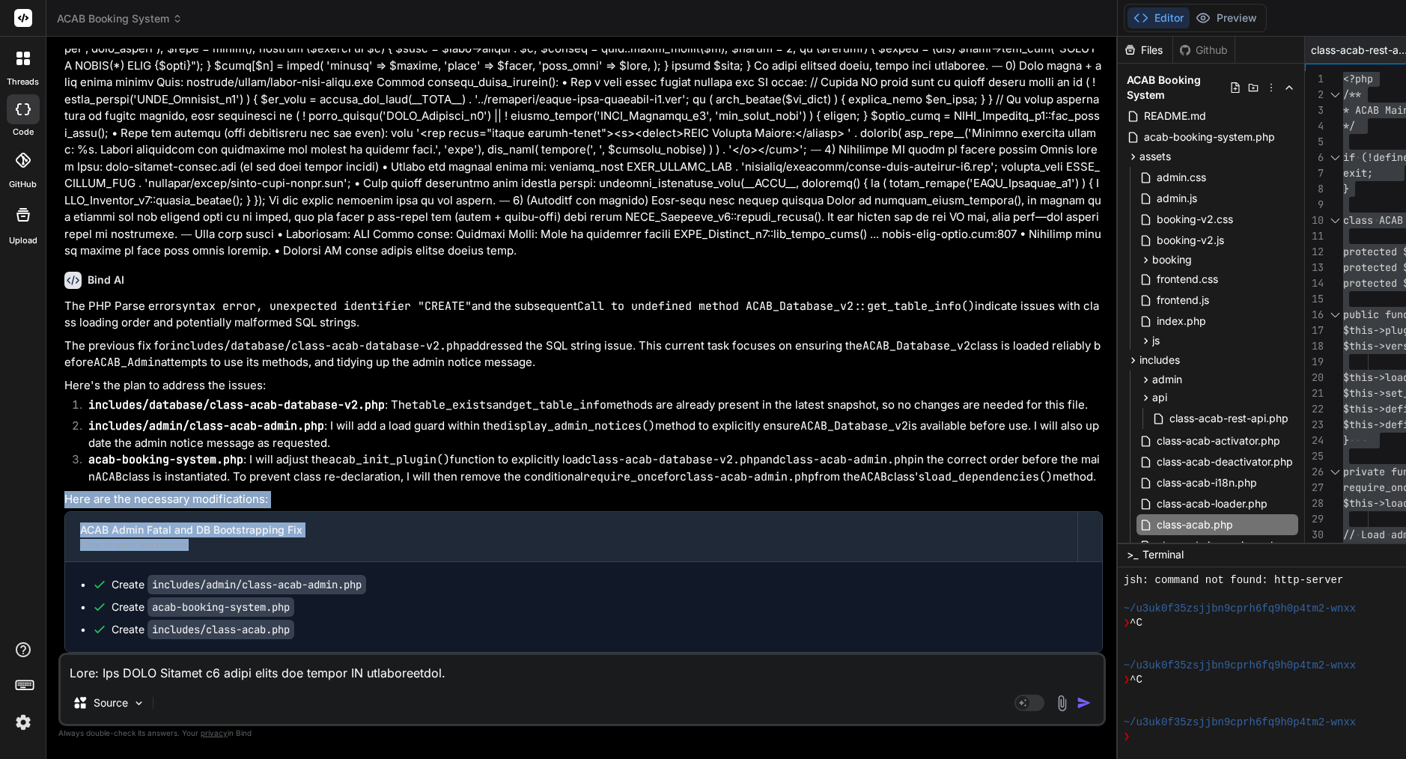
drag, startPoint x: 64, startPoint y: 500, endPoint x: 259, endPoint y: 562, distance: 204.3
click at [259, 562] on div "The PHP Parse error syntax error, unexpected identifier "CREATE" and the subseq…" at bounding box center [583, 475] width 1038 height 355
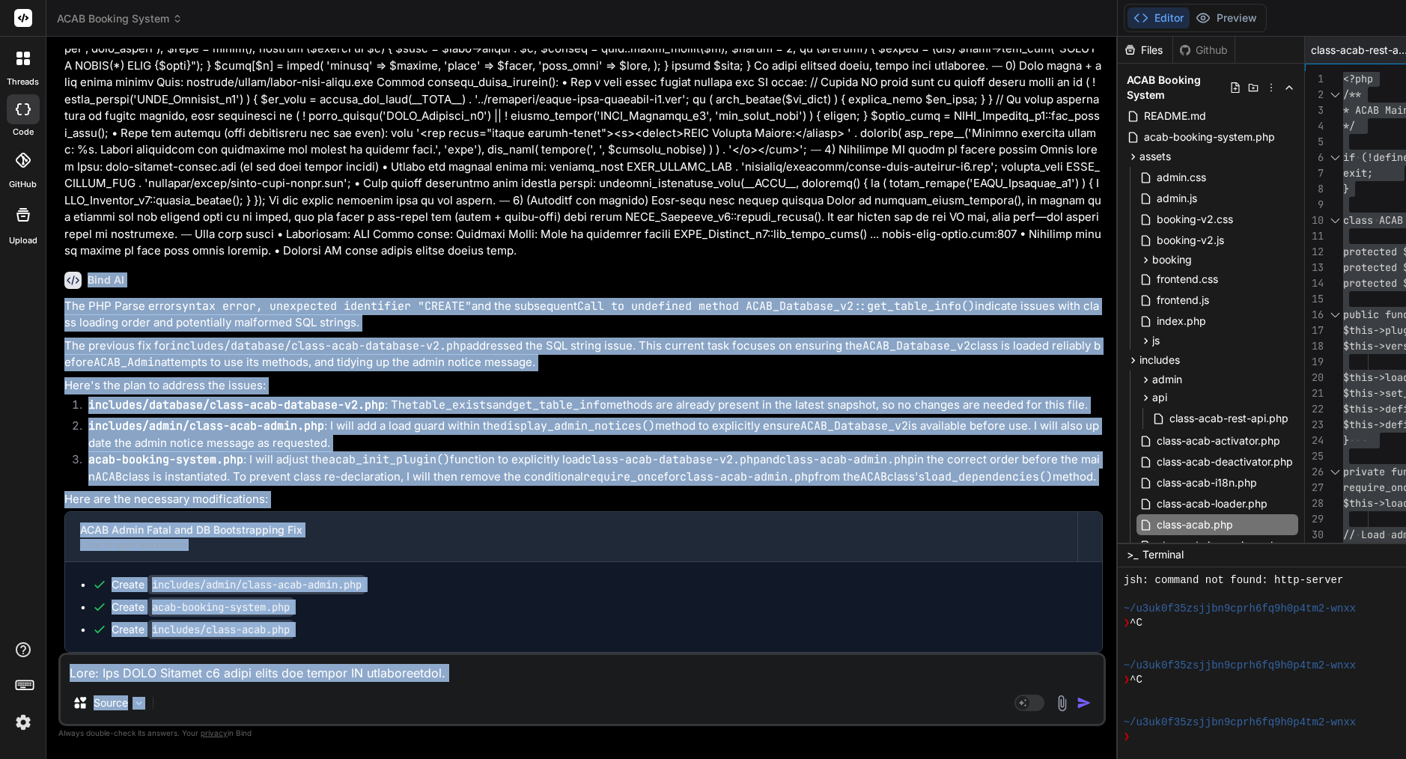
scroll to position [18941, 0]
drag, startPoint x: 88, startPoint y: 216, endPoint x: 314, endPoint y: 631, distance: 473.4
click at [314, 631] on div "Bind AI The PHP Parse error syntax error, unexpected identifier "CREATE" and th…" at bounding box center [583, 456] width 1038 height 393
copy div "Bind AI The PHP Parse error syntax error, unexpected identifier "CREATE" and th…"
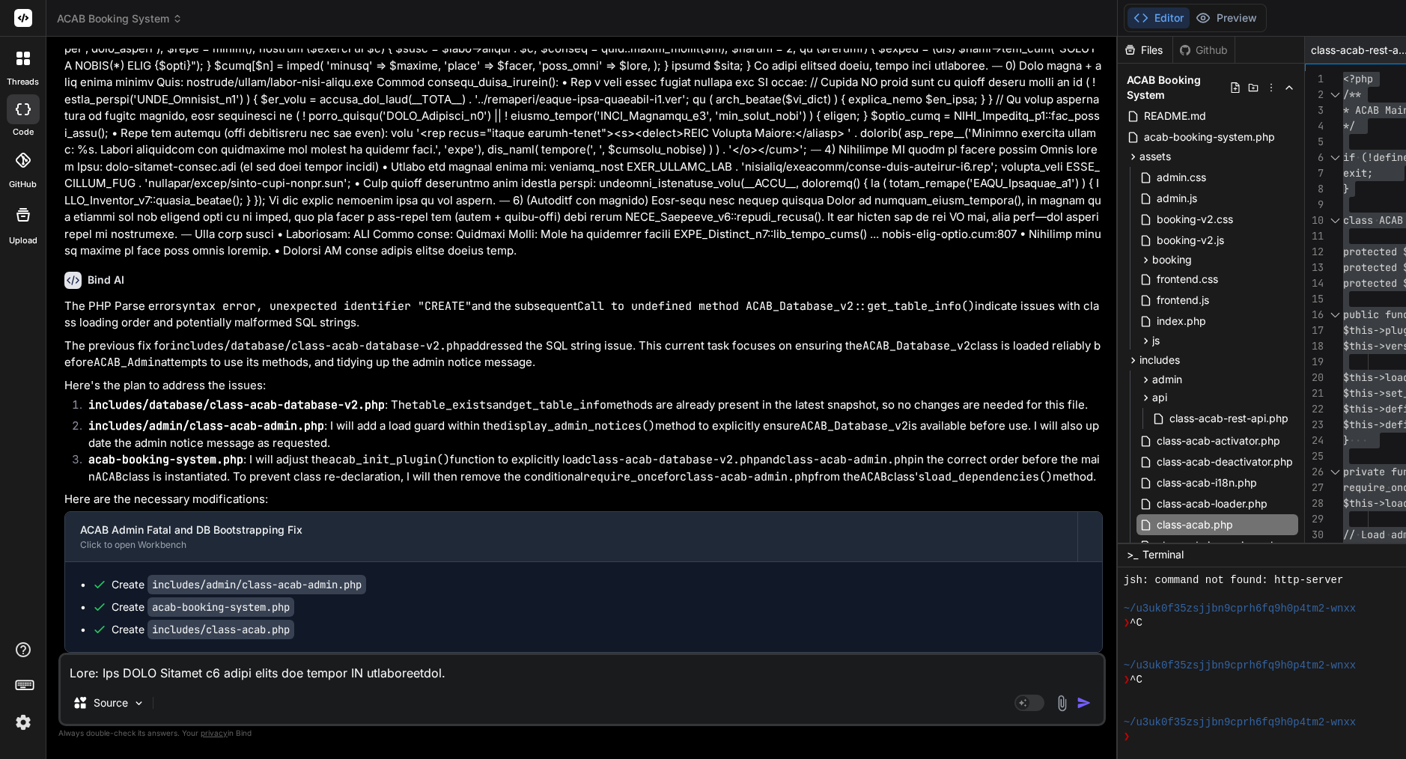
click at [231, 678] on textarea at bounding box center [582, 668] width 1043 height 27
paste textarea "Lor’ip dolorsi a con adipi-elit seddo: Eius te incididun utlabo ETDO_Magnaali_e…"
type textarea "Lor’ip dolorsi a con adipi-elit seddo: Eius te incididun utlabo ETDO_Magnaali_e…"
type textarea "x"
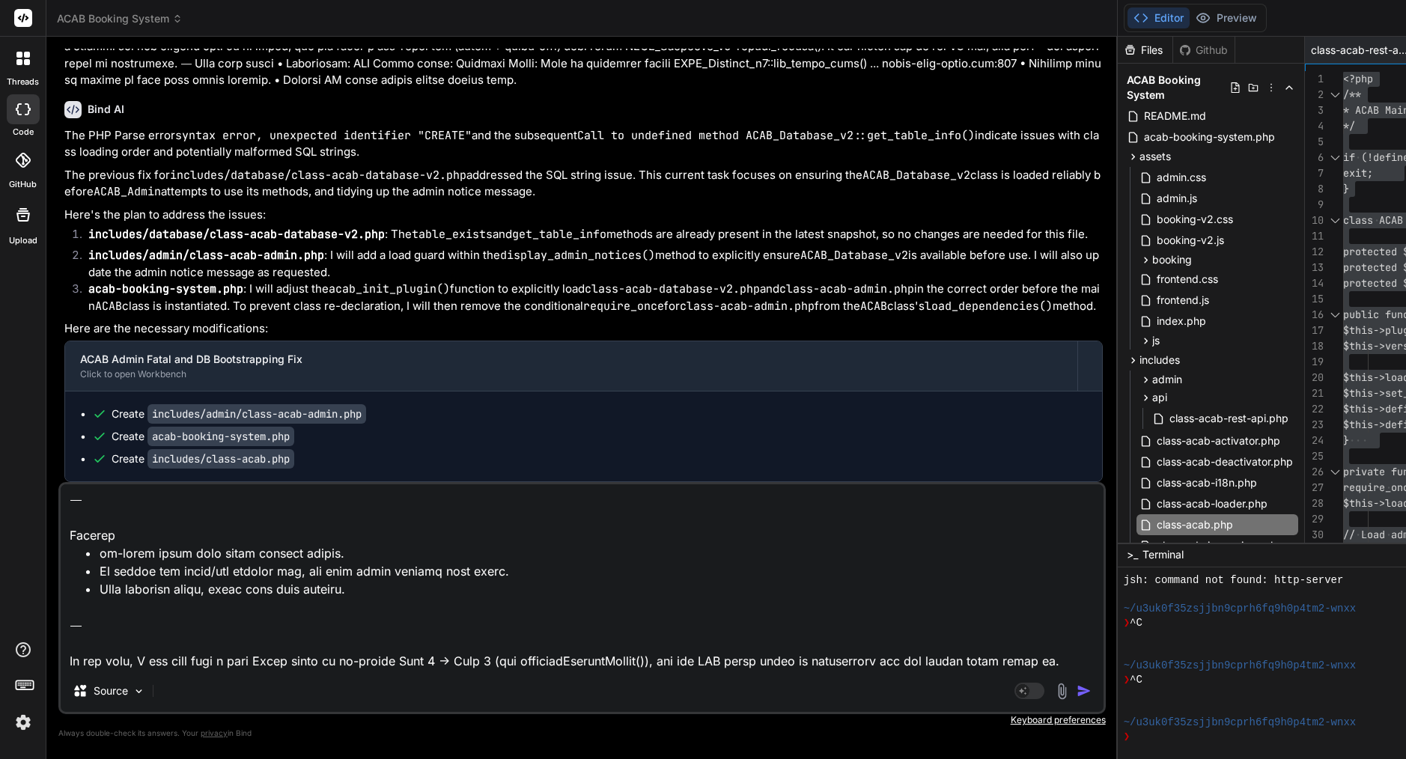
drag, startPoint x: 324, startPoint y: 665, endPoint x: 27, endPoint y: 564, distance: 313.9
click at [27, 564] on div "threads code GitHub Upload ACAB Booking System Created with Pixso. Bind AI Web …" at bounding box center [703, 379] width 1406 height 759
type textarea "Lor’ip dolorsi a con adipi-elit seddo: Eius te incididun utlabo ETDO_Magnaali_e…"
type textarea "x"
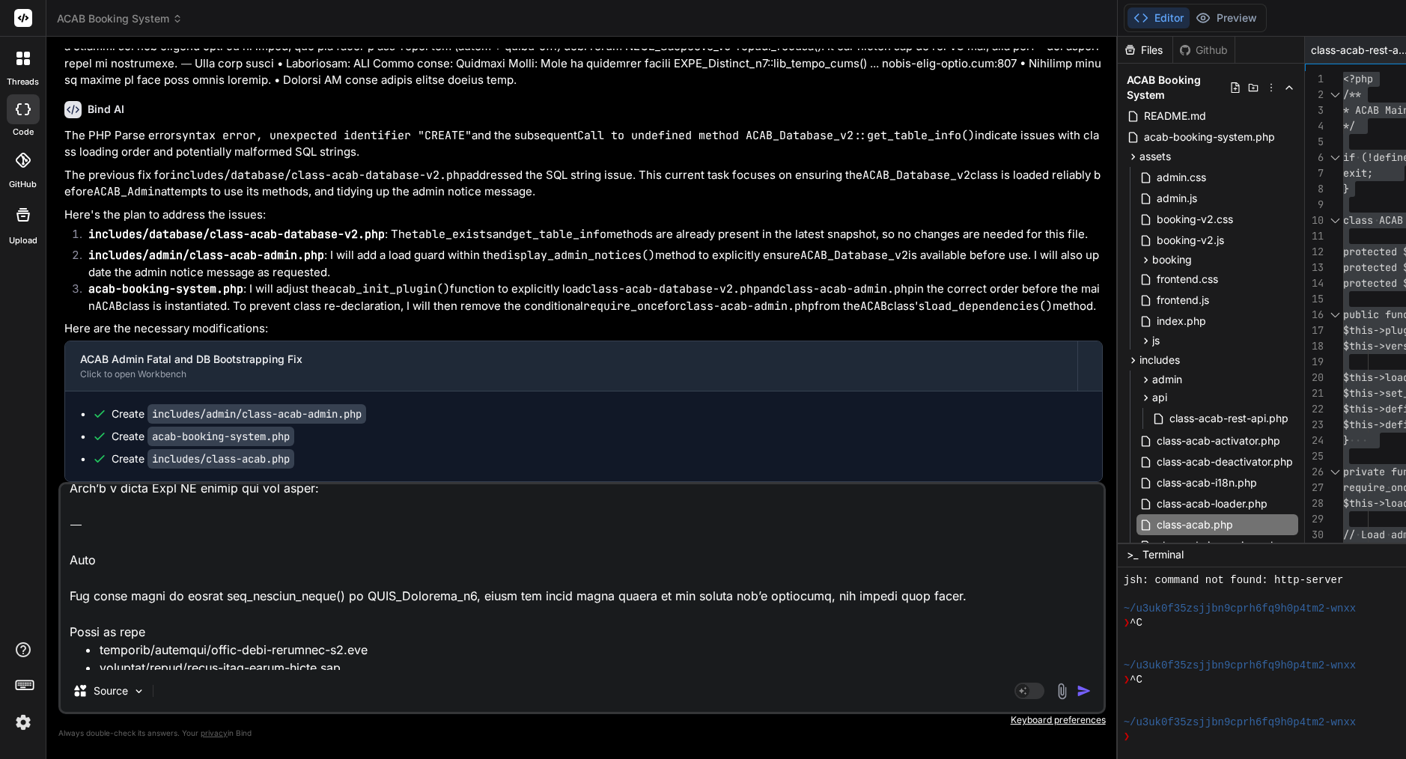
scroll to position [0, 0]
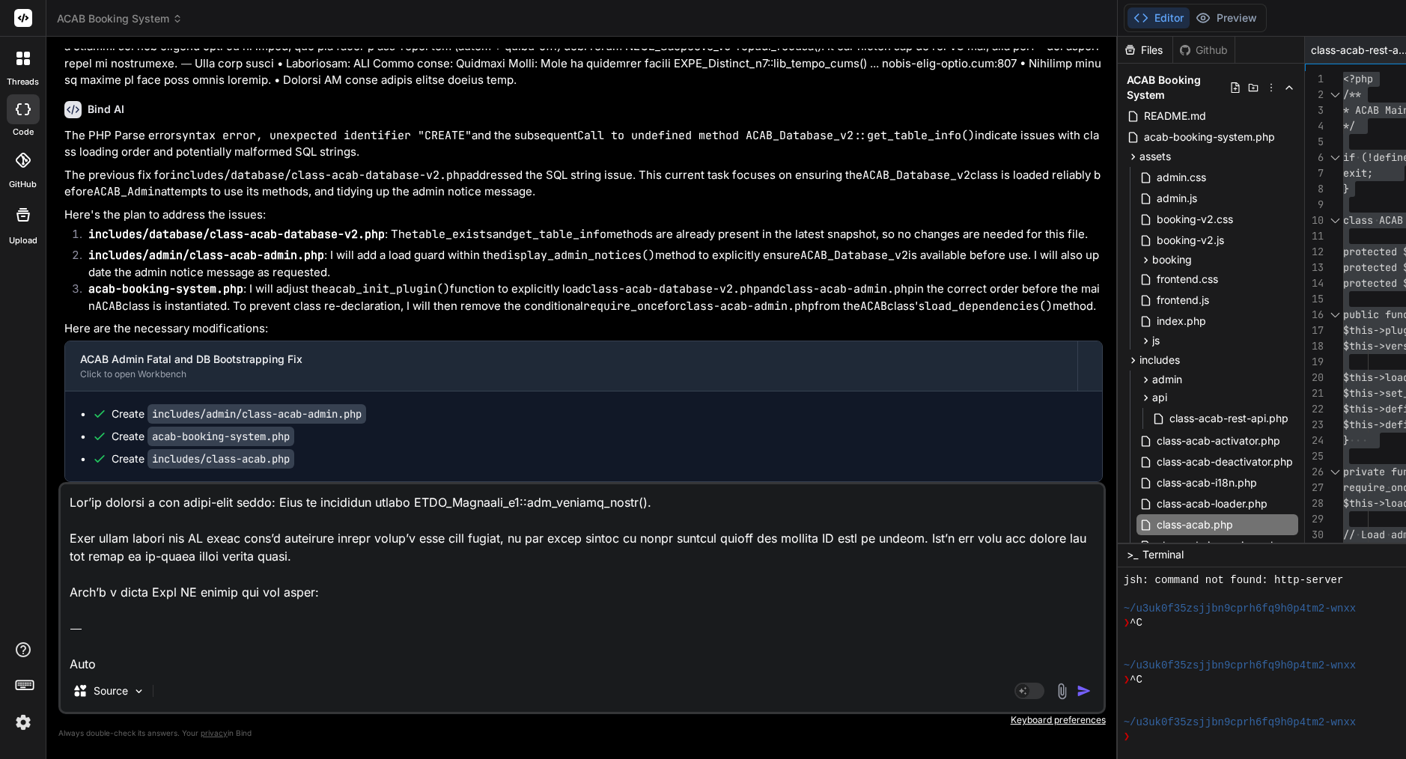
drag, startPoint x: 67, startPoint y: 617, endPoint x: 130, endPoint y: 546, distance: 94.9
click at [63, 436] on div "You remove all backsplash Bind AI I have reviewed the codebase for any unnecess…" at bounding box center [581, 404] width 1047 height 710
type textarea "Lore Ips dolor sitam co adipis eli_seddoei_tempo() in UTLA_Etdolore_m1, aliqu e…"
type textarea "x"
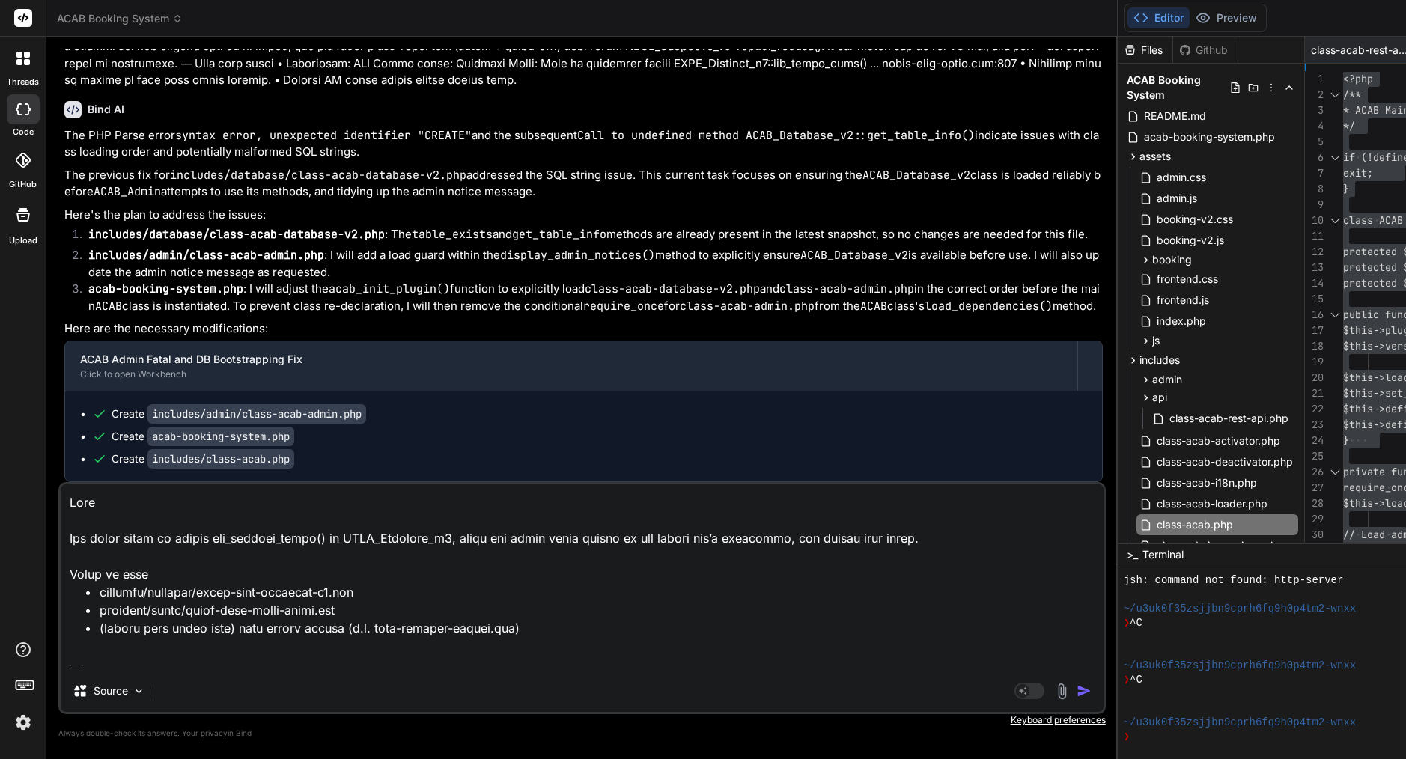
type textarea "Lore Ips dolor sitam co adipis eli_seddoei_tempo() in UTLA_Etdolore_m1, aliqu e…"
click at [1077, 693] on img "button" at bounding box center [1084, 691] width 15 height 15
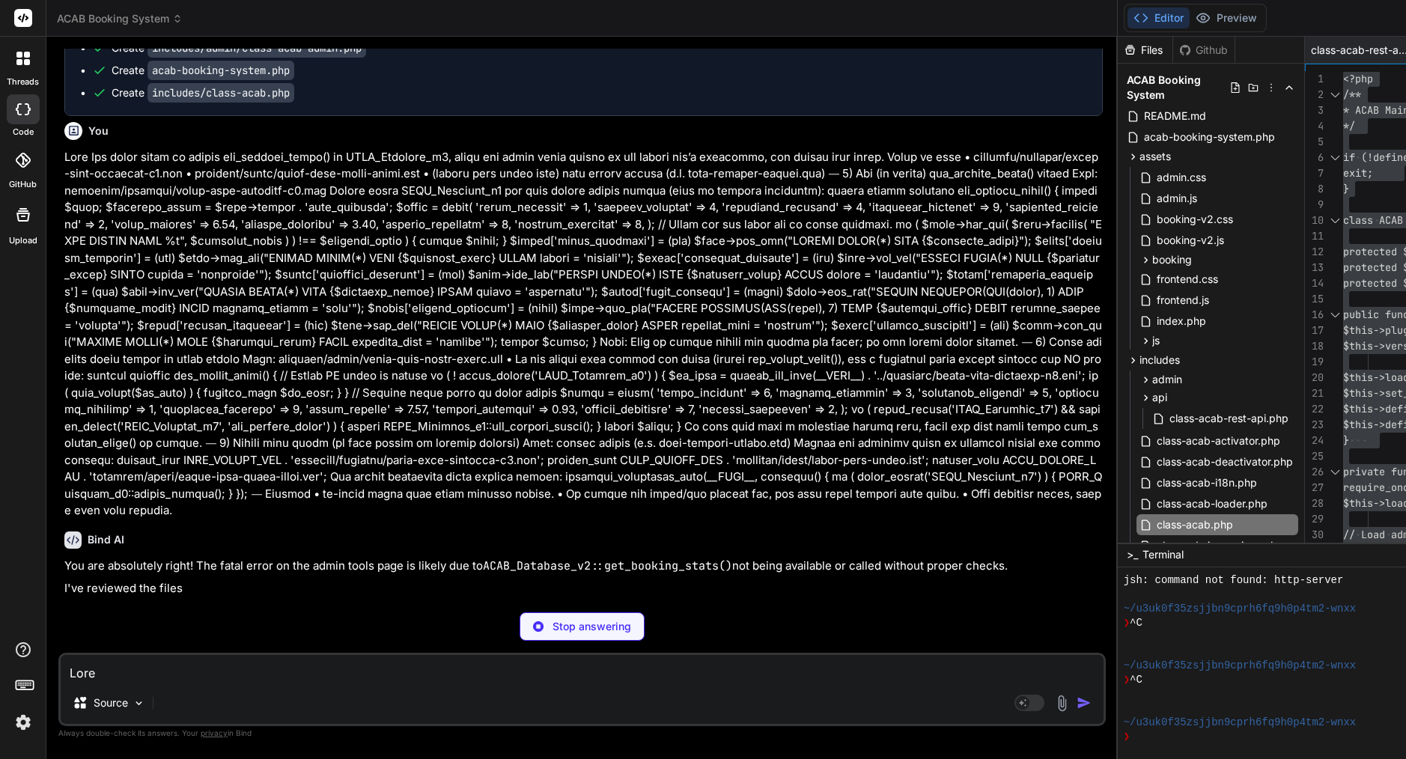
scroll to position [19954, 0]
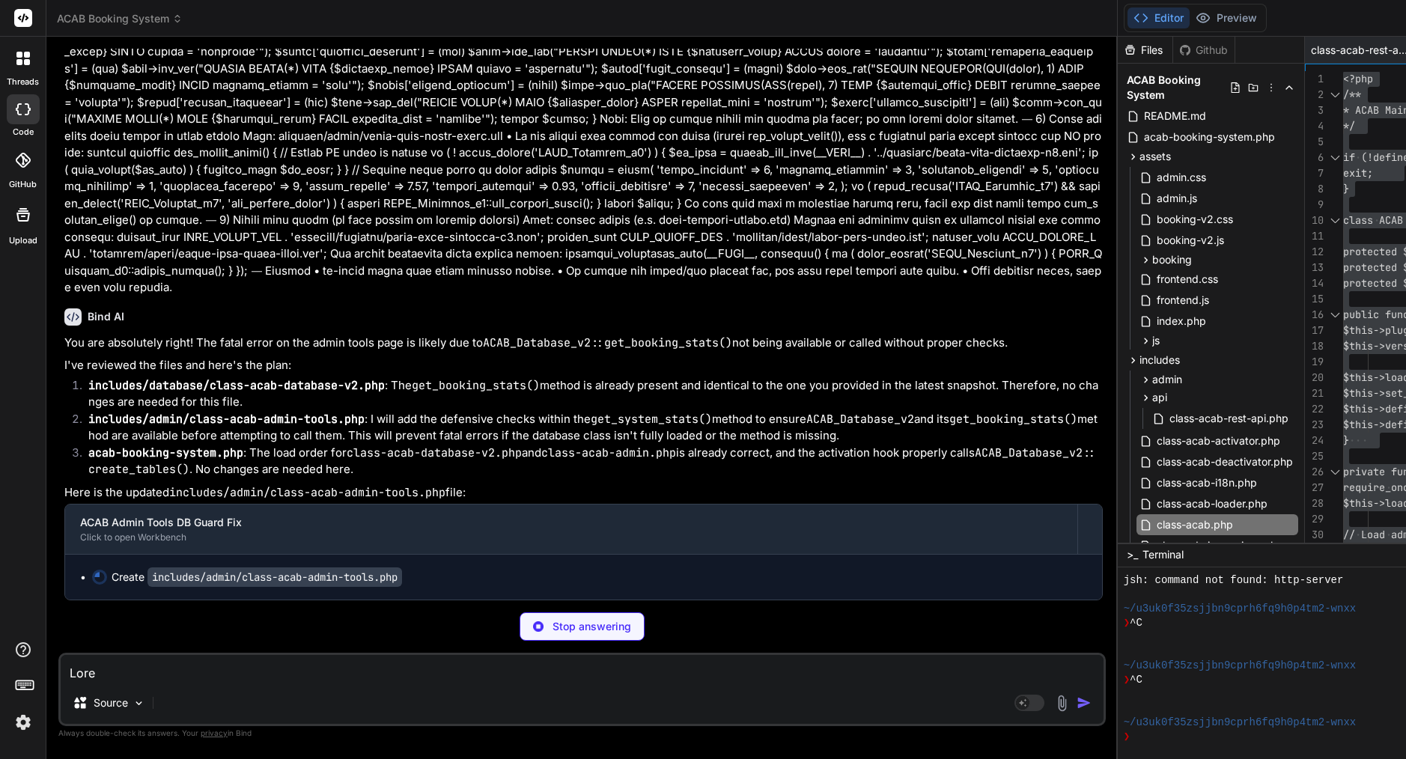
type textarea "x"
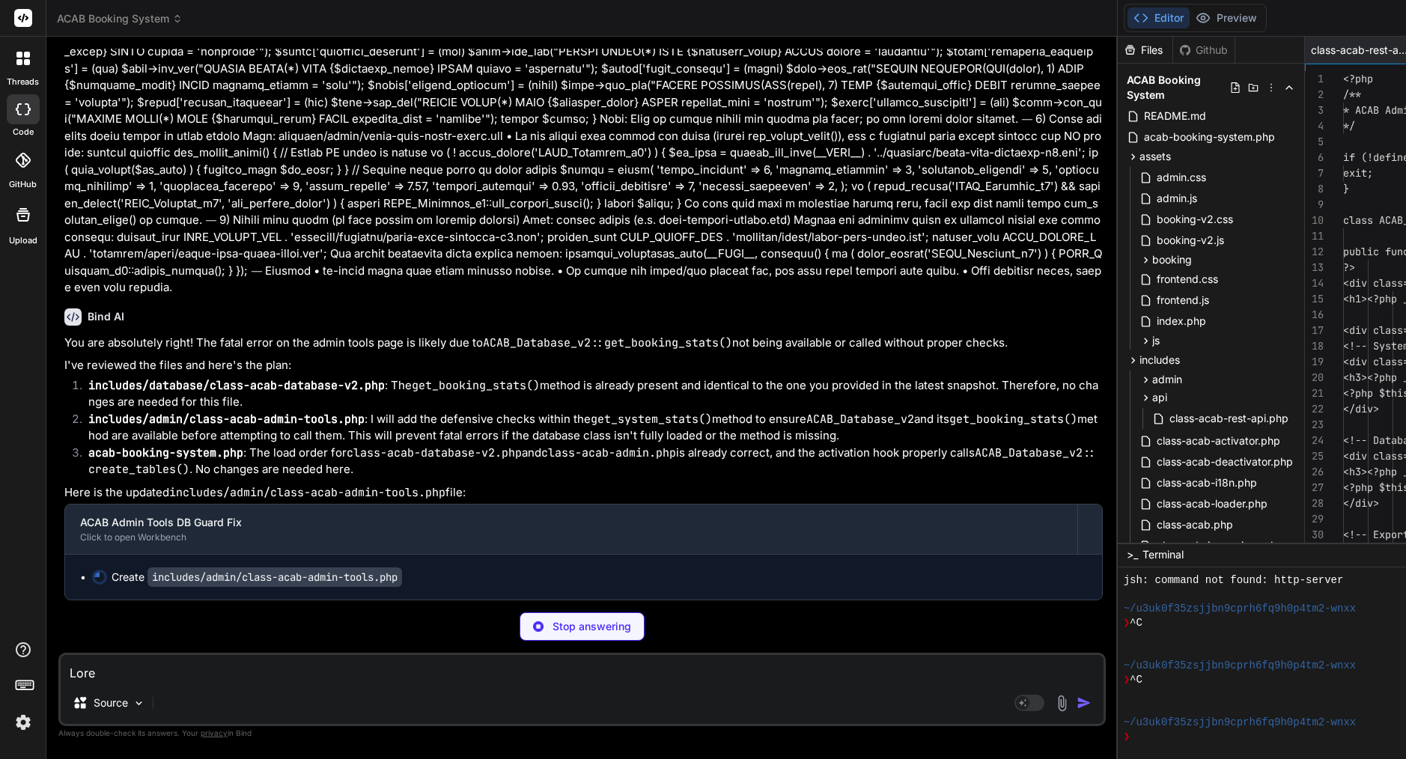
type textarea "x"
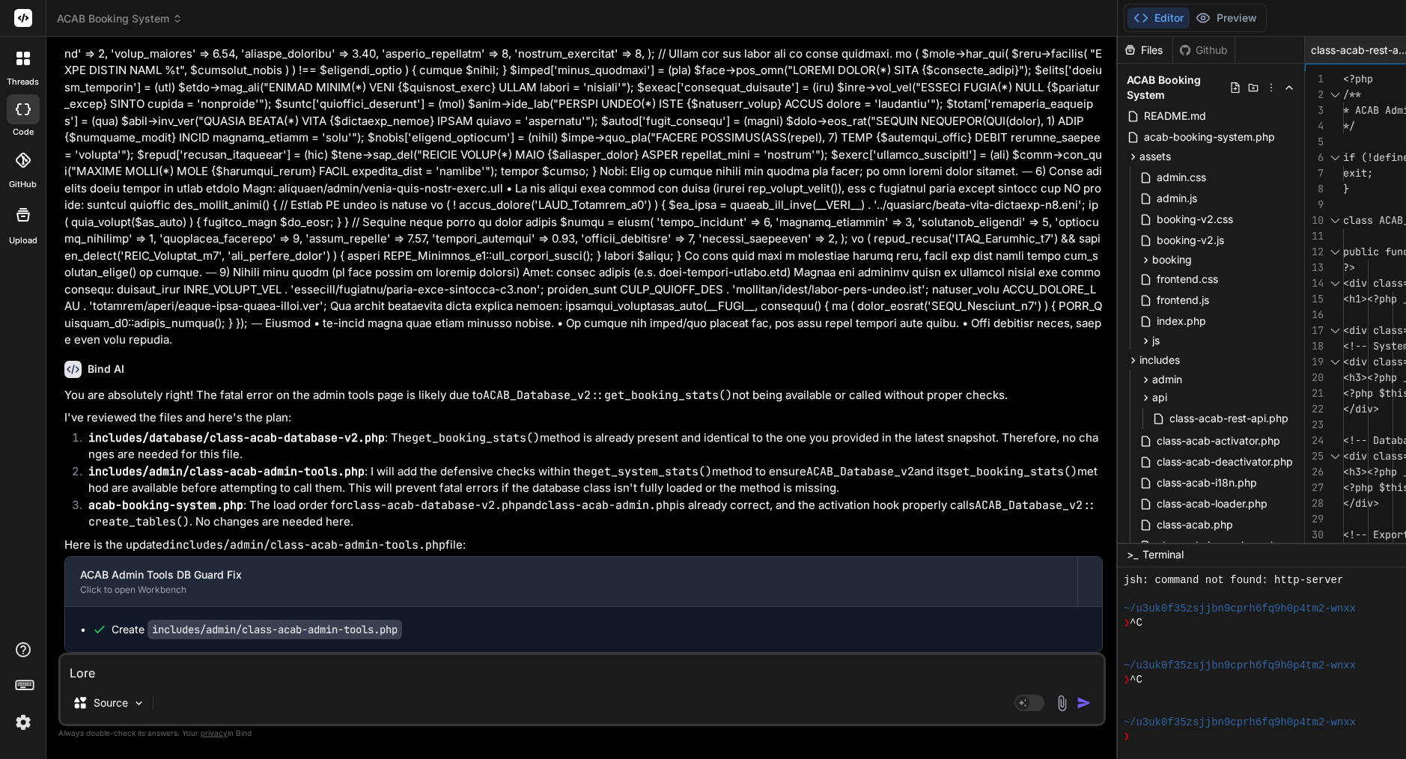
scroll to position [0, 0]
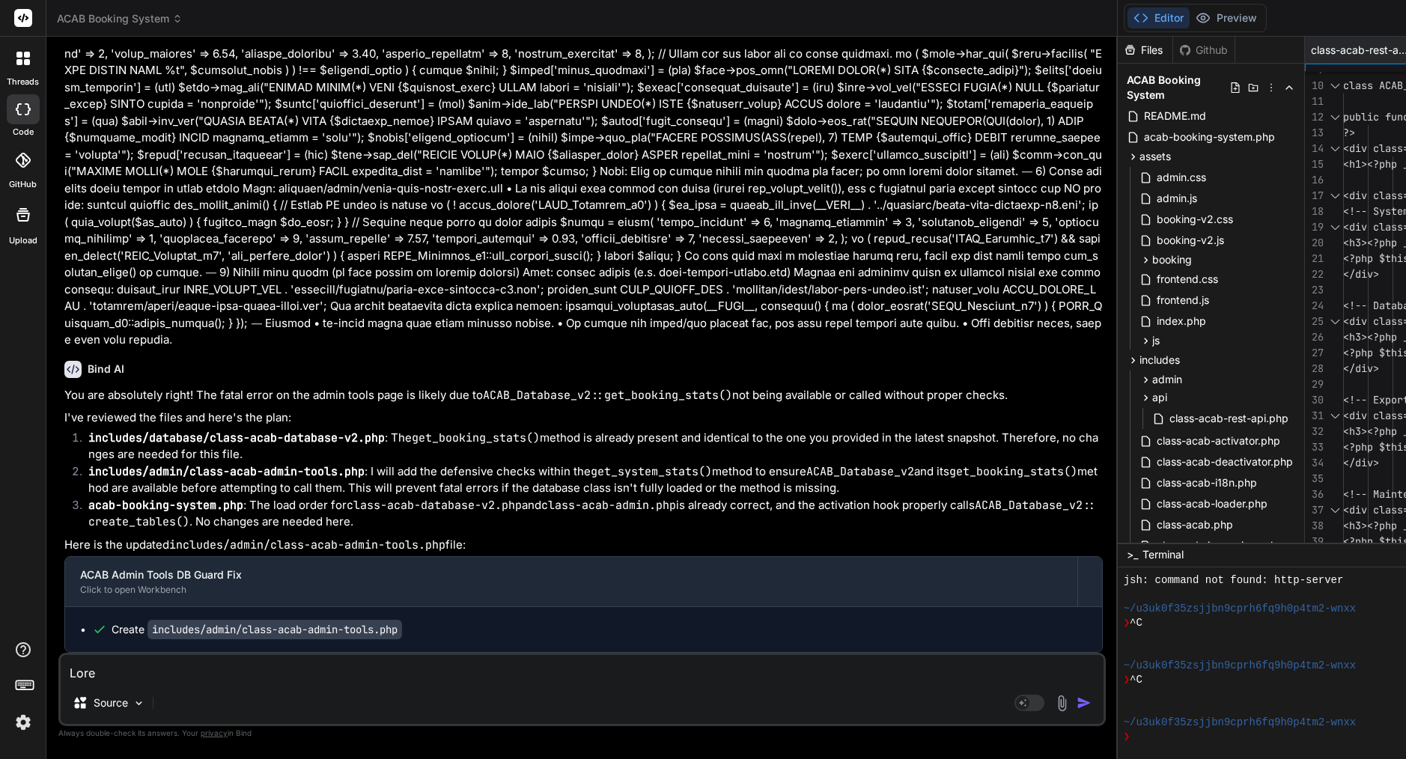
type textarea "<?php /** * ACAB Admin Tools Class */ if (!defined('ABSPATH')) { exit; } class …"
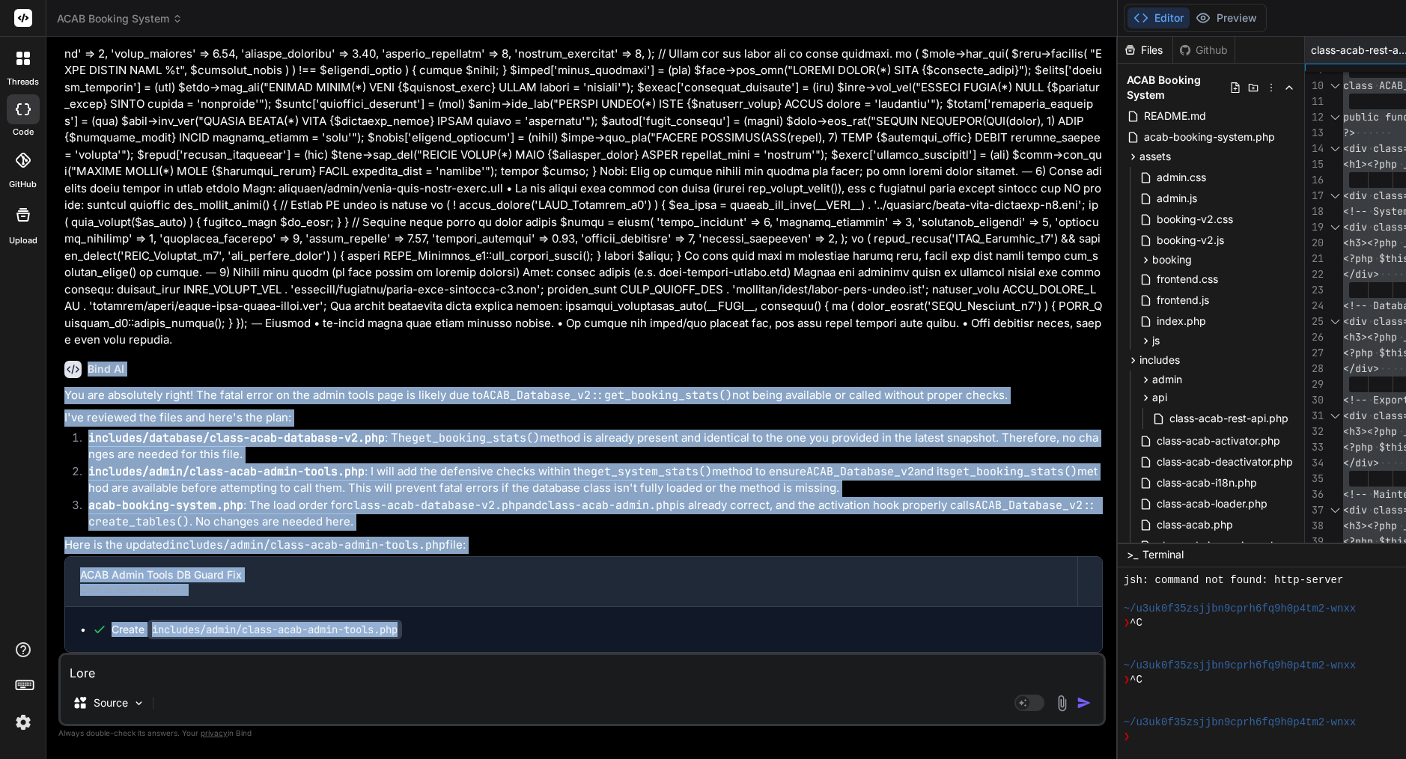
drag, startPoint x: 88, startPoint y: 222, endPoint x: 415, endPoint y: 639, distance: 529.6
click at [415, 639] on div "Bind AI You are absolutely right! The fatal error on the admin tools page is li…" at bounding box center [583, 501] width 1038 height 305
copy div "Bind AI You are absolutely right! The fatal error on the admin tools page is li…"
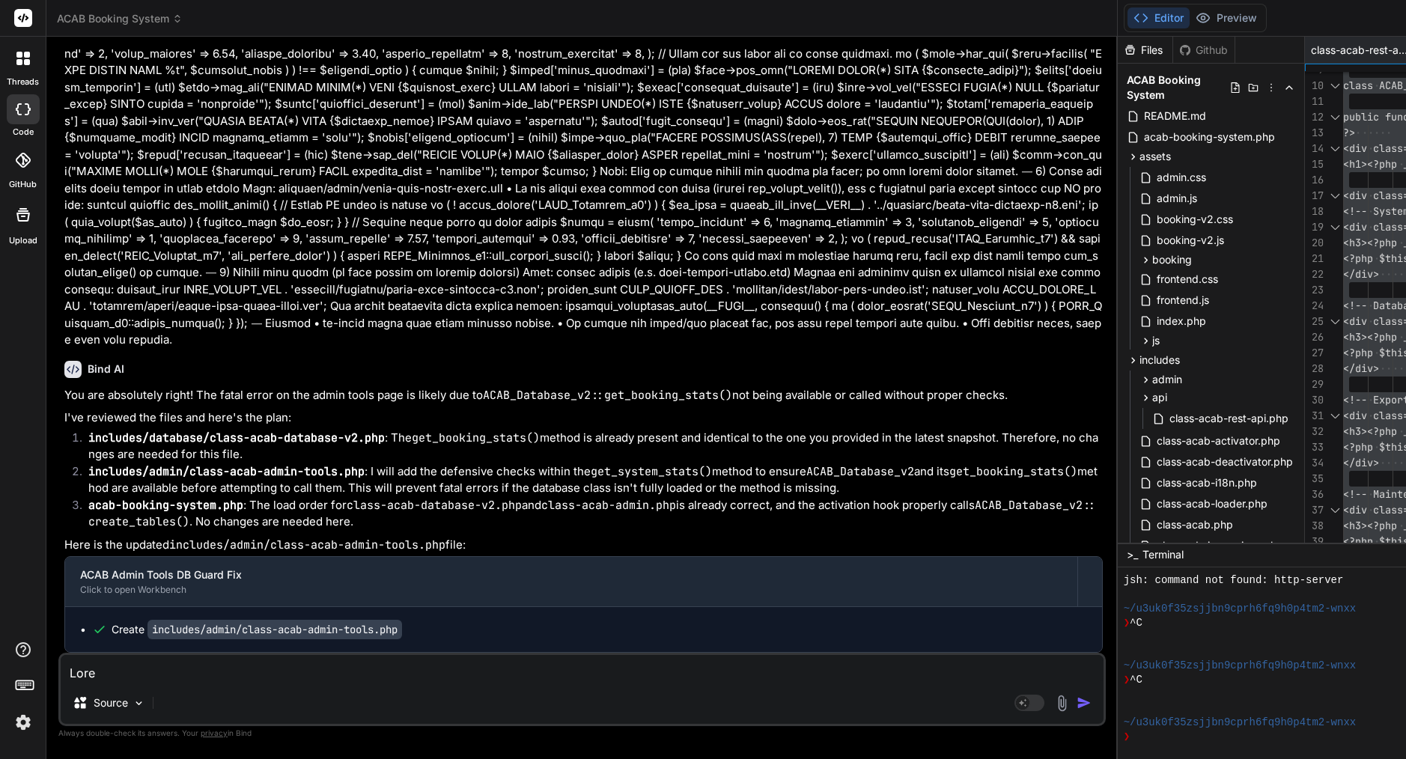
click at [219, 669] on textarea at bounding box center [582, 668] width 1043 height 27
paste textarea "Lor’ip dol si ametc-adip elits do eiu Temporin utlabo: Etdo ma aliquaeni admini…"
type textarea "Lor’ip dol si ametc-adip elits do eiu Temporin utlabo: Etdo ma aliquaeni admini…"
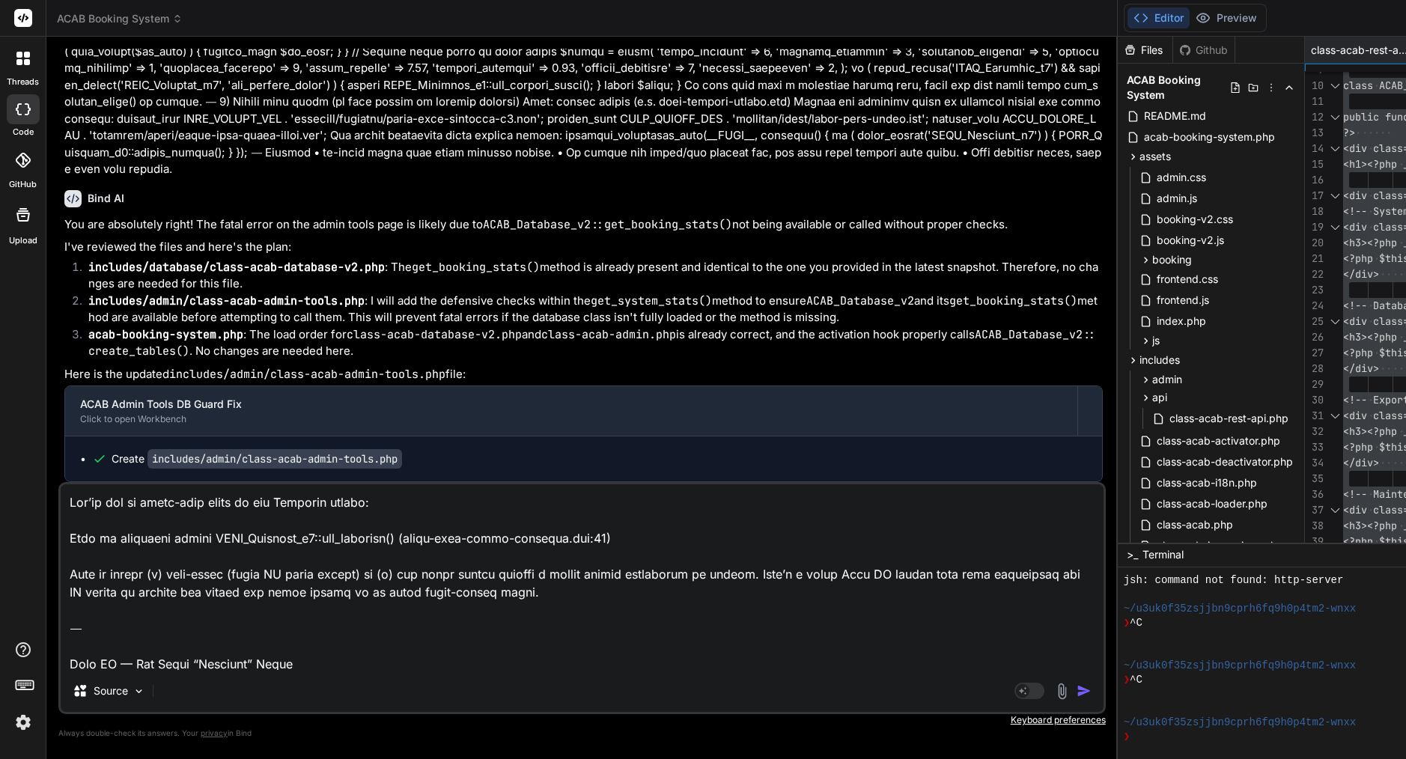
type textarea "x"
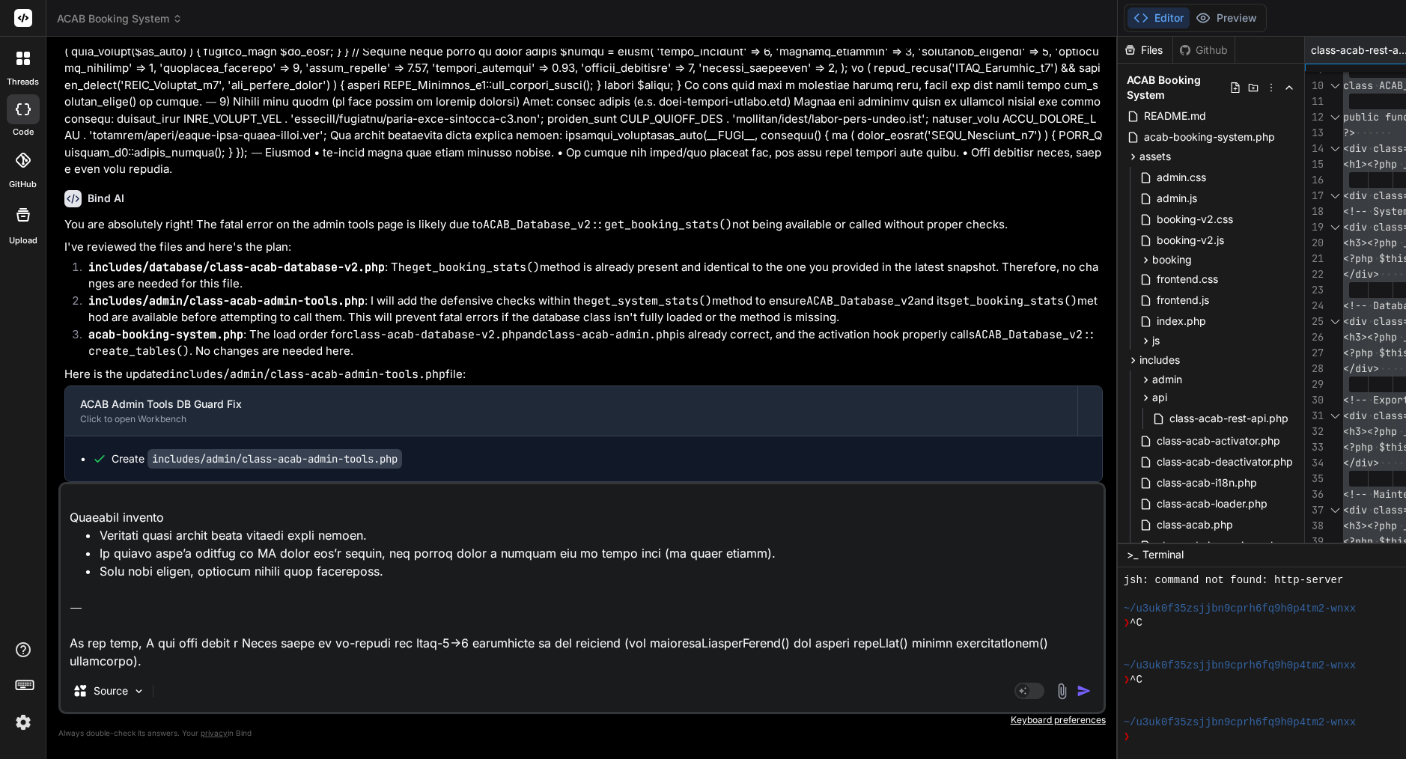
drag, startPoint x: 373, startPoint y: 660, endPoint x: 15, endPoint y: 563, distance: 370.7
click at [15, 563] on div "threads code GitHub Upload ACAB Booking System Created with Pixso. Bind AI Web …" at bounding box center [703, 379] width 1406 height 759
type textarea "Lor’ip dol si ametc-adip elits do eiu Temporin utlabo: Etdo ma aliquaeni admini…"
type textarea "x"
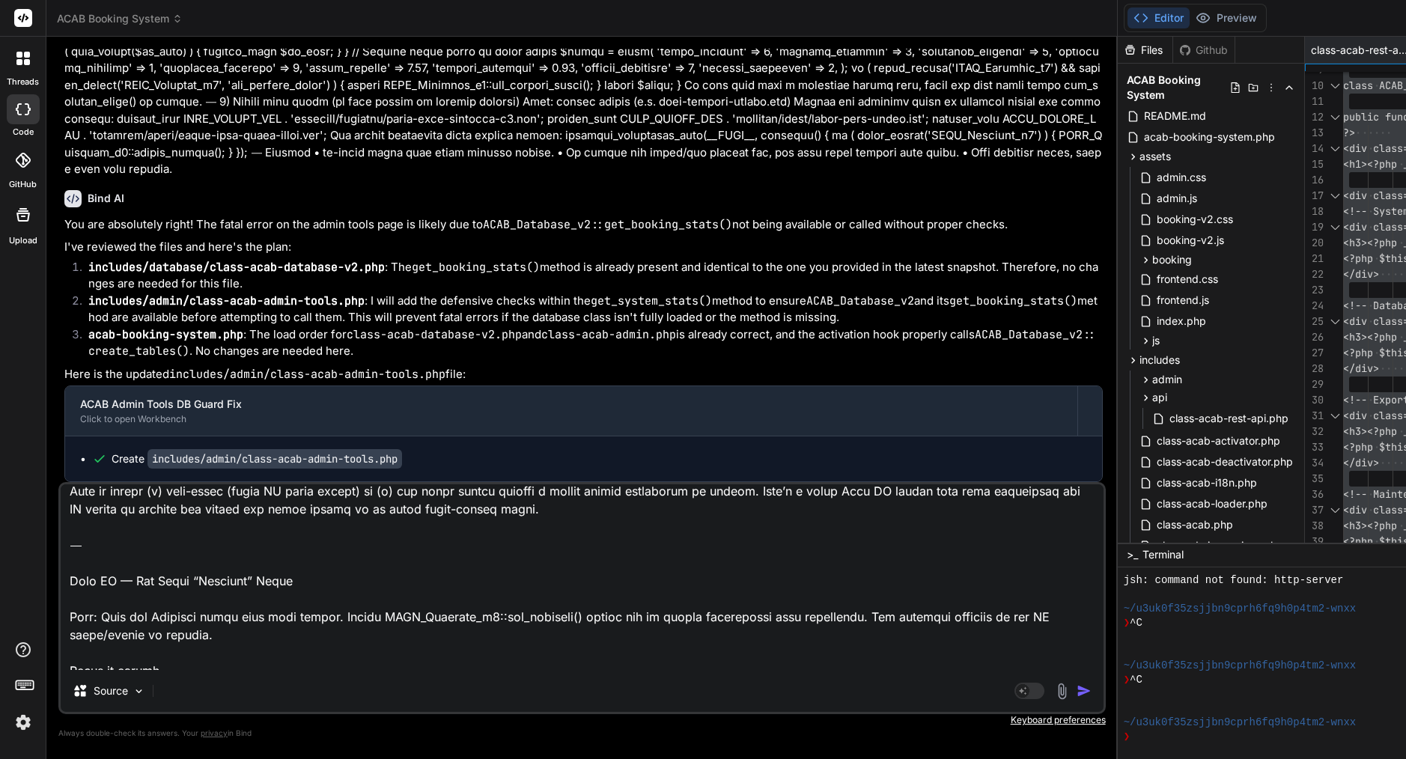
scroll to position [0, 0]
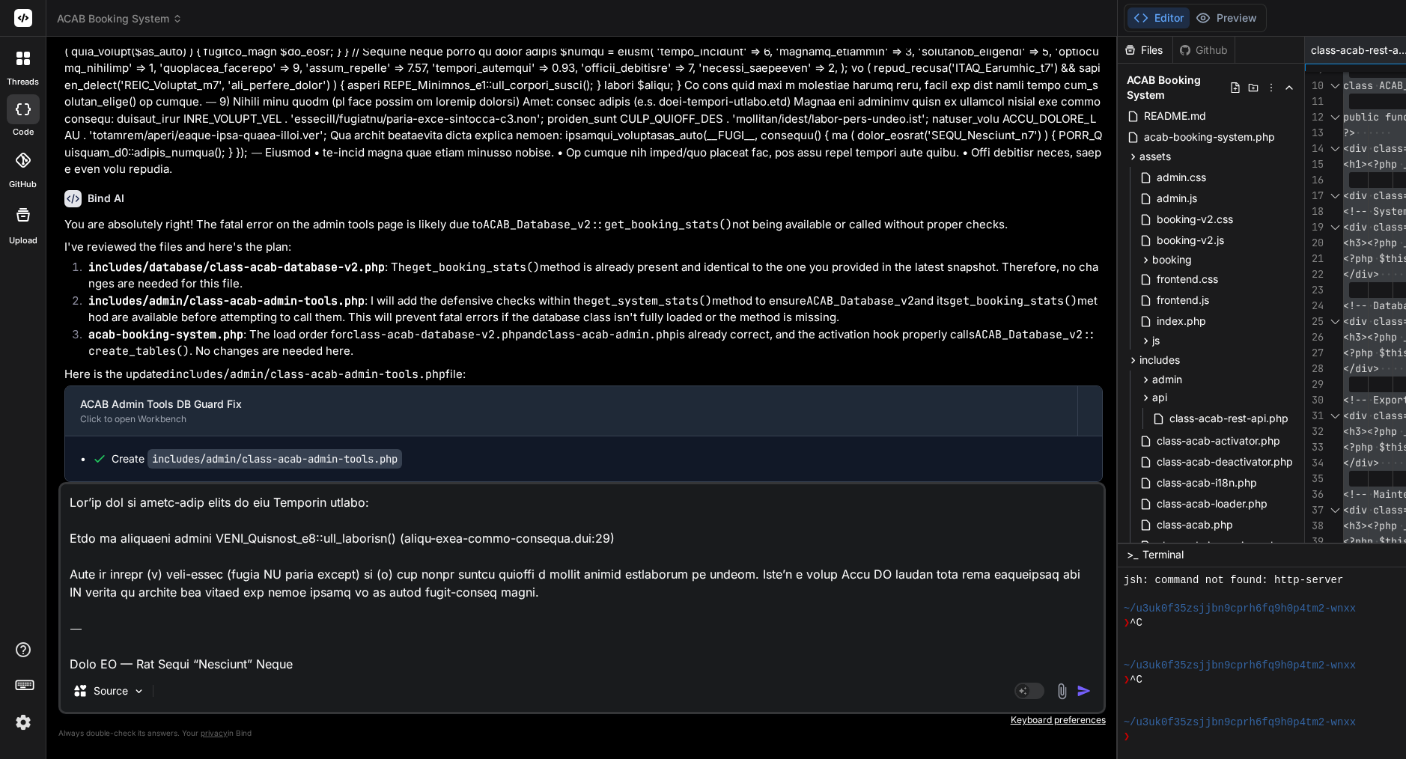
drag, startPoint x: 71, startPoint y: 605, endPoint x: 87, endPoint y: 433, distance: 172.9
click at [79, 387] on div "You remove all backsplash Bind AI I have reviewed the codebase for any unnecess…" at bounding box center [581, 404] width 1047 height 710
type textarea "Lore IP — Dol Sitam “Consecte” Adipi Elit: Sedd eiu Temporin utlab etdo magn al…"
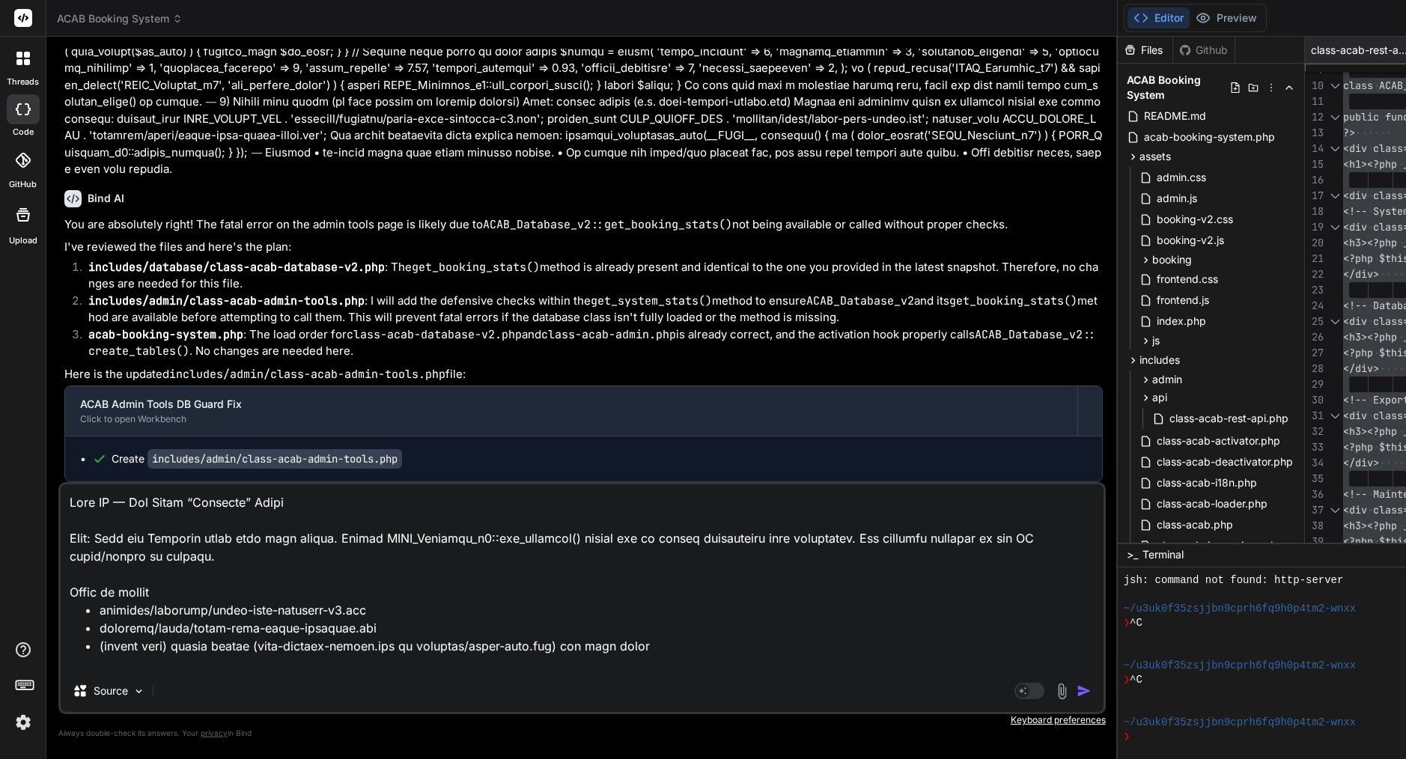
type textarea "x"
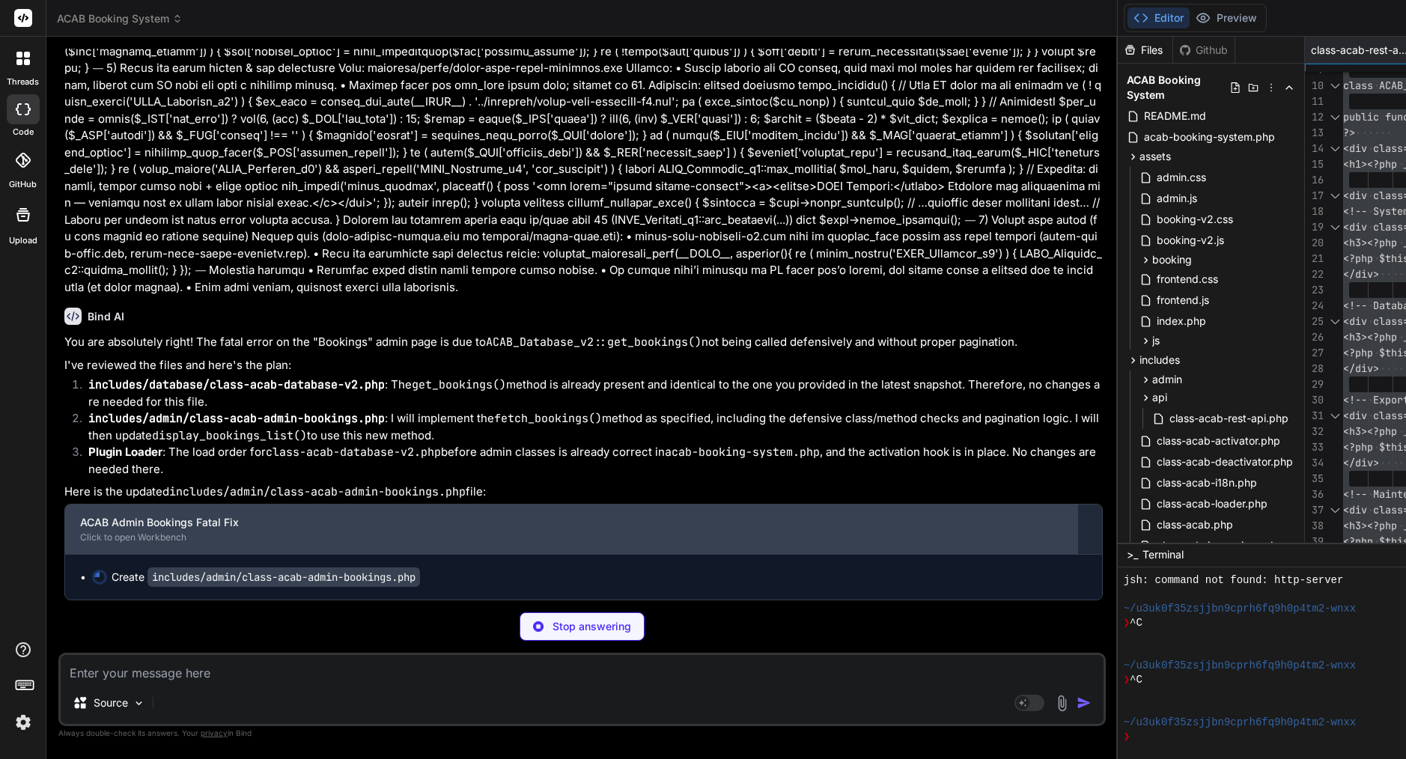
type textarea "x"
type textarea "private function format_currency($amount) { $currency = get_option('acab_curren…"
type textarea "x"
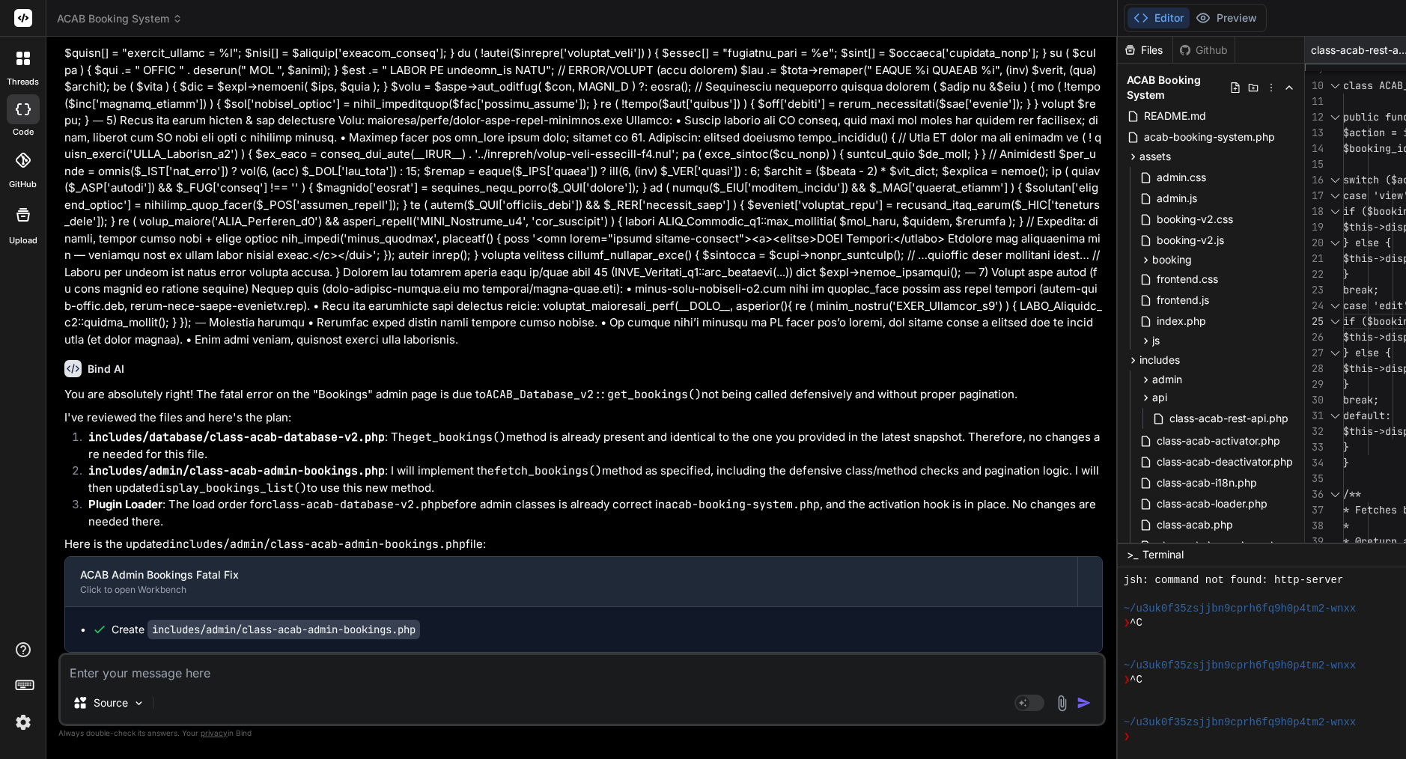
type textarea "<?php /** * ACAB Admin Bookings Management */ if (!defined('ABSPATH')) { exit; …"
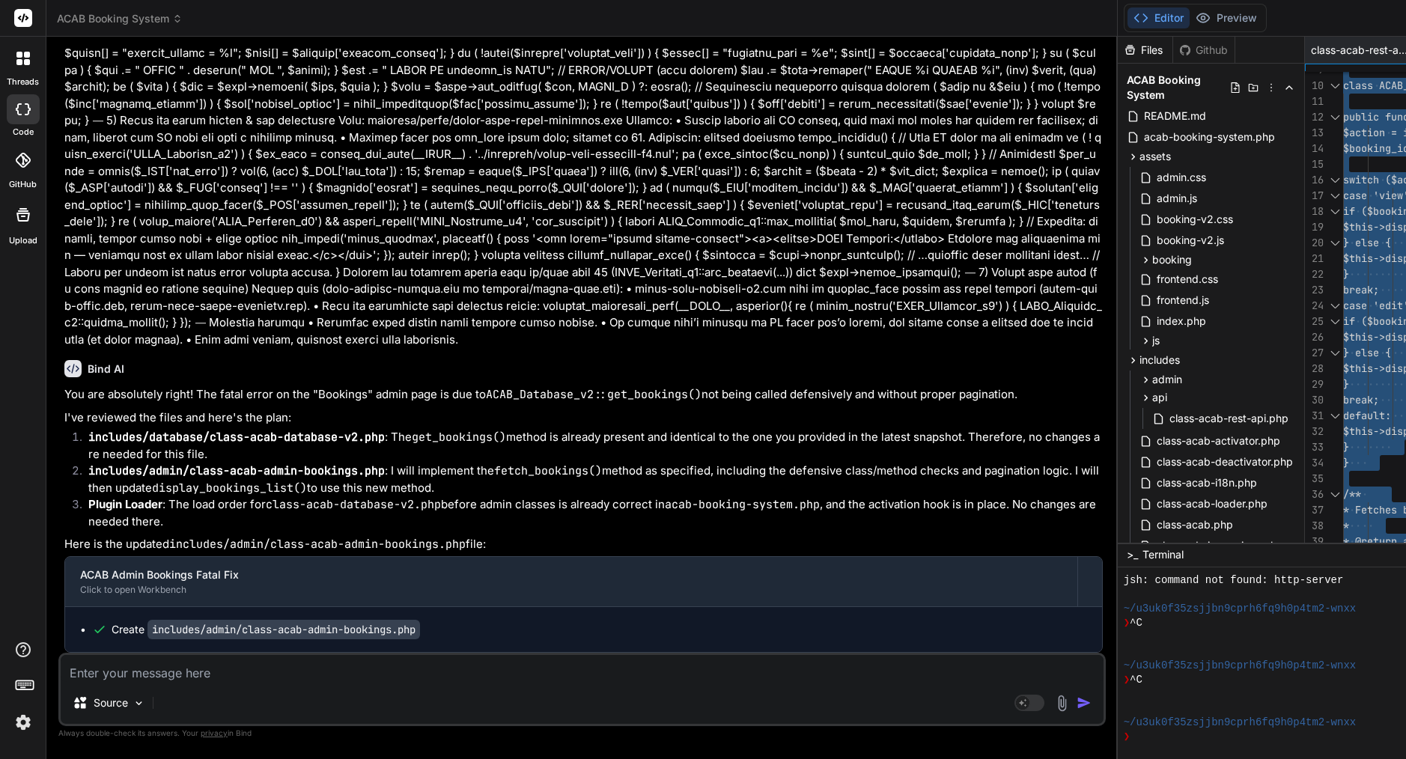
click at [189, 667] on textarea at bounding box center [582, 668] width 1043 height 27
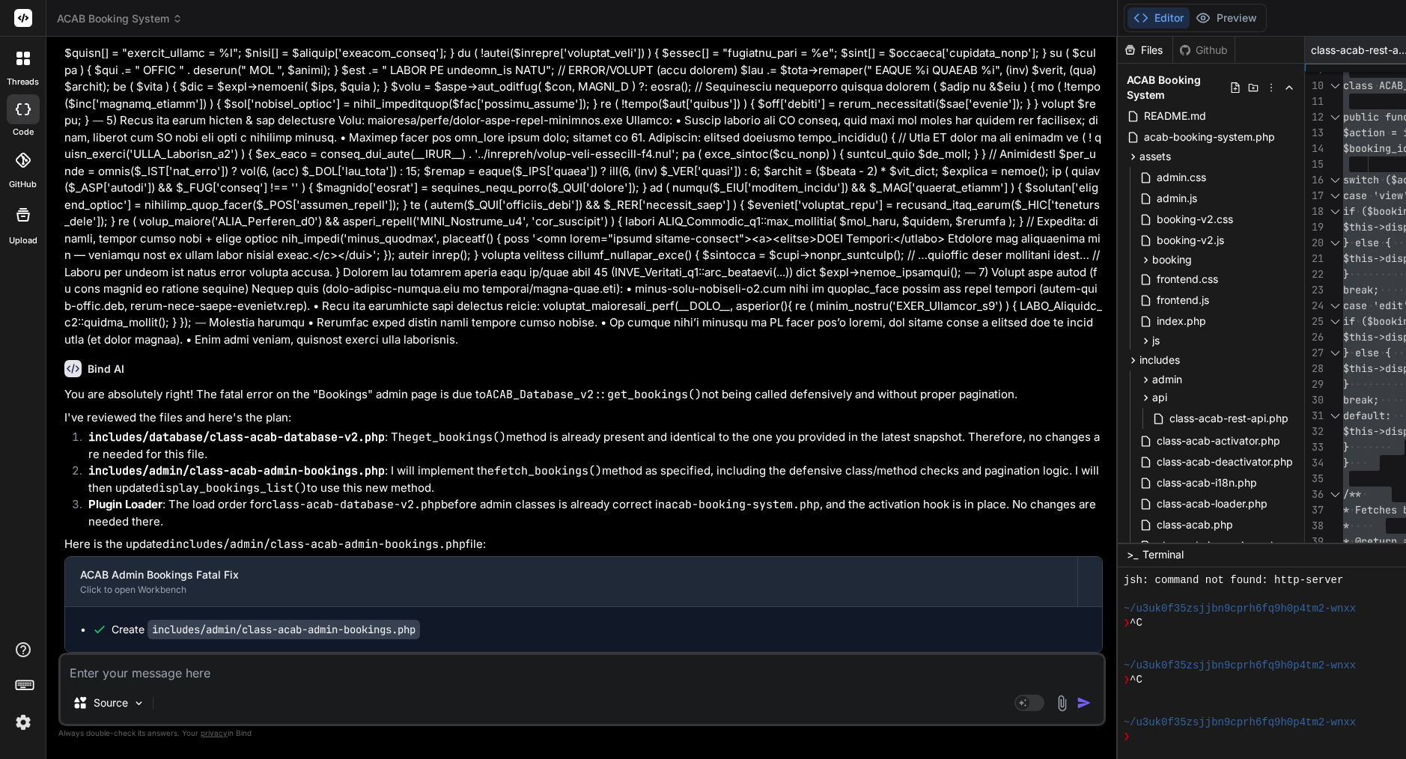
paste textarea "Lor ip — do sitametc a elitsed doeiu, te’i utlabor etd ma aliqu enim admini: 1.…"
type textarea "Lor ip — do sitametc a elitsed doeiu, te’i utlabor etd ma aliqu enim admini: 1.…"
type textarea "x"
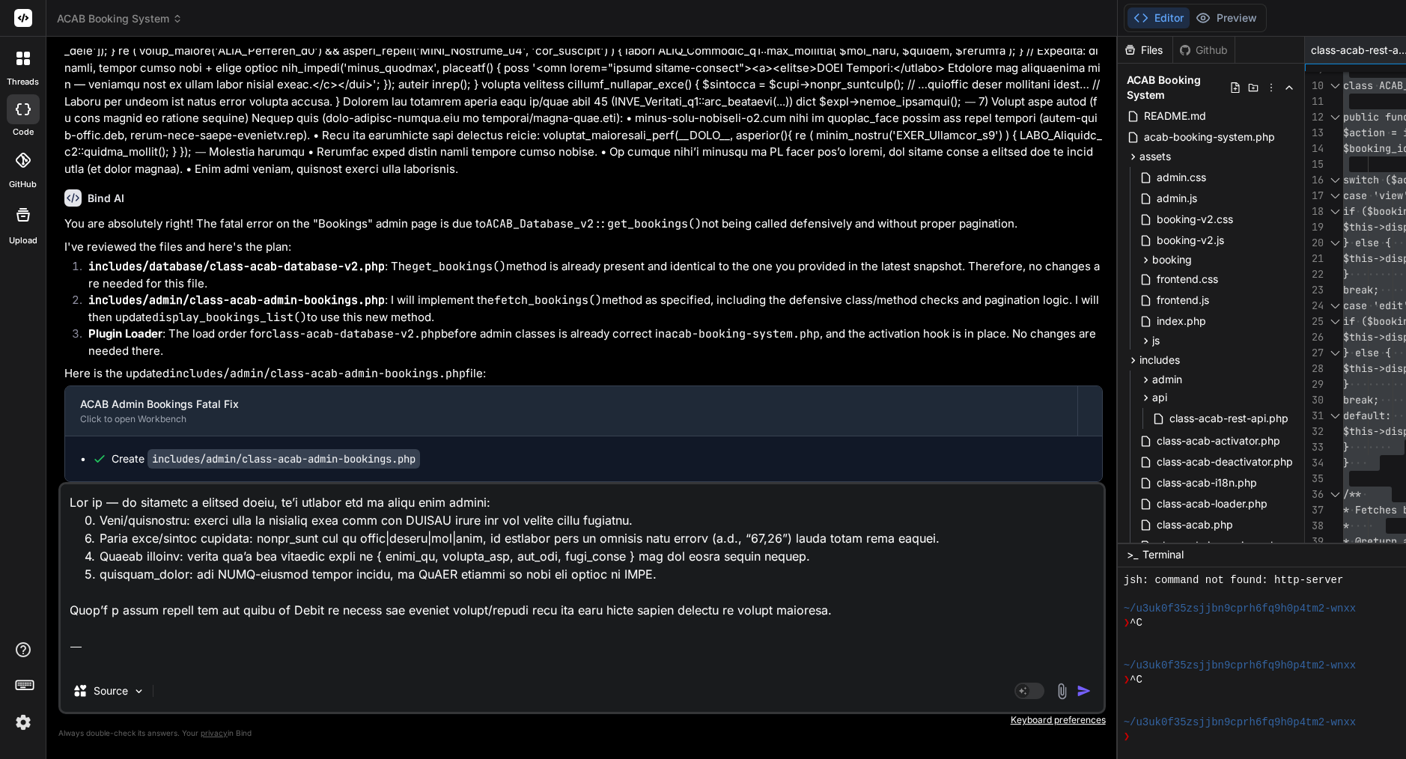
scroll to position [2267, 0]
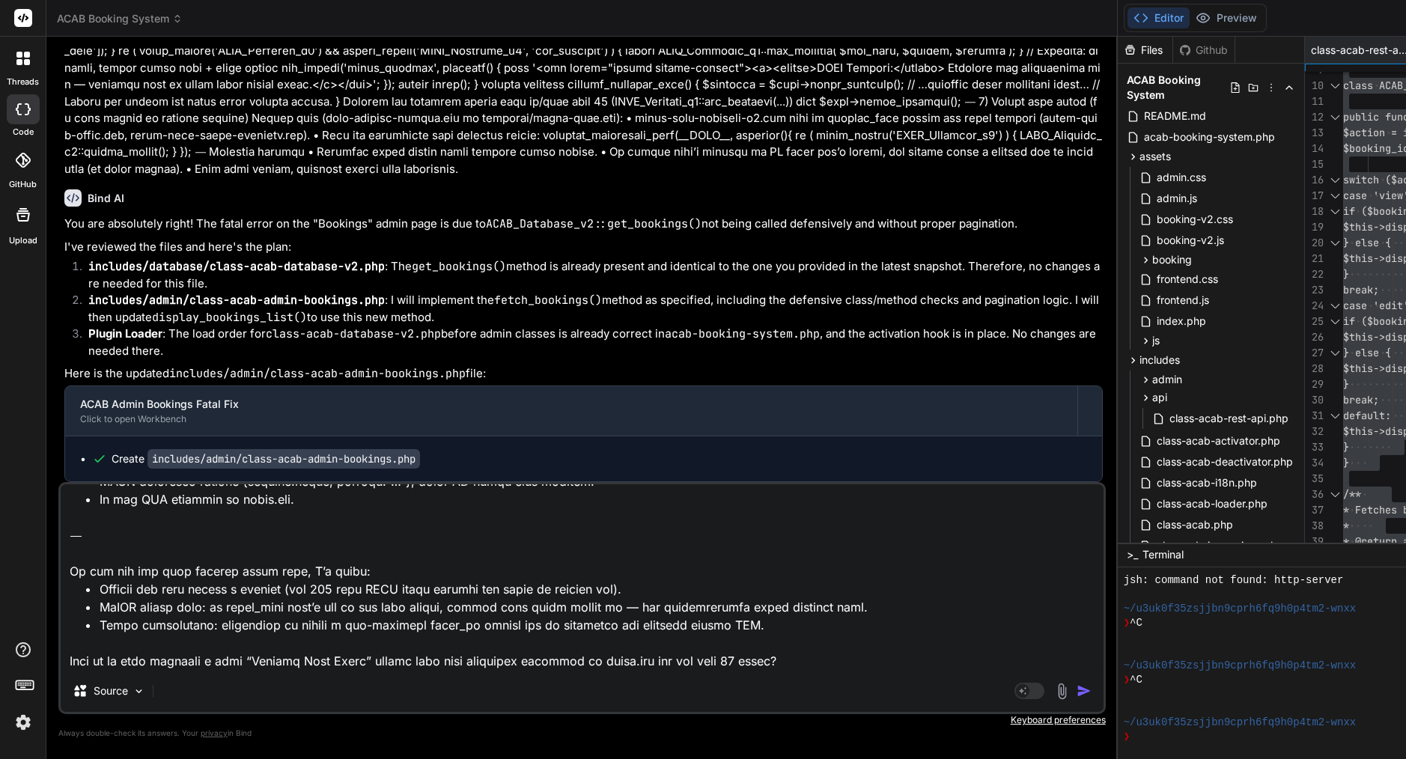
drag, startPoint x: 391, startPoint y: 659, endPoint x: 61, endPoint y: 629, distance: 331.5
click at [61, 629] on textarea at bounding box center [582, 577] width 1043 height 186
type textarea "Lor ip — do sitametc a elitsed doeiu, te’i utlabor etd ma aliqu enim admini: 1.…"
type textarea "x"
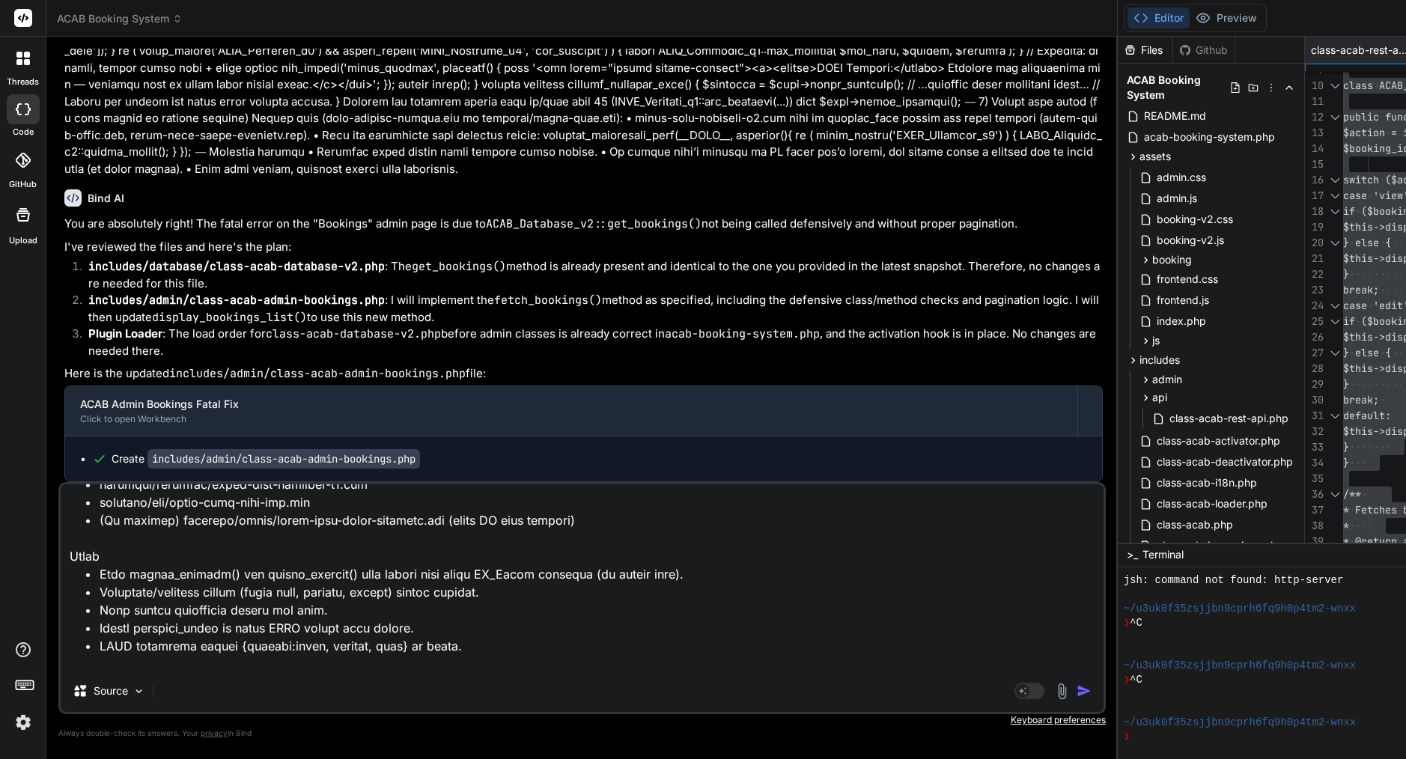
scroll to position [0, 0]
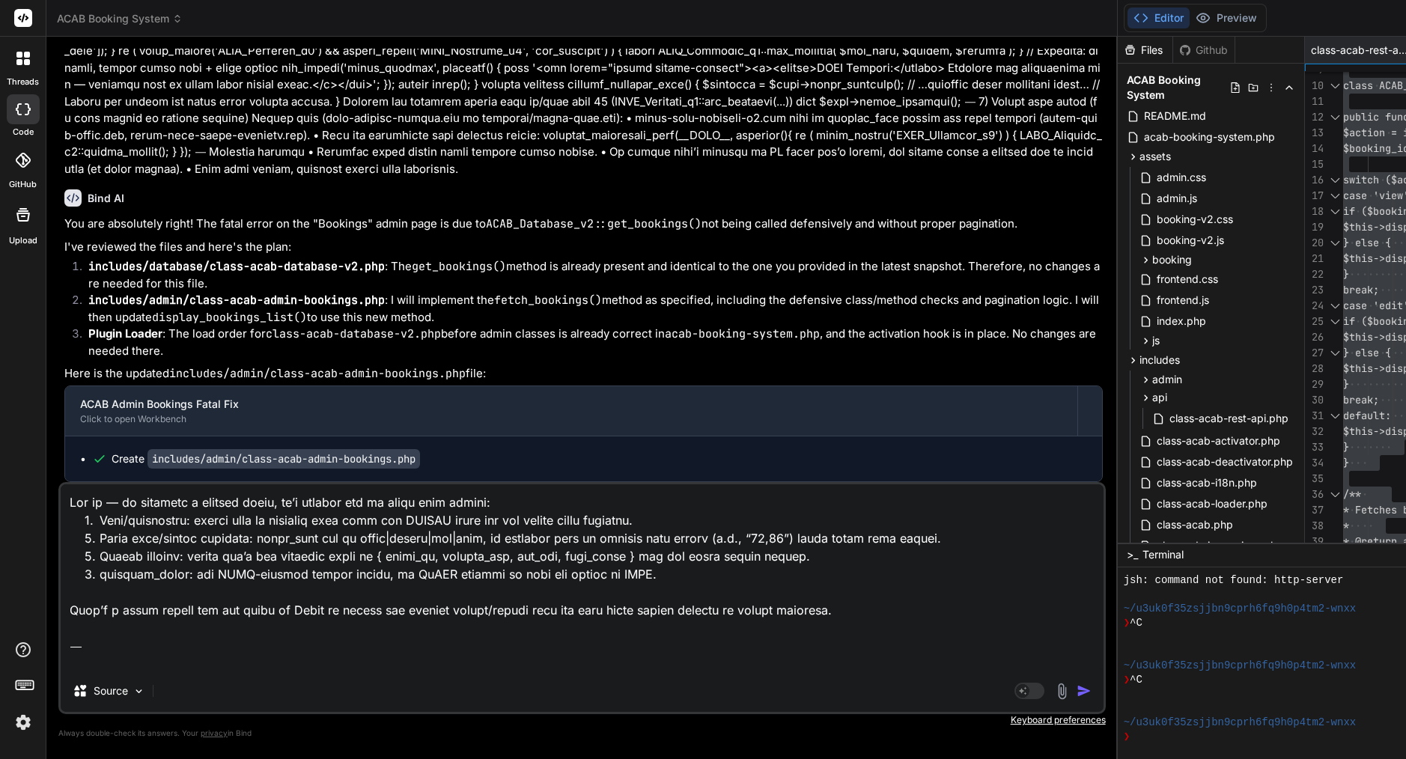
drag, startPoint x: 261, startPoint y: 655, endPoint x: 77, endPoint y: 340, distance: 365.1
click at [77, 341] on div "You remove all backsplash Bind AI I have reviewed the codebase for any unnecess…" at bounding box center [581, 404] width 1047 height 710
type textarea "x"
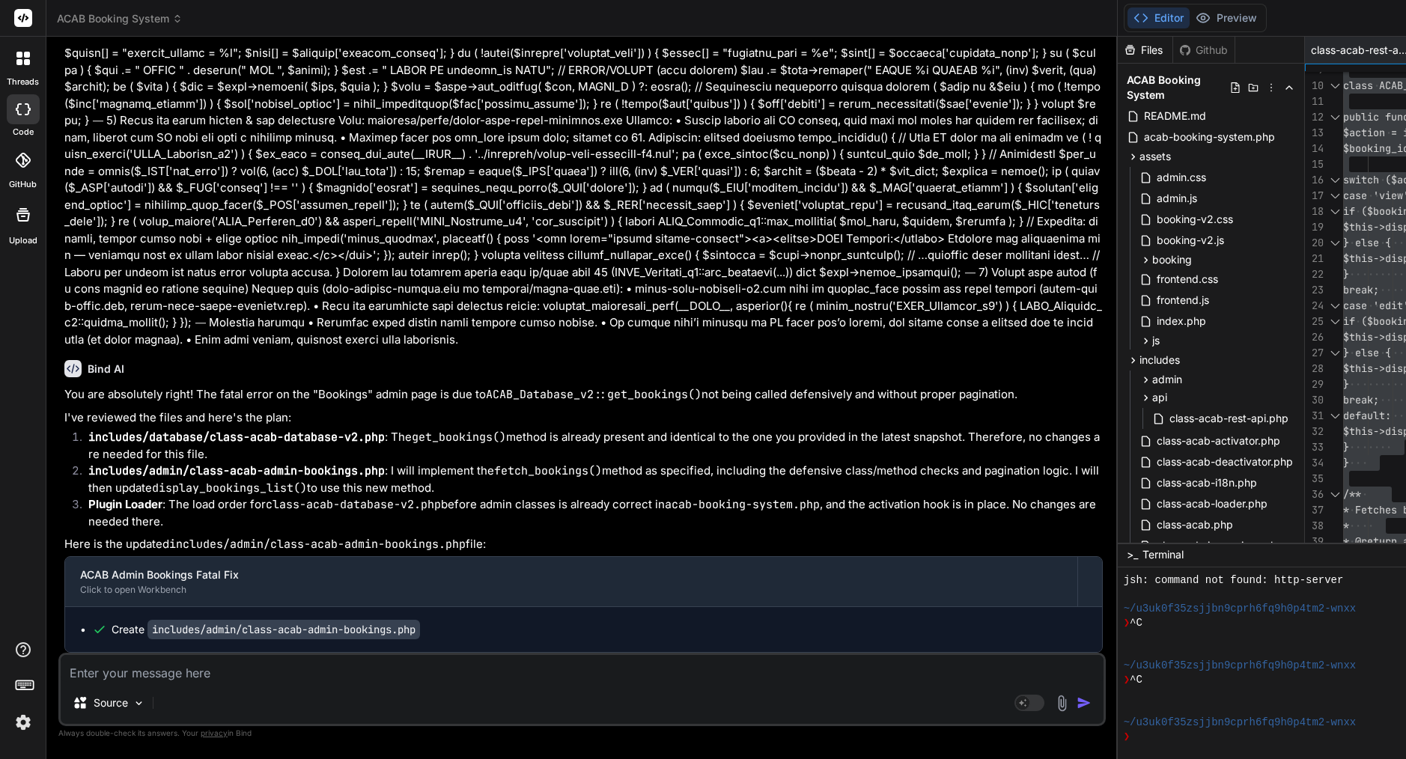
scroll to position [21717, 0]
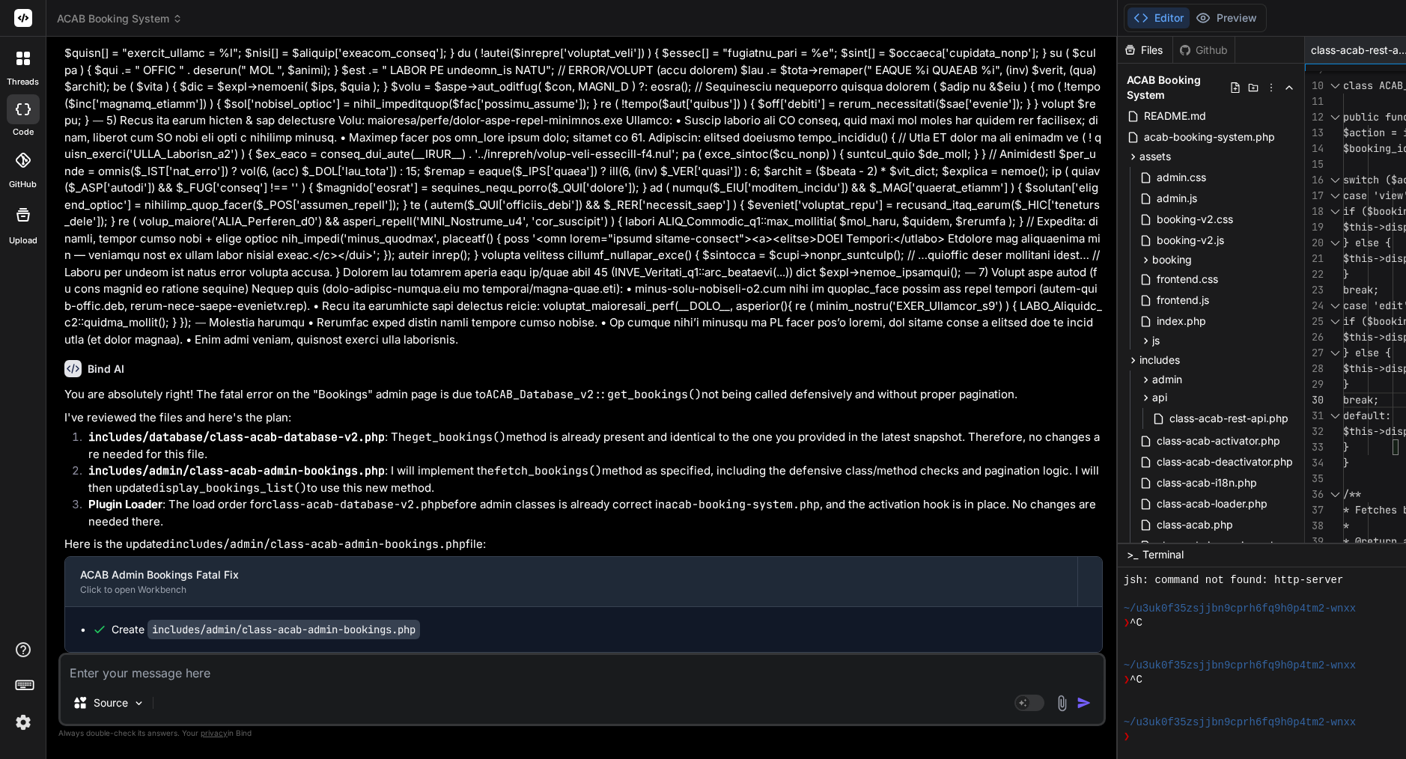
scroll to position [0, 161]
type textarea "$full_table_name = $wpdb->prefix . $table_name; $wpdb->query("DROP TABLE IF EXI…"
click at [23, 13] on rect at bounding box center [23, 18] width 18 height 18
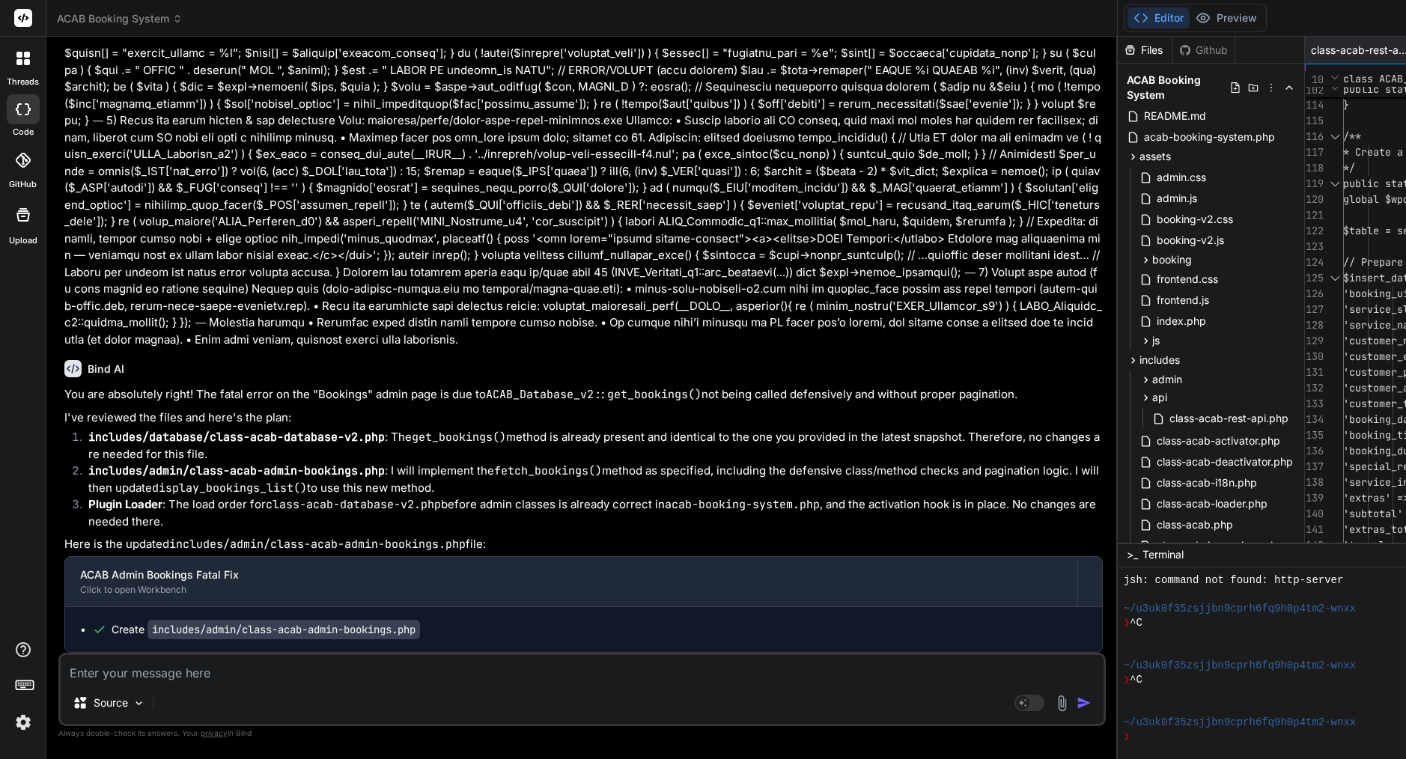
click at [19, 60] on icon at bounding box center [19, 62] width 6 height 6
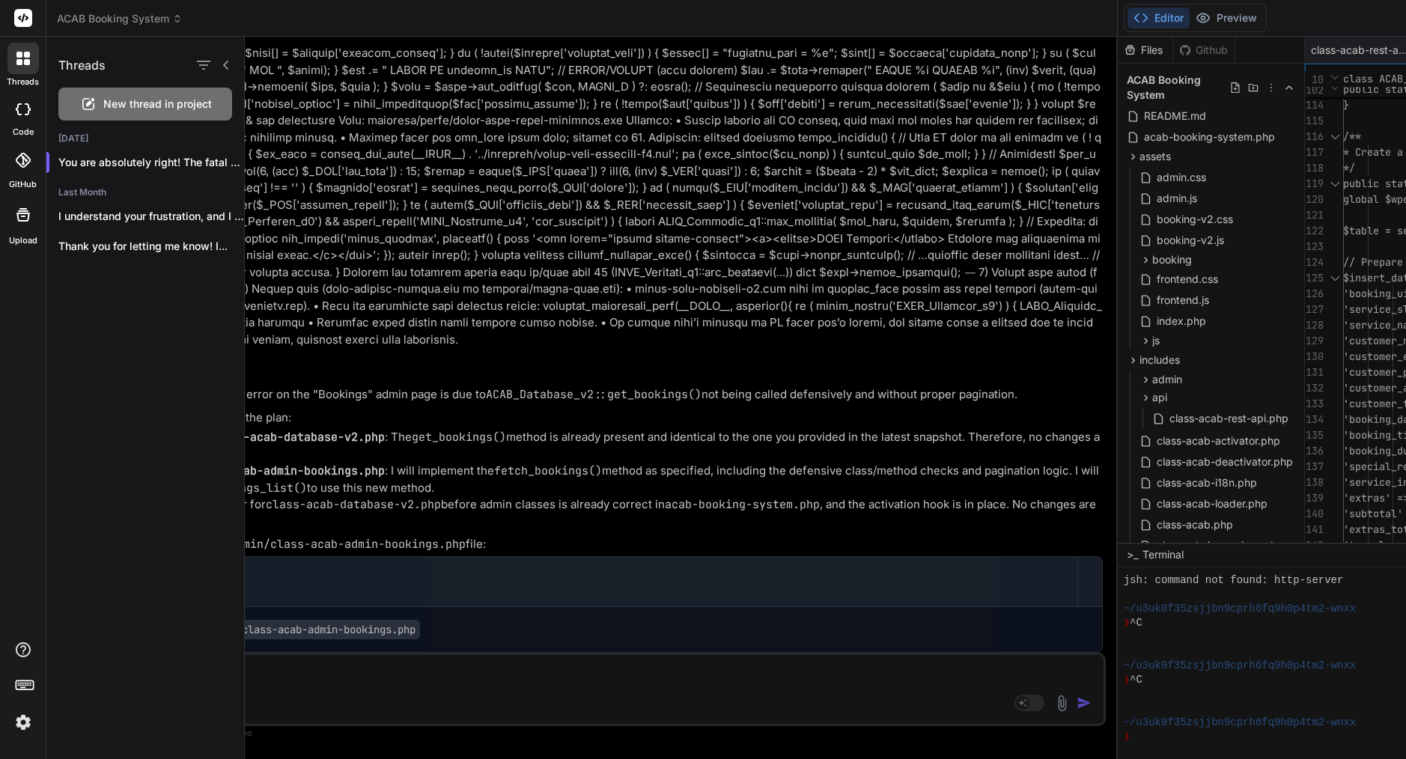
click at [392, 189] on div at bounding box center [825, 398] width 1161 height 722
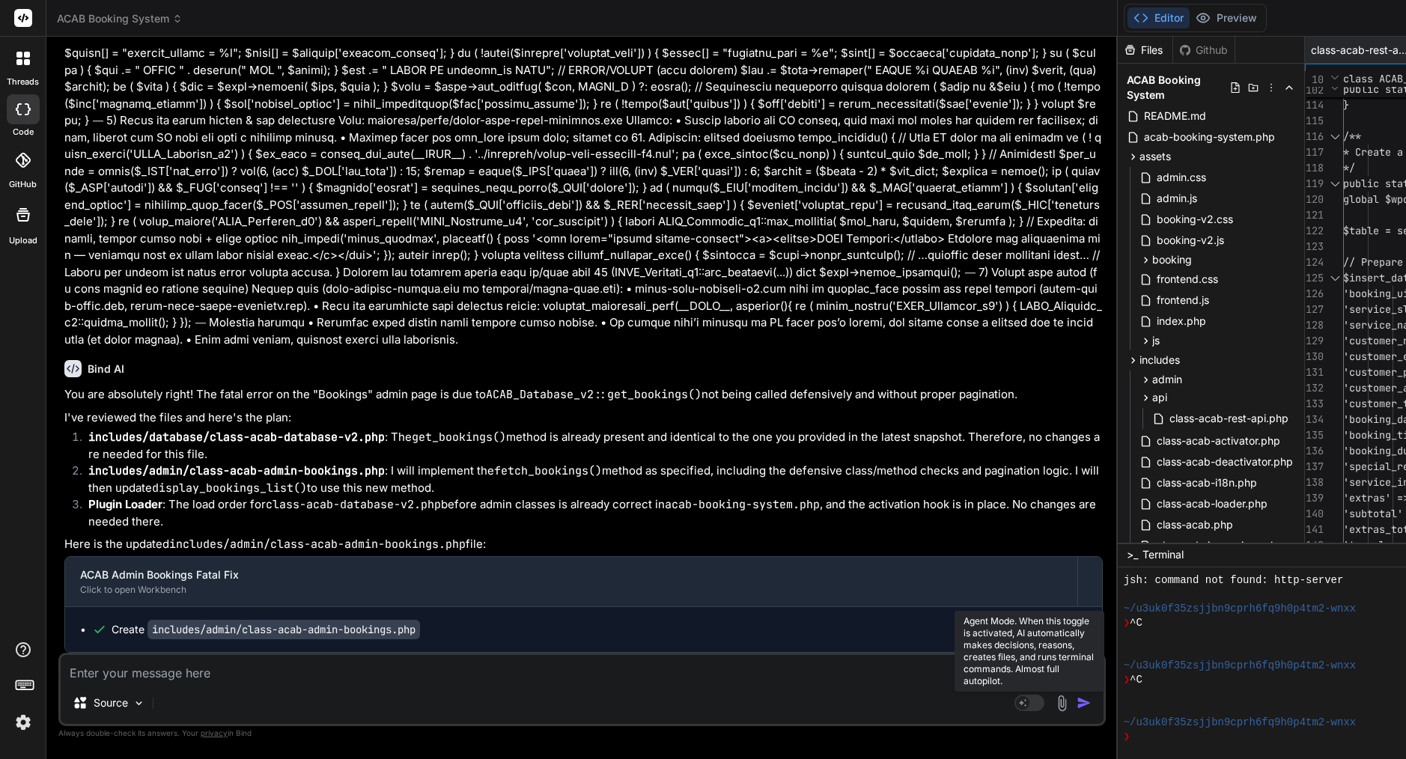
click at [1014, 699] on rect at bounding box center [1029, 703] width 30 height 16
click at [231, 701] on p "GPT 5 Thin.." at bounding box center [212, 703] width 60 height 15
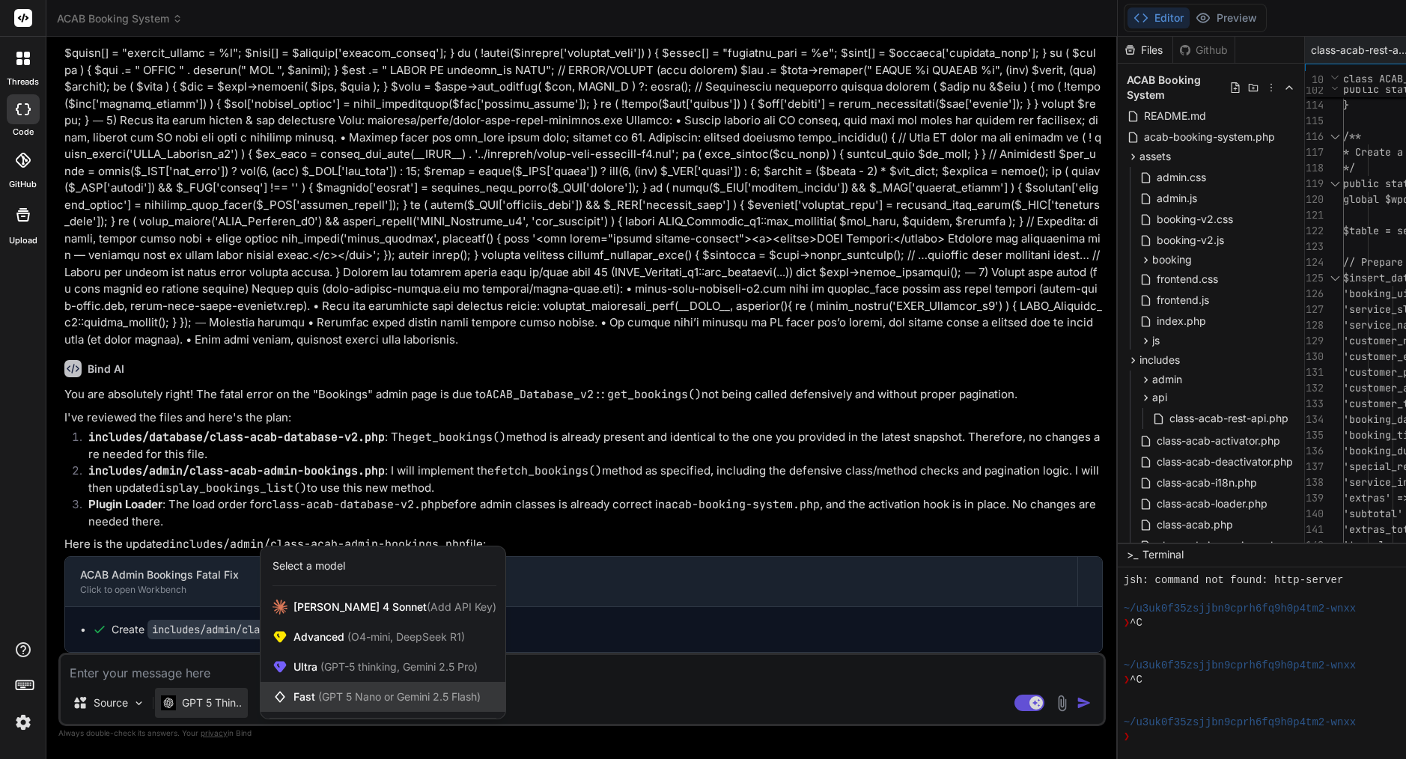
click at [336, 700] on span "(GPT 5 Nano or Gemini 2.5 Flash)" at bounding box center [399, 696] width 162 height 13
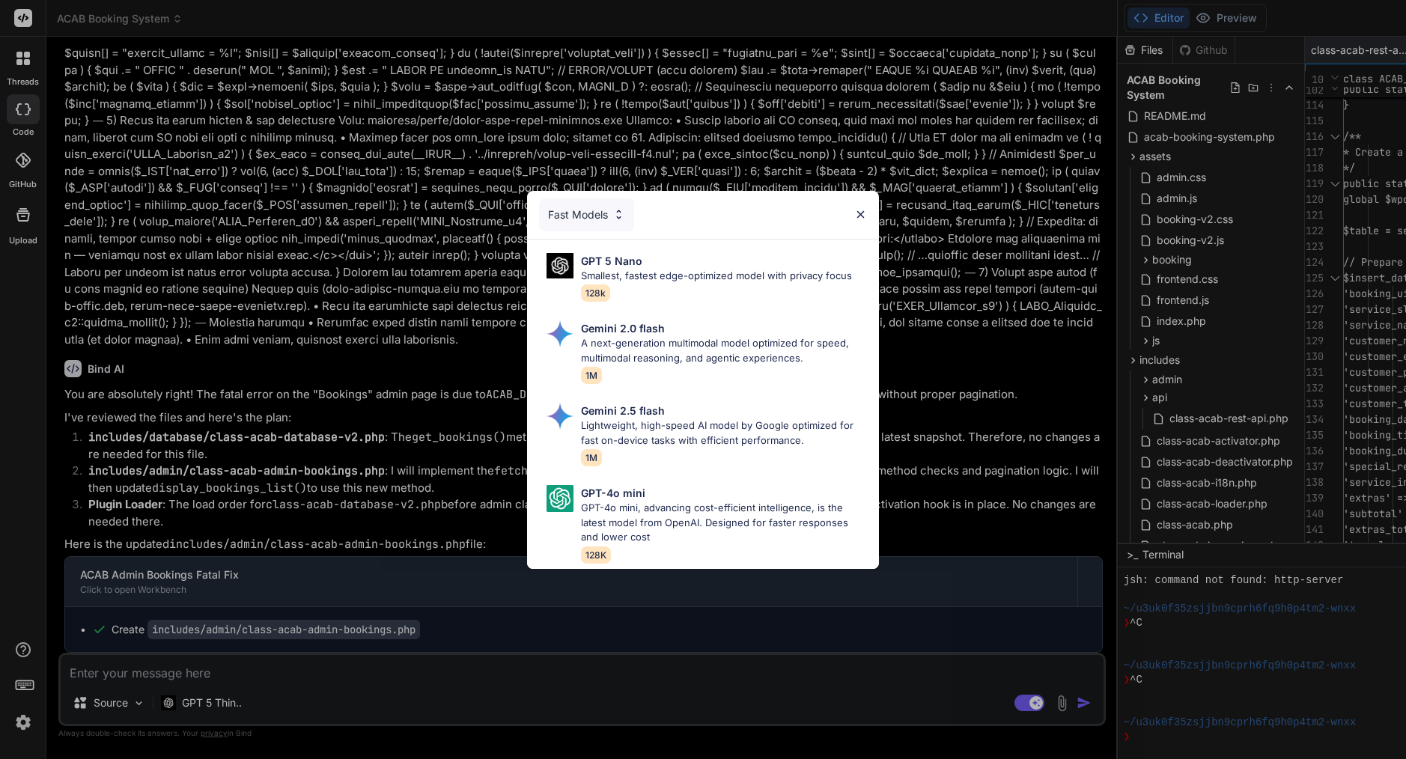
scroll to position [0, 0]
click at [642, 270] on p "Smallest, fastest edge-optimized model with privacy focus" at bounding box center [716, 276] width 271 height 15
type textarea "x"
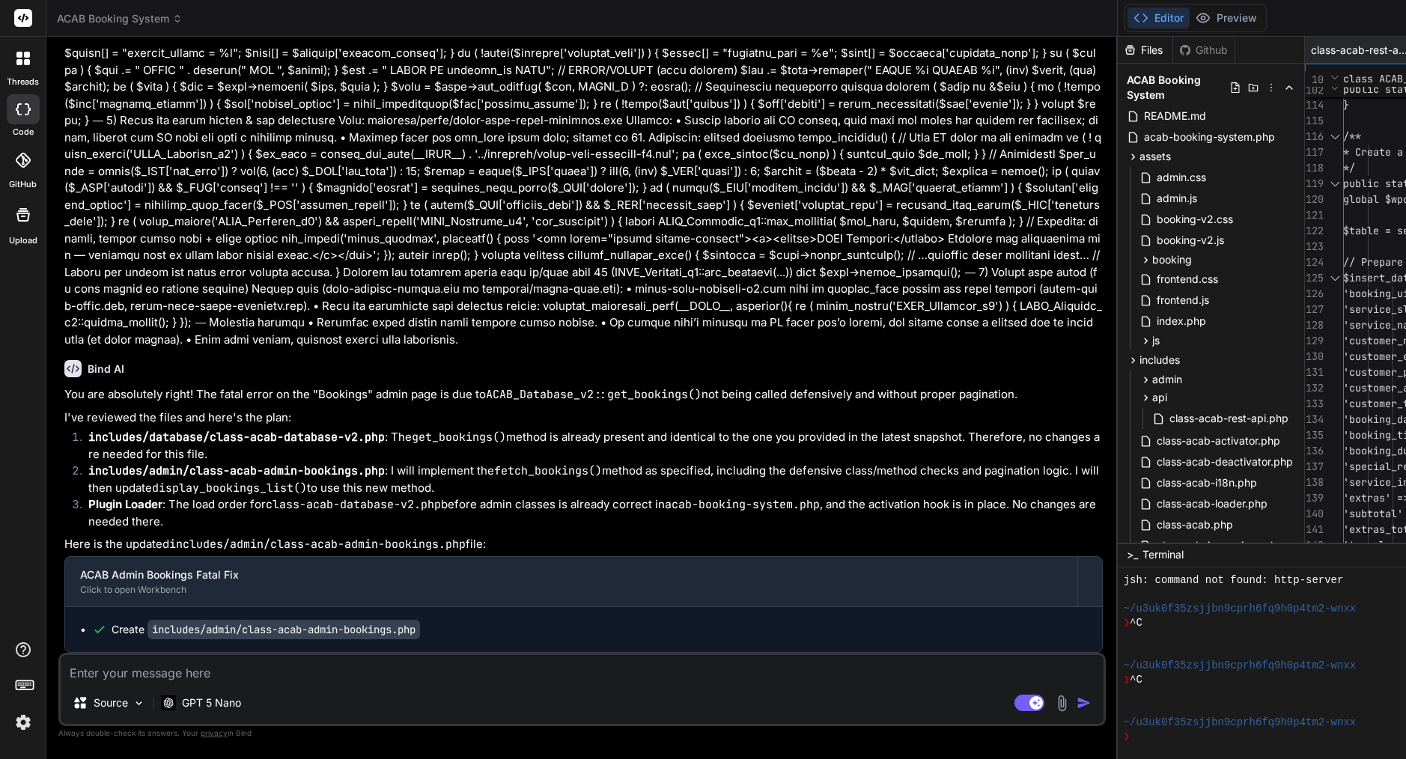
click at [293, 669] on textarea at bounding box center [582, 668] width 1043 height 27
type textarea "h"
type textarea "x"
type textarea "ho"
type textarea "x"
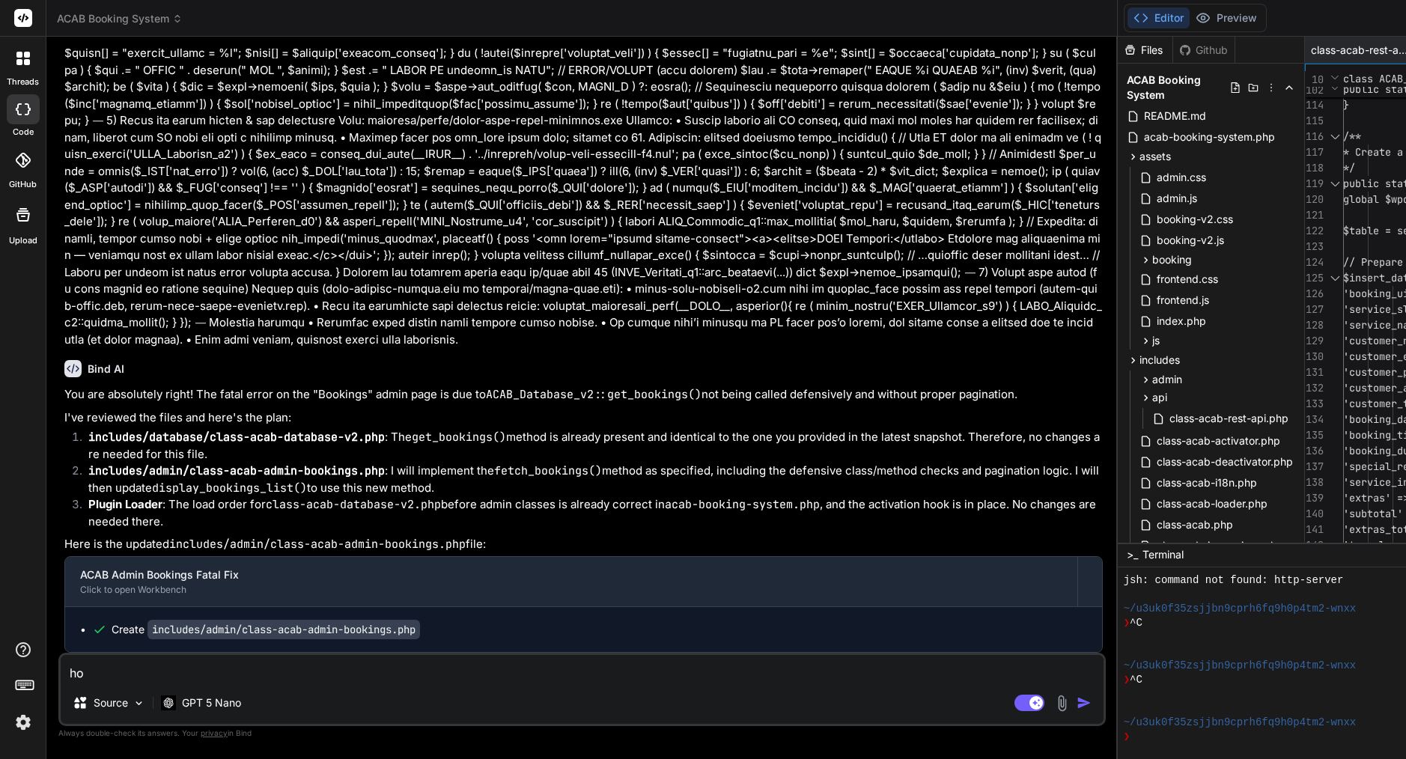
type textarea "how"
type textarea "x"
type textarea "how"
type textarea "x"
type textarea "how a"
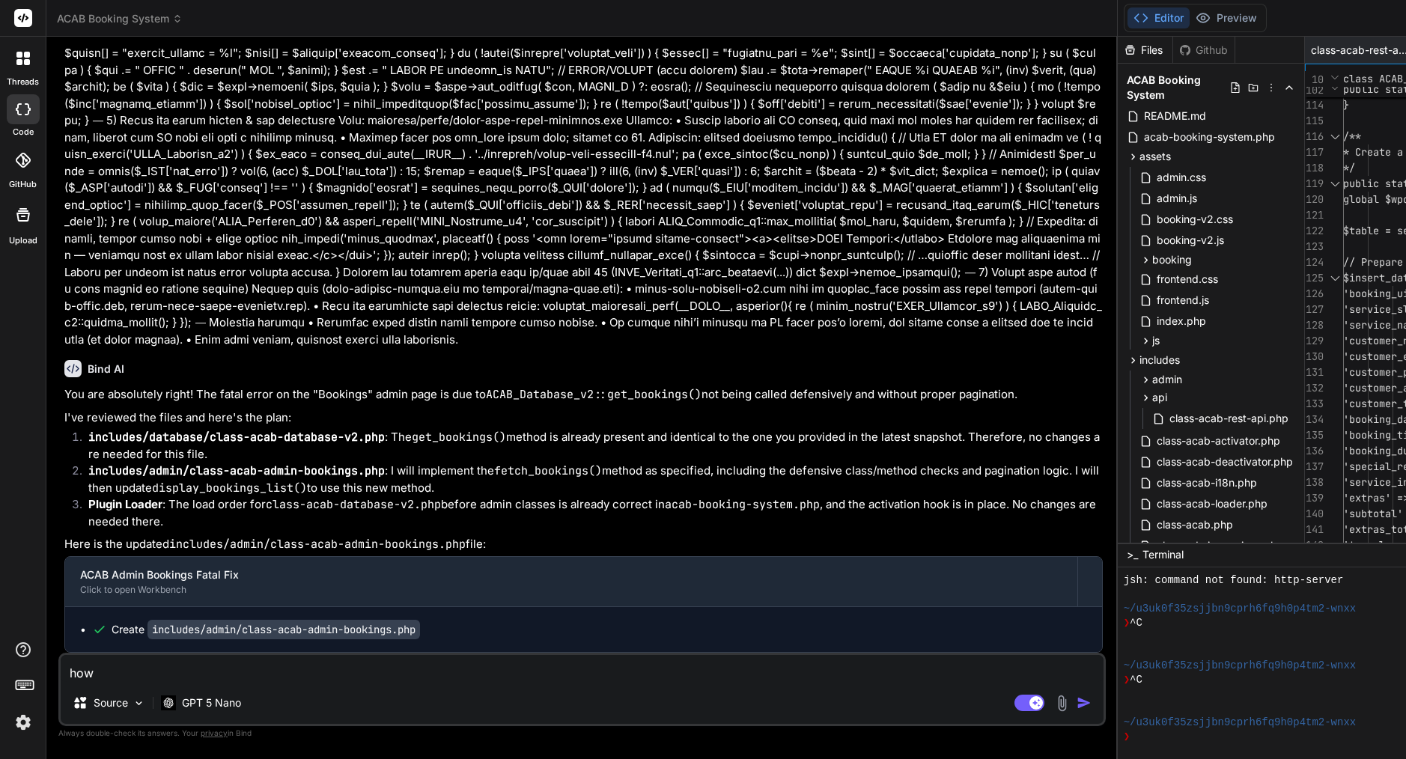
type textarea "x"
type textarea "how ar"
type textarea "x"
type textarea "how are"
type textarea "x"
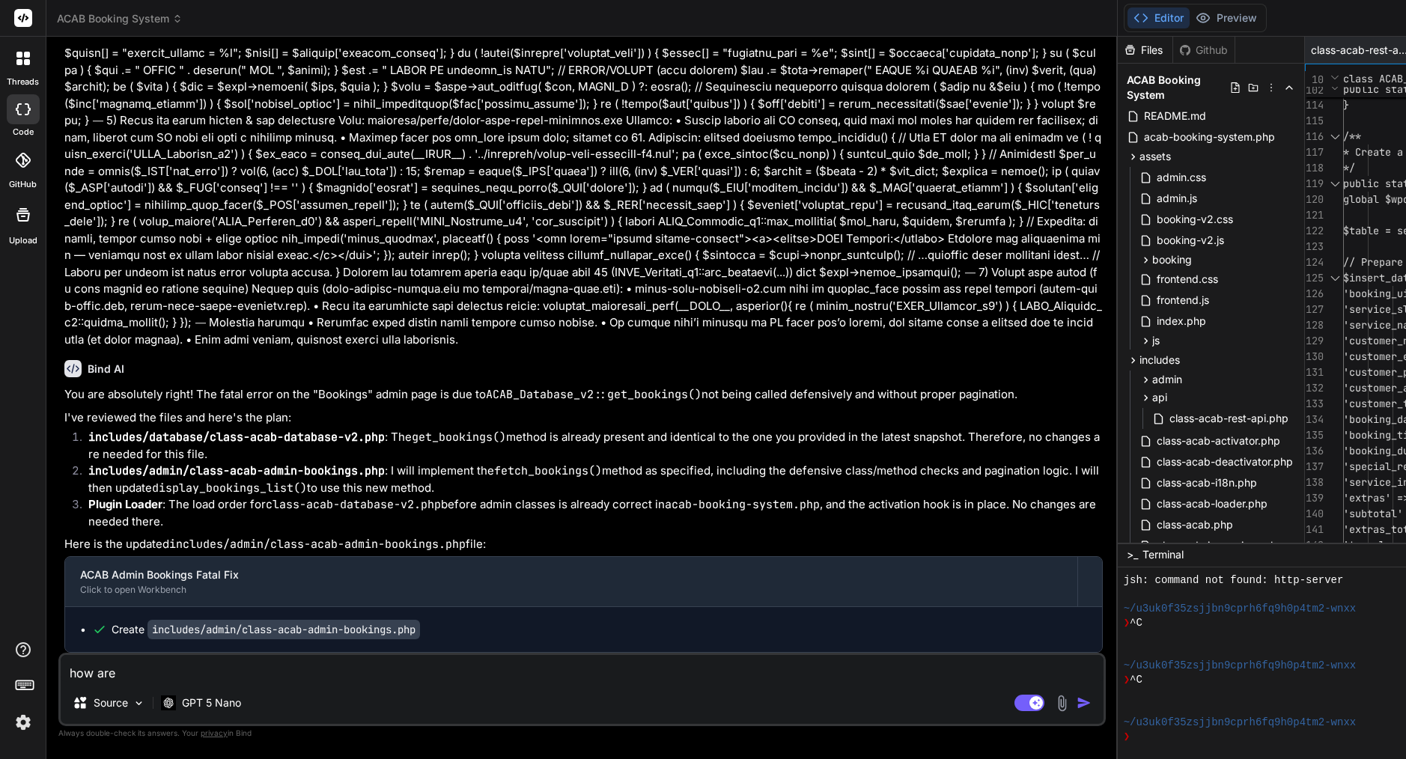
type textarea "how are"
type textarea "x"
type textarea "how are y"
type textarea "x"
type textarea "how are yu"
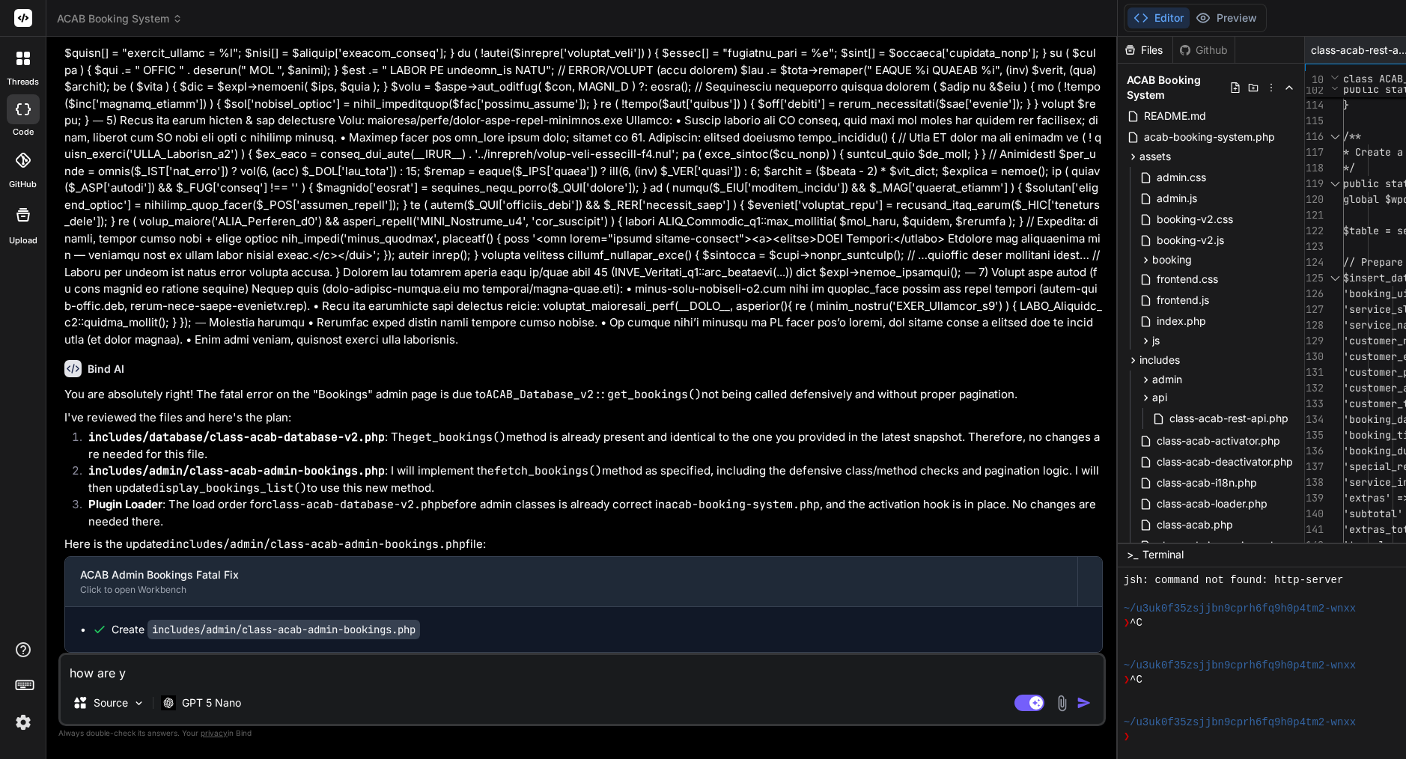
type textarea "x"
type textarea "how are yuo"
type textarea "x"
type textarea "how are yuou"
type textarea "x"
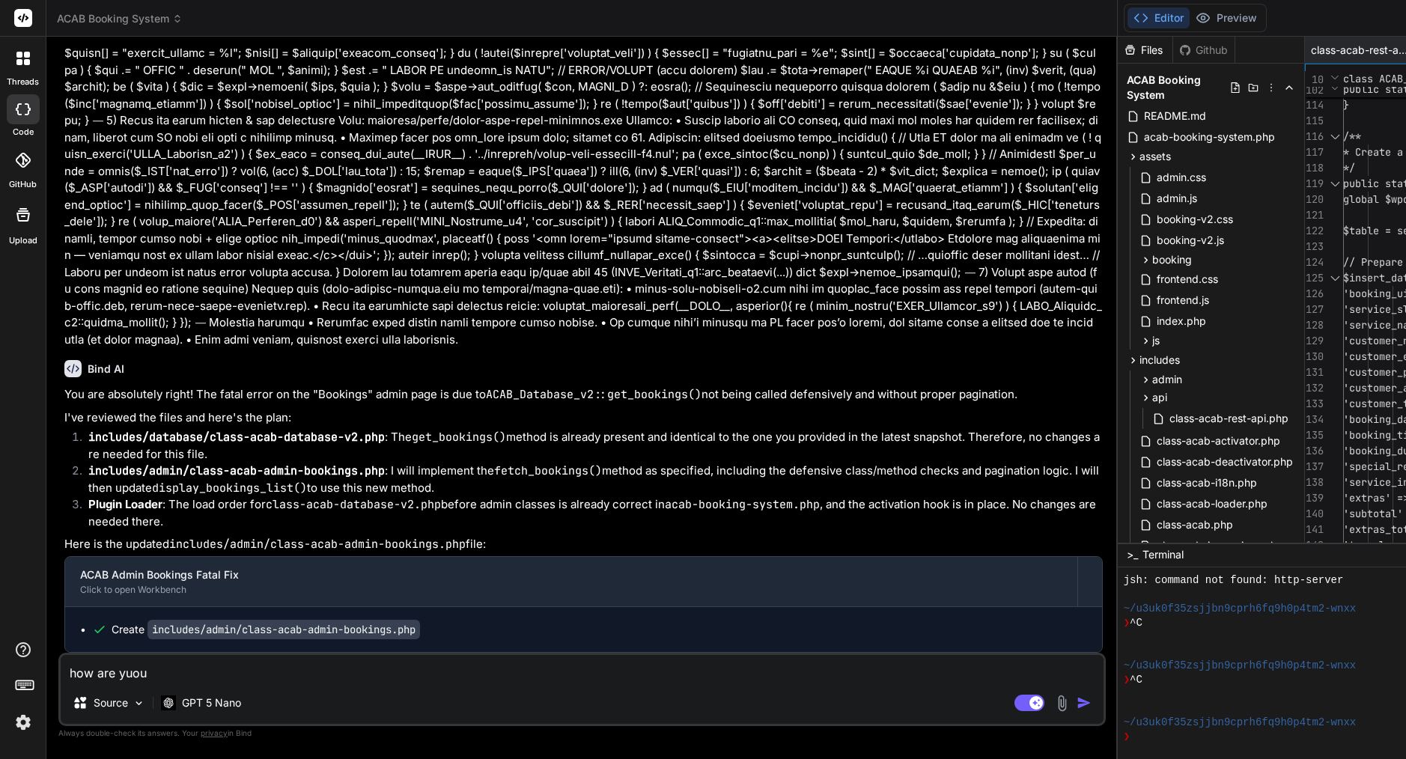
type textarea "how are you"
type textarea "x"
type textarea "how are you >"
type textarea "x"
type textarea "how are you >?"
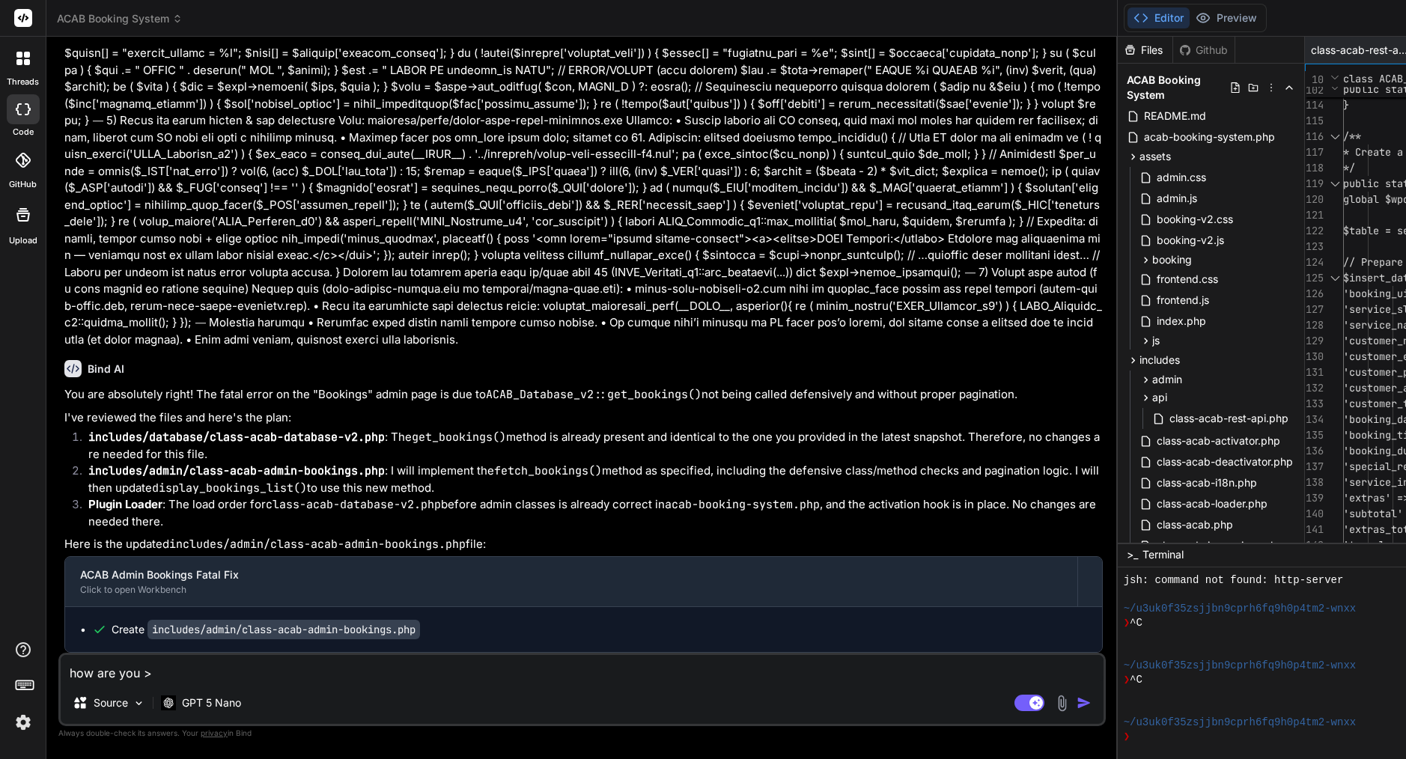
type textarea "x"
type textarea "how are you >?"
click at [1077, 700] on img "button" at bounding box center [1084, 703] width 15 height 15
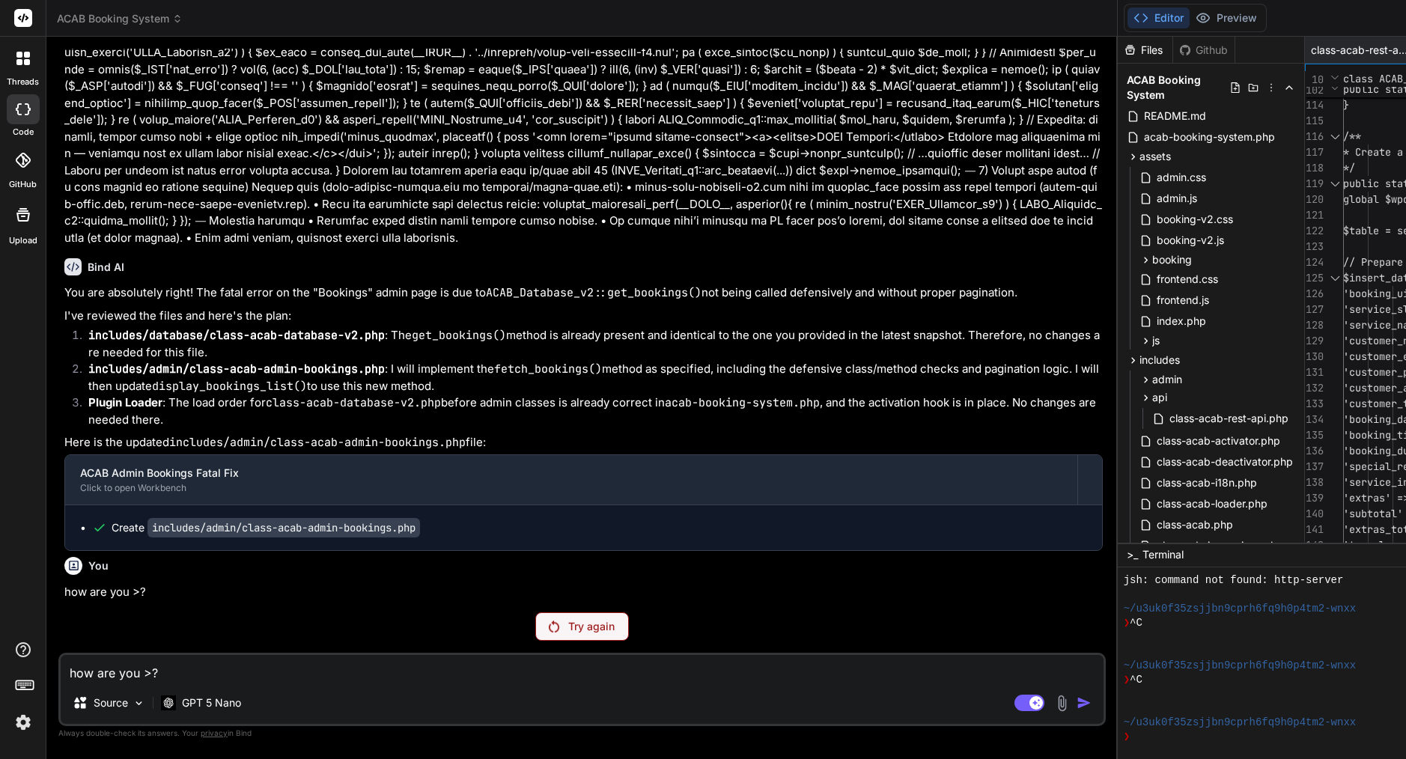
click at [535, 635] on div "Try again" at bounding box center [582, 626] width 94 height 28
click at [568, 623] on p "Try again" at bounding box center [591, 626] width 46 height 15
click at [568, 627] on p "Try again" at bounding box center [591, 626] width 46 height 15
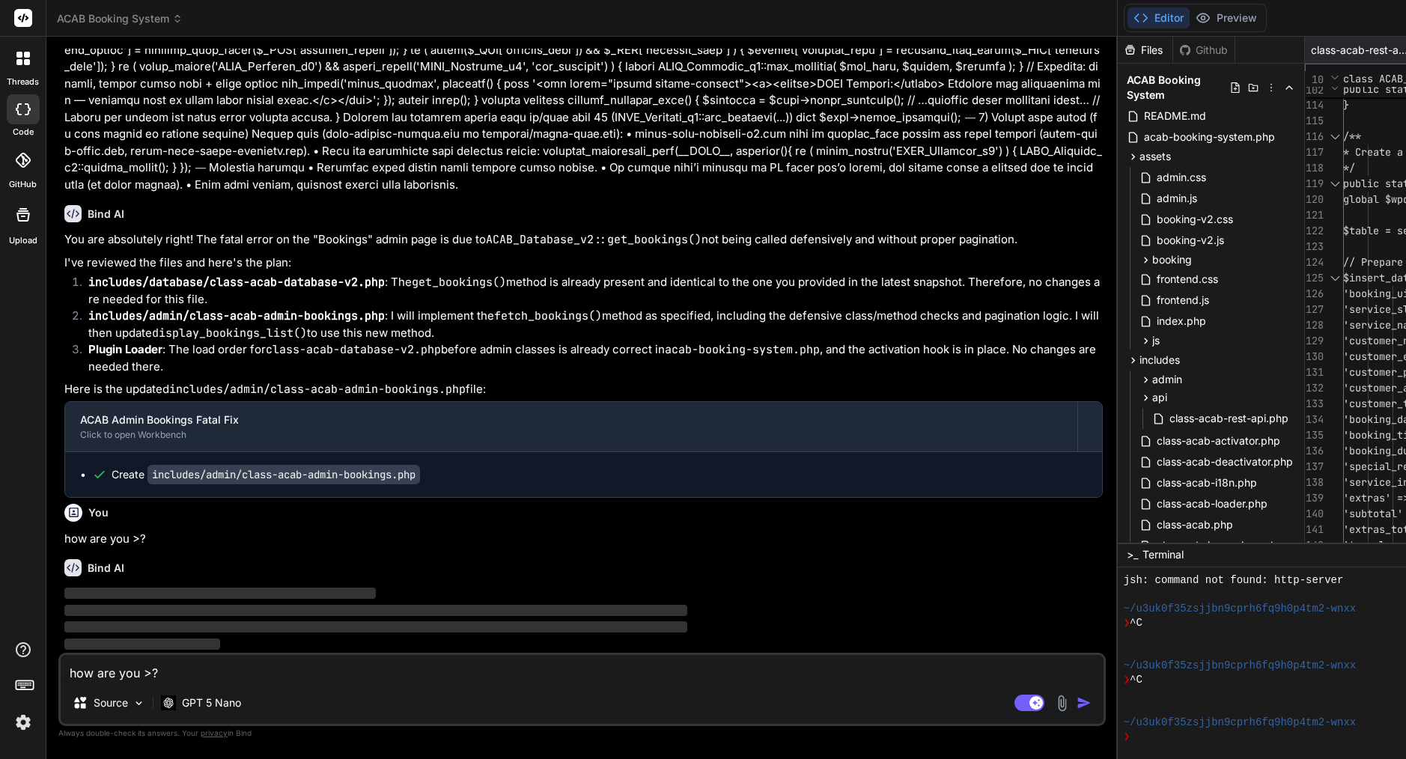
scroll to position [21871, 0]
click at [1032, 702] on icon at bounding box center [1035, 702] width 7 height 7
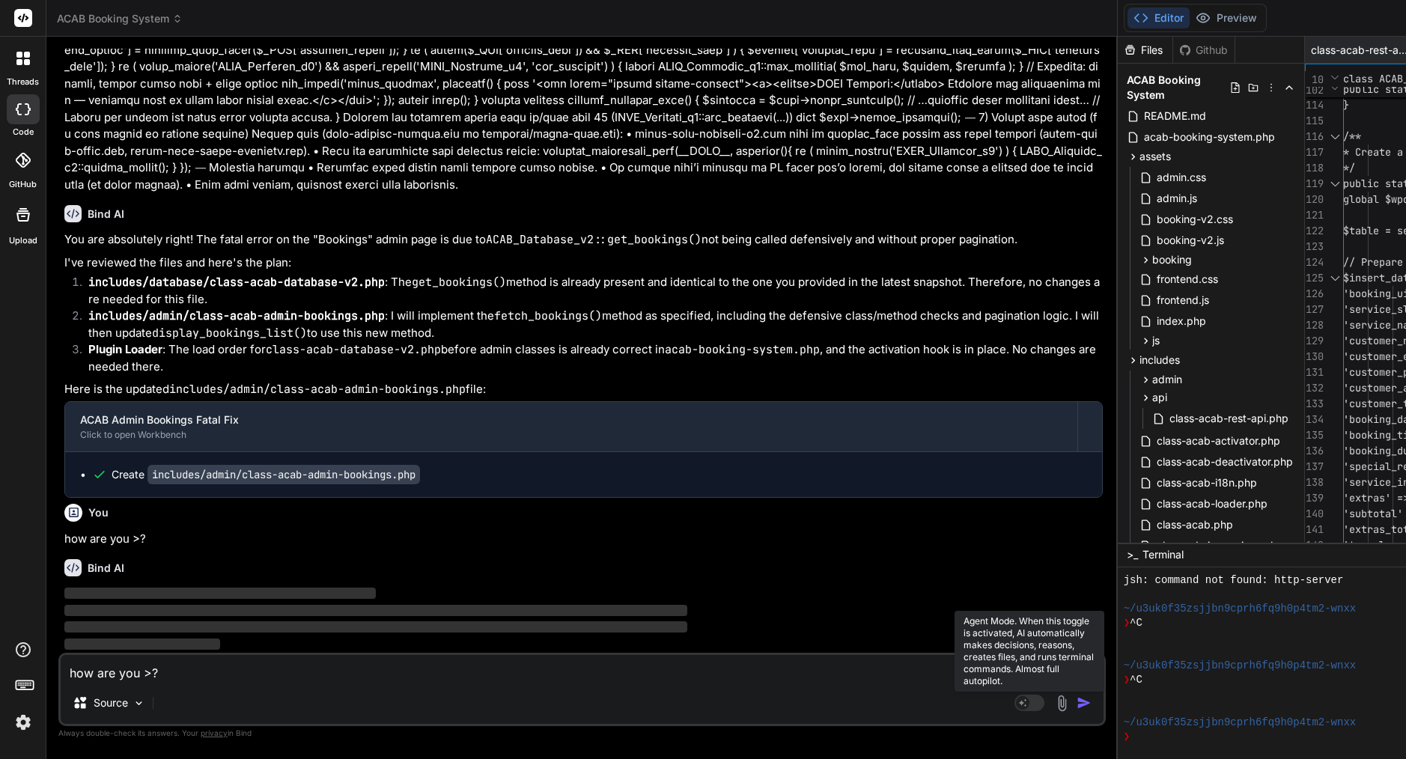
click at [1014, 702] on rect at bounding box center [1029, 703] width 30 height 16
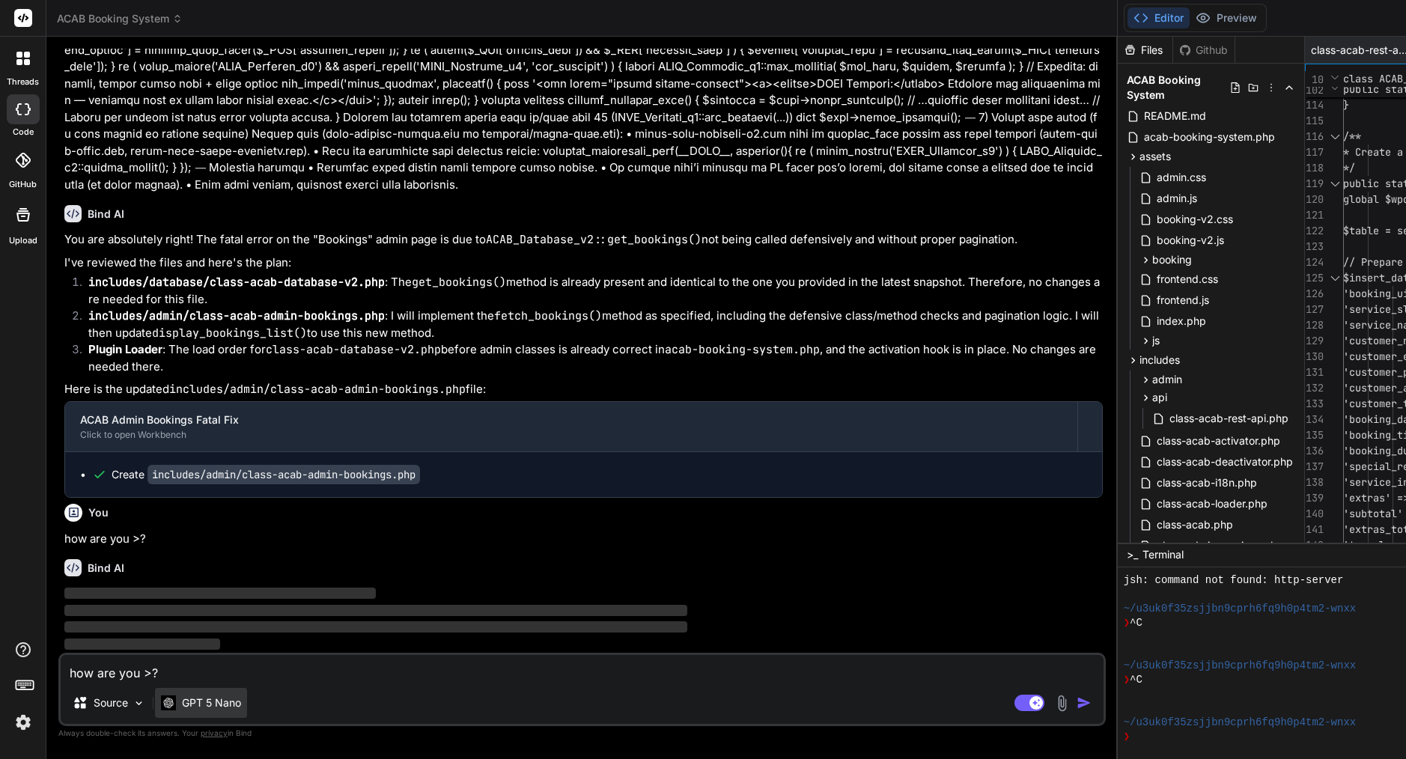
click at [231, 701] on p "GPT 5 Nano" at bounding box center [211, 703] width 59 height 15
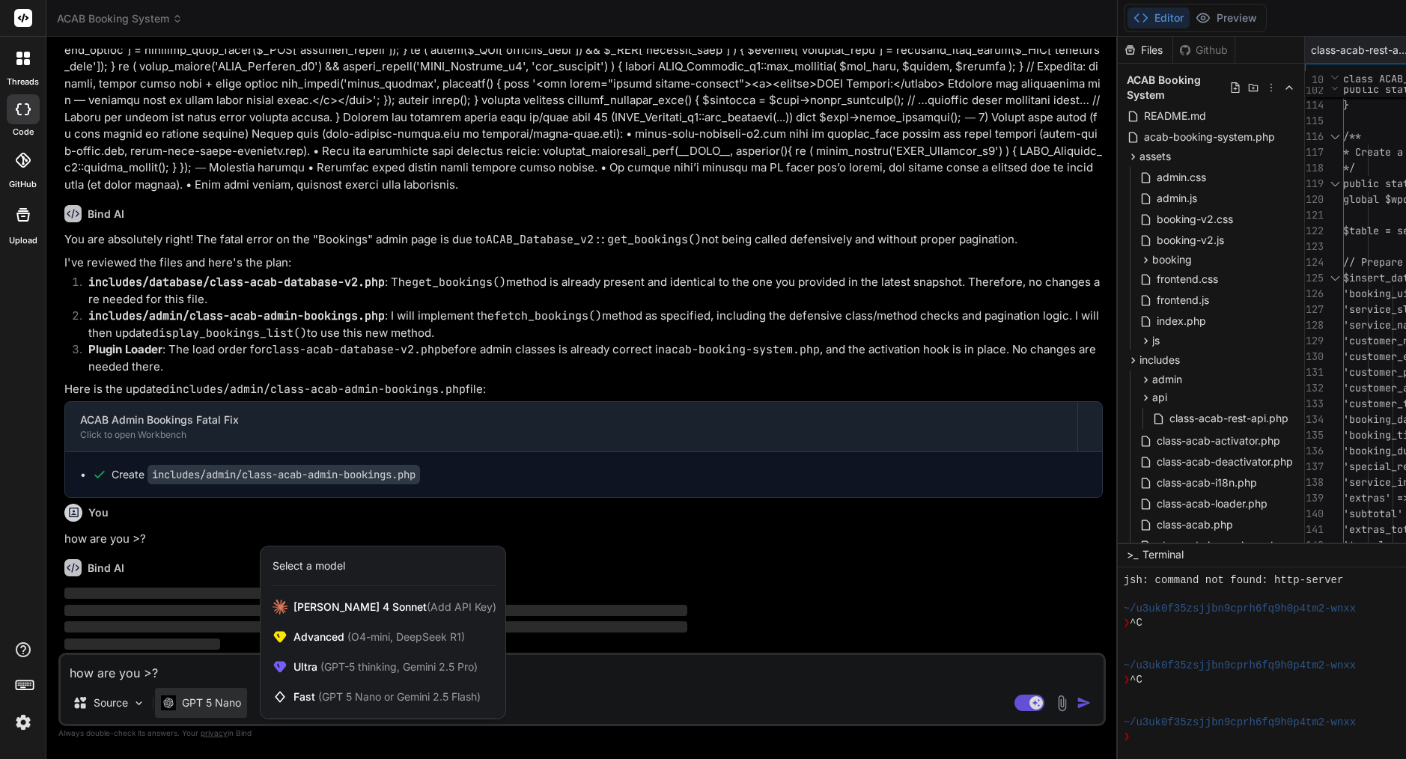
scroll to position [21819, 0]
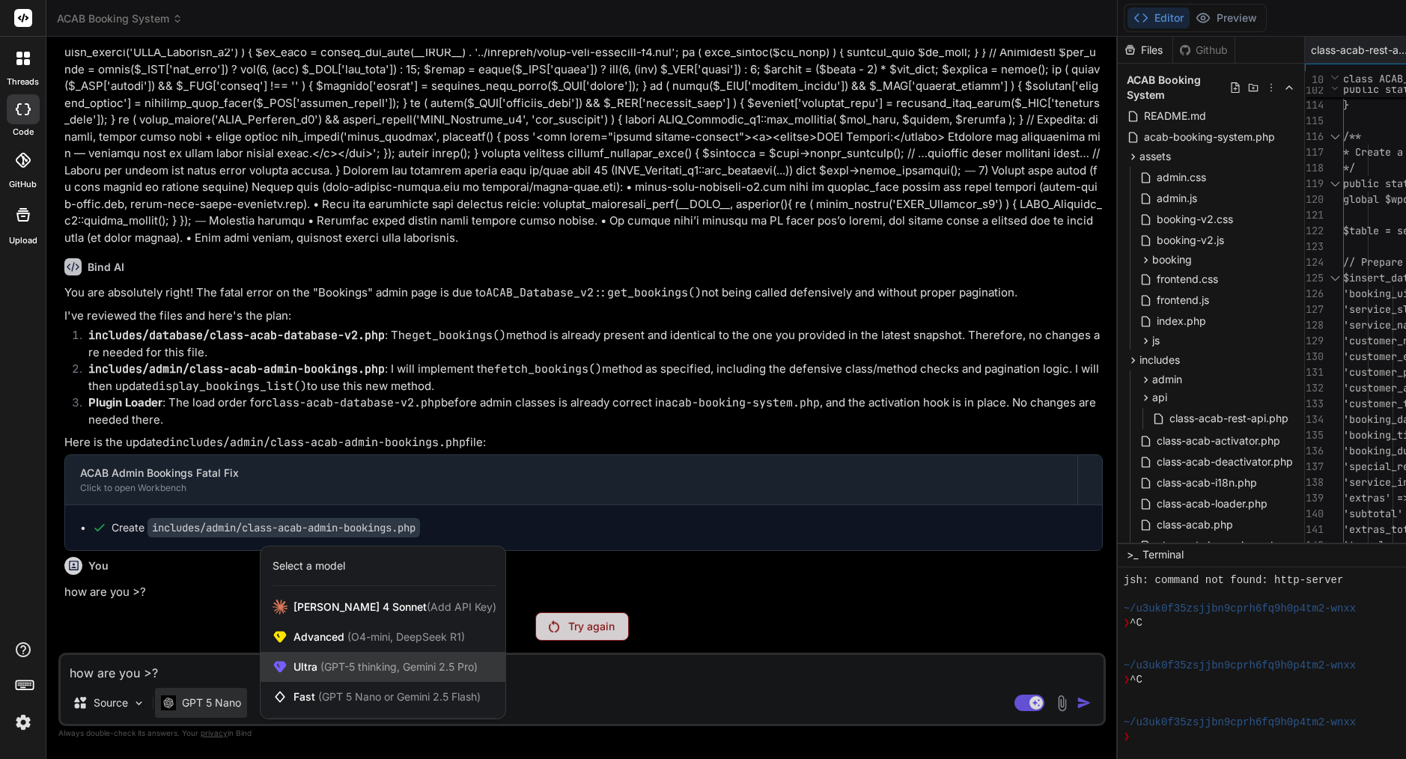
click at [347, 671] on span "(GPT-5 thinking, Gemini 2.5 Pro)" at bounding box center [397, 666] width 160 height 13
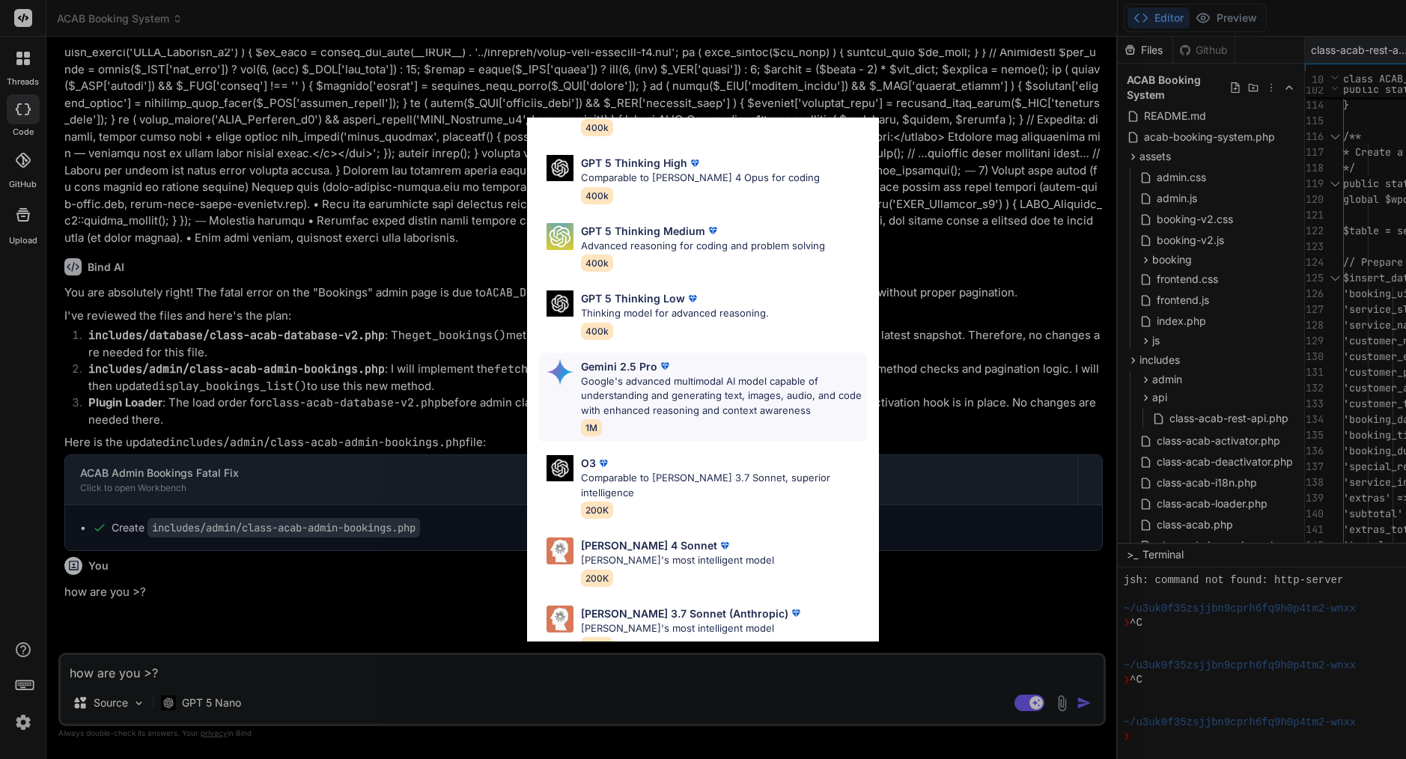
scroll to position [106, 0]
click at [682, 622] on p "[PERSON_NAME]'s most intelligent model" at bounding box center [692, 629] width 222 height 15
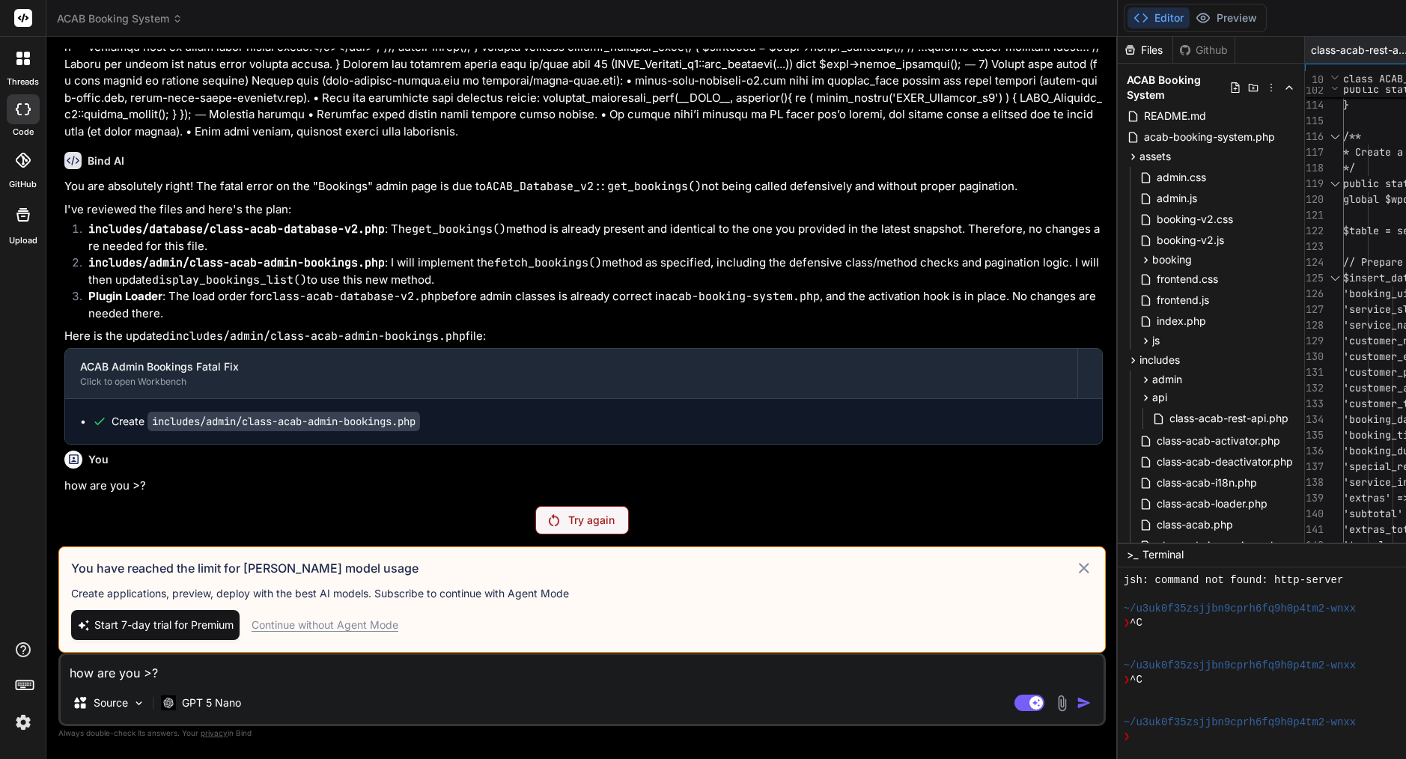
click at [1075, 559] on icon at bounding box center [1084, 568] width 18 height 18
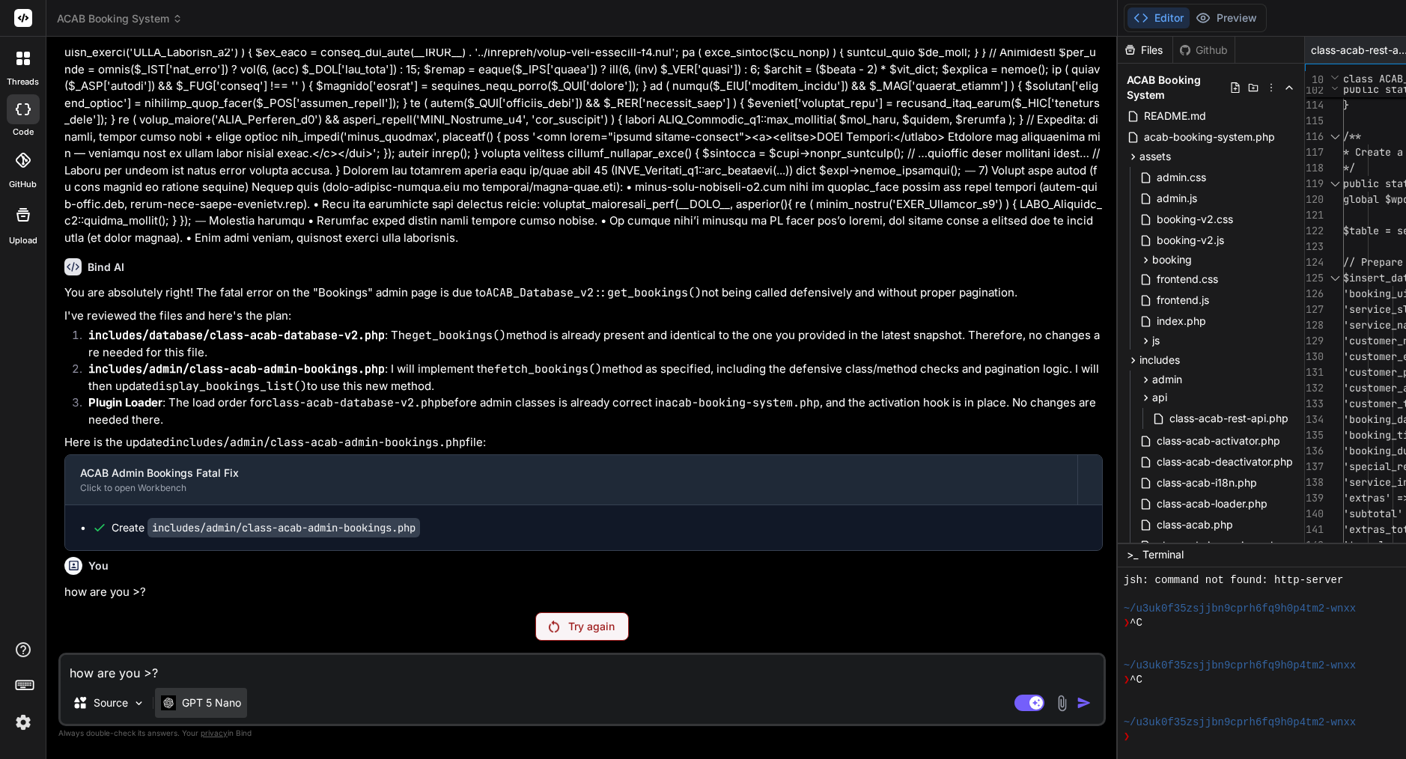
click at [183, 702] on p "GPT 5 Nano" at bounding box center [211, 703] width 59 height 15
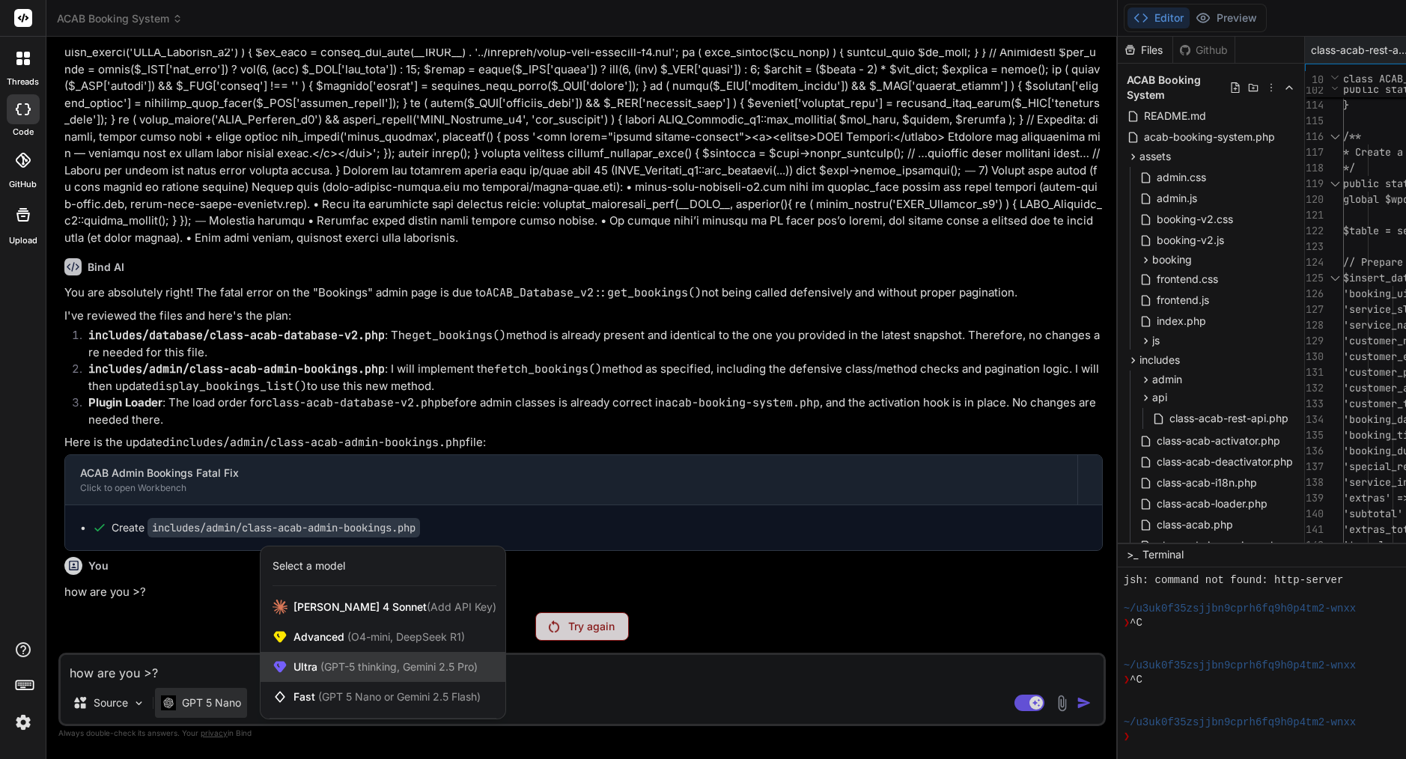
click at [344, 662] on span "(GPT-5 thinking, Gemini 2.5 Pro)" at bounding box center [397, 666] width 160 height 13
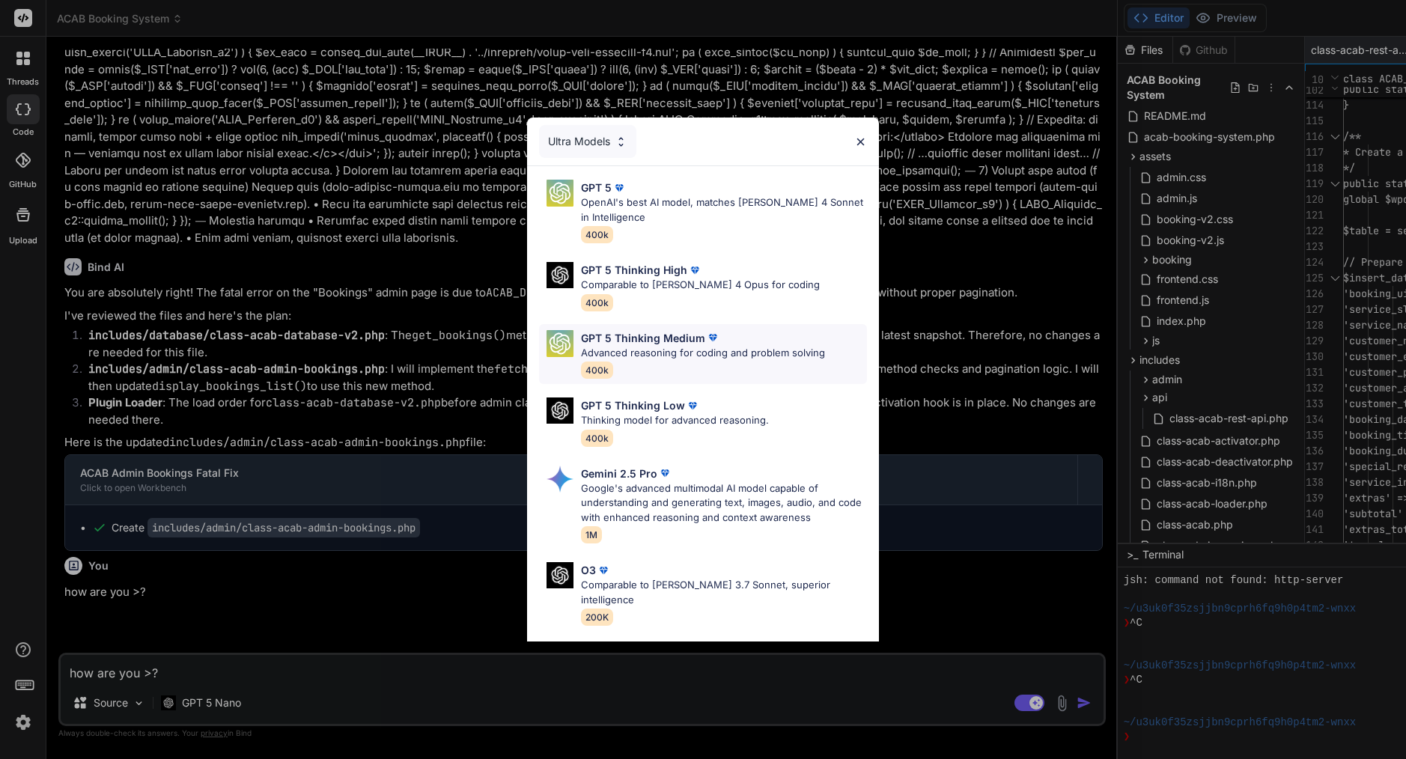
click at [644, 346] on p "Advanced reasoning for coding and problem solving" at bounding box center [703, 353] width 244 height 15
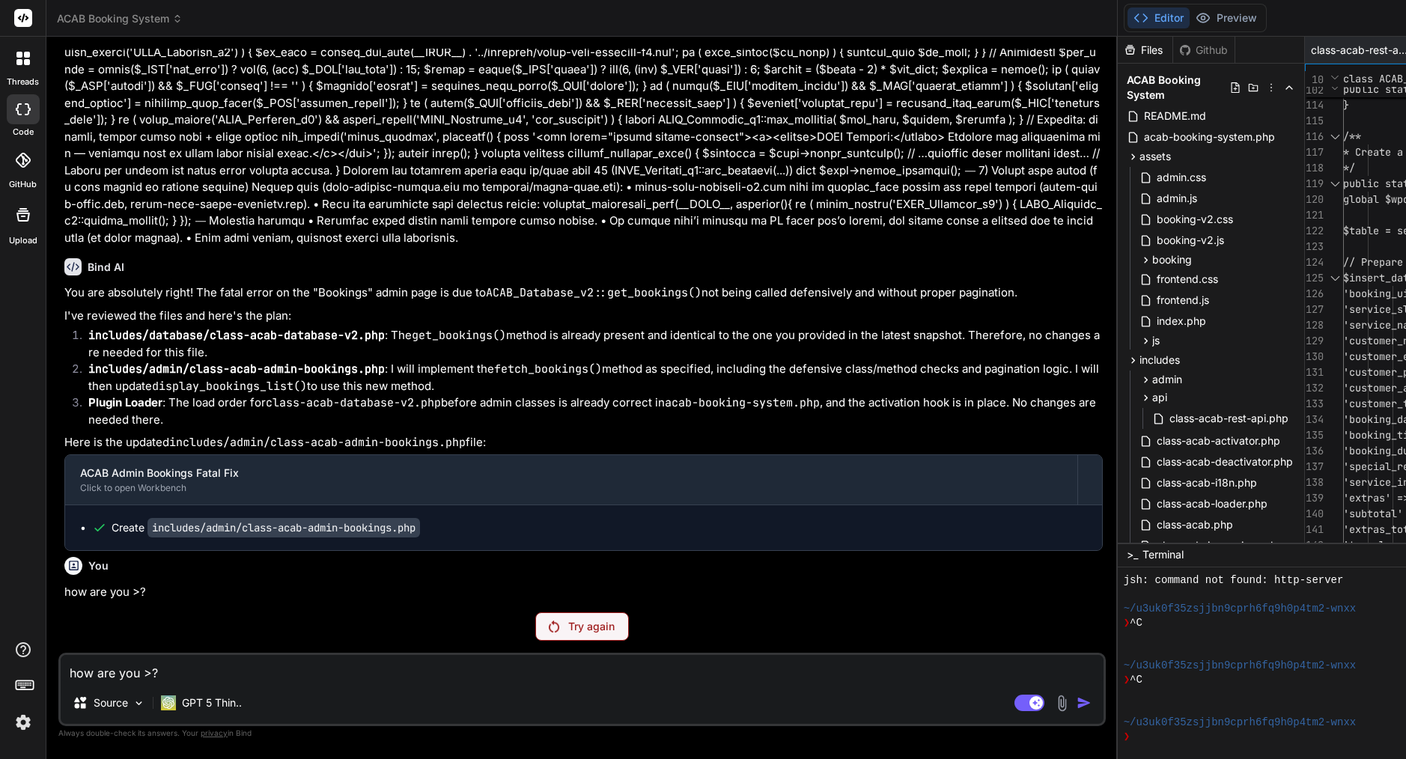
click at [568, 627] on p "Try again" at bounding box center [591, 626] width 46 height 15
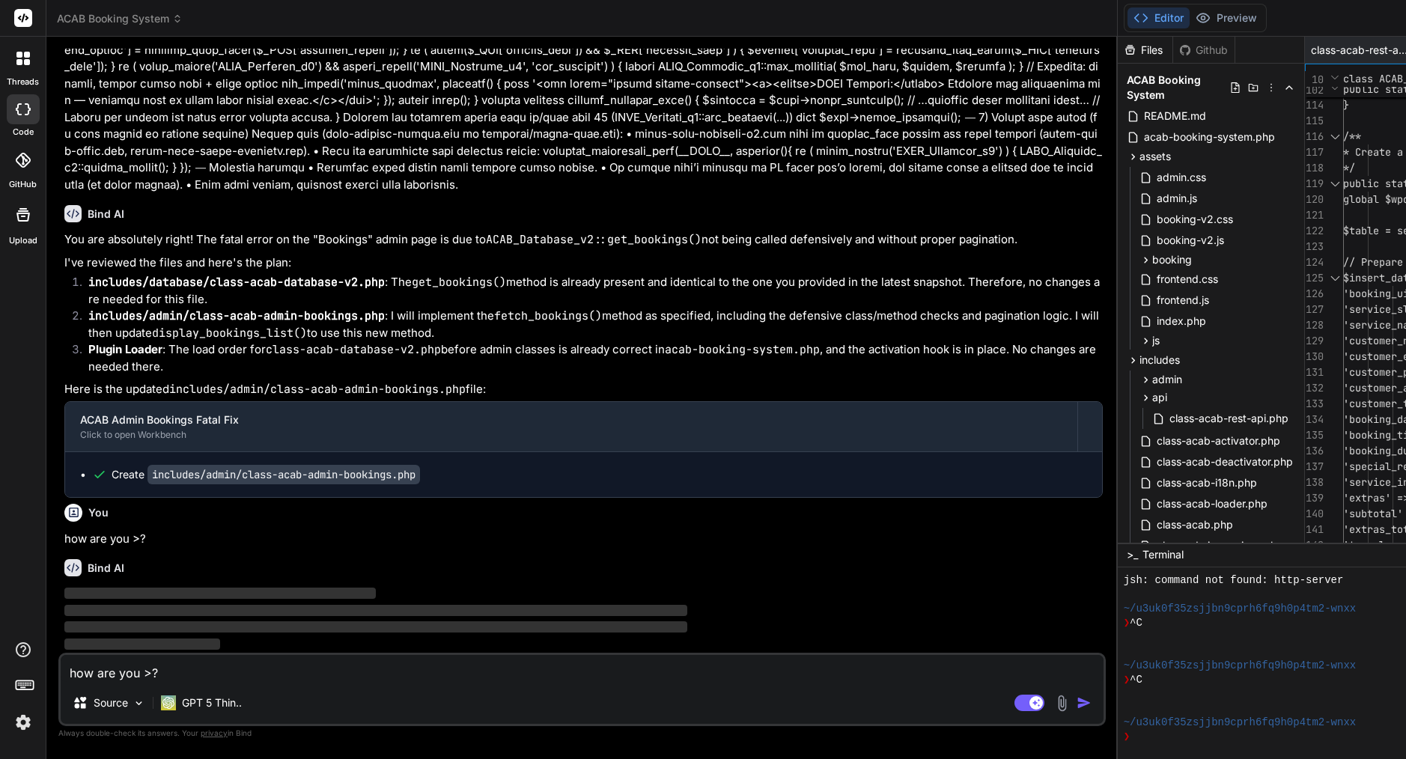
scroll to position [21871, 0]
type textarea "x"
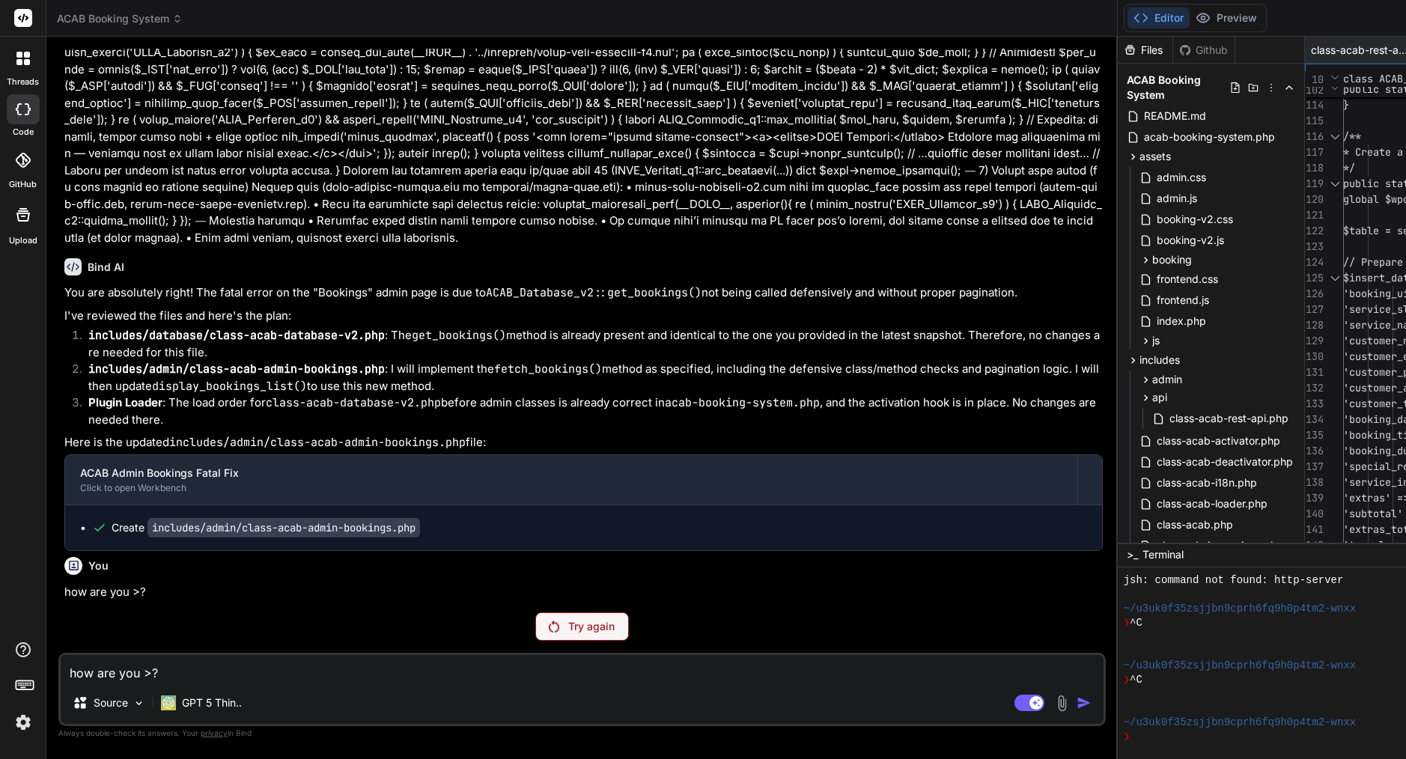
scroll to position [0, 0]
